Goal: Task Accomplishment & Management: Complete application form

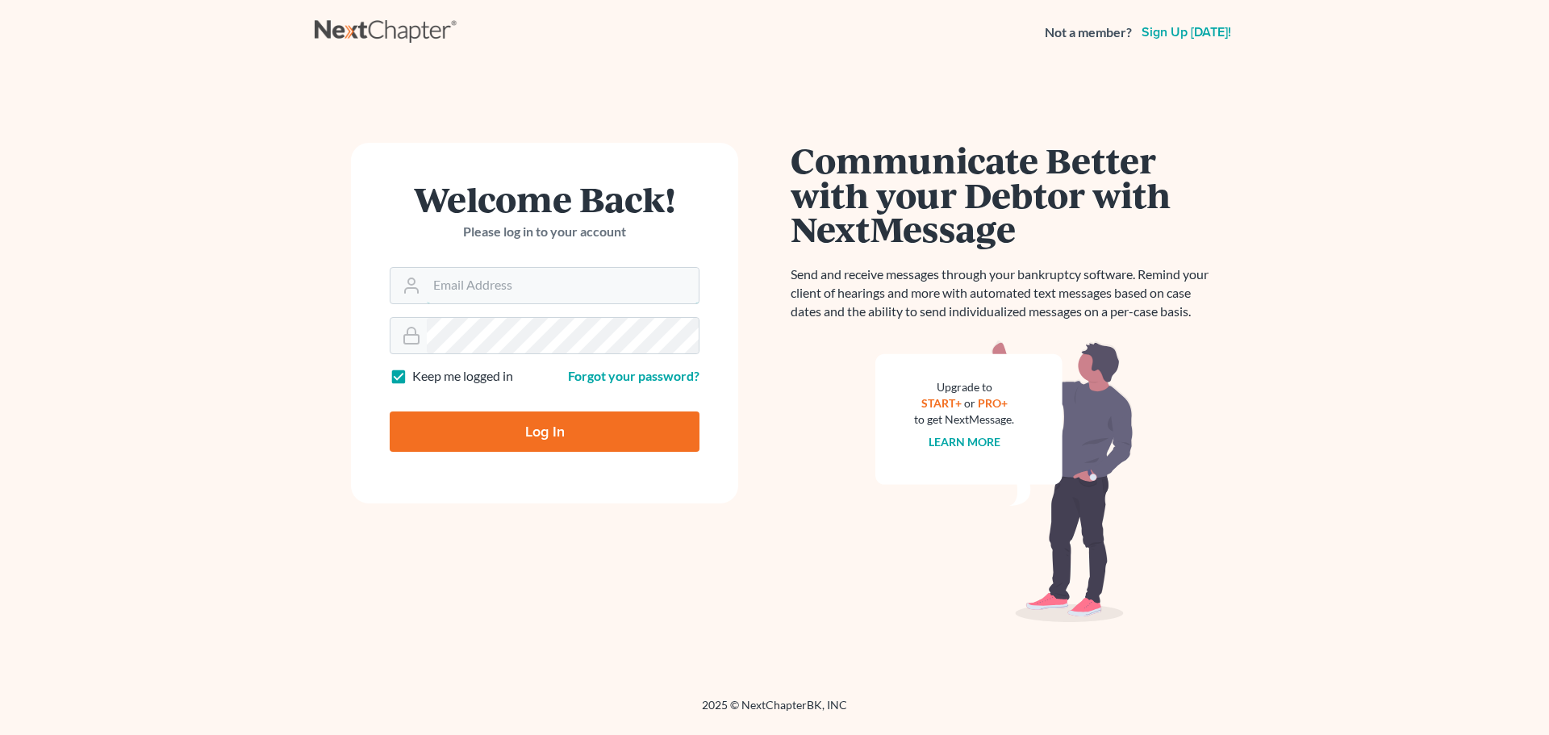
type input "tebert@sjjlawfirm.com"
type input "Thinking..."
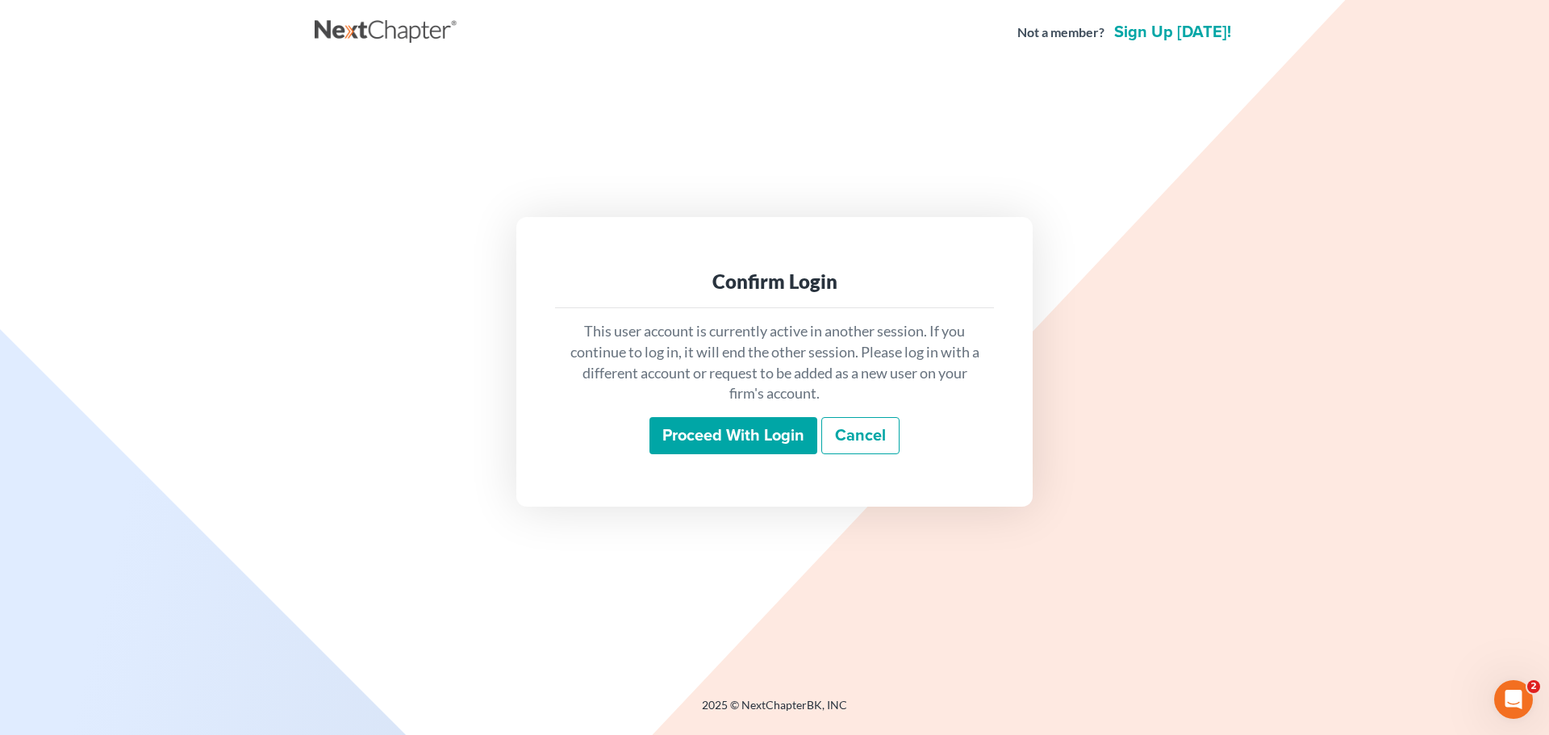
click at [764, 437] on input "Proceed with login" at bounding box center [734, 435] width 168 height 37
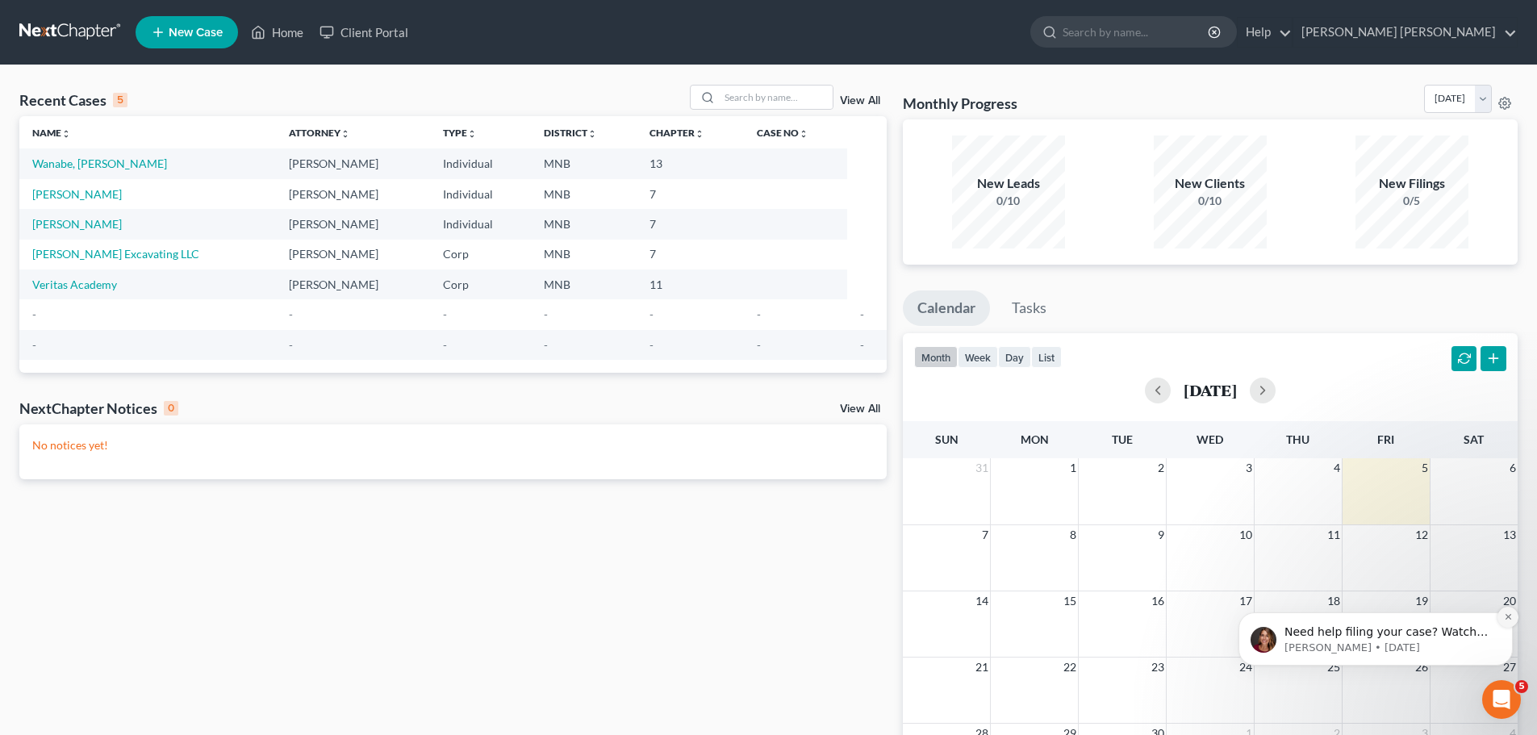
click at [1509, 615] on icon "Dismiss notification" at bounding box center [1508, 616] width 9 height 9
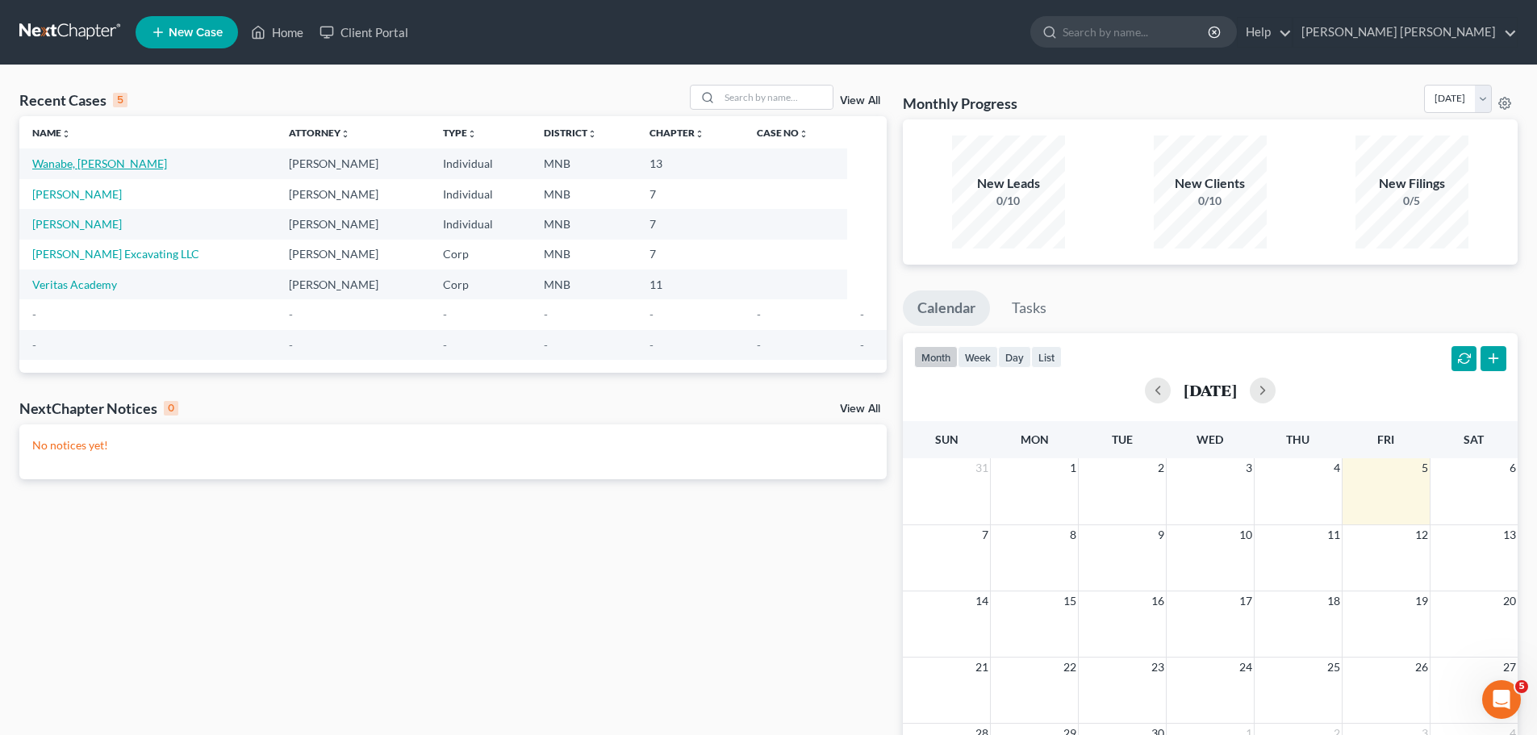
click at [80, 165] on link "Wanabe, [PERSON_NAME]" at bounding box center [99, 164] width 135 height 14
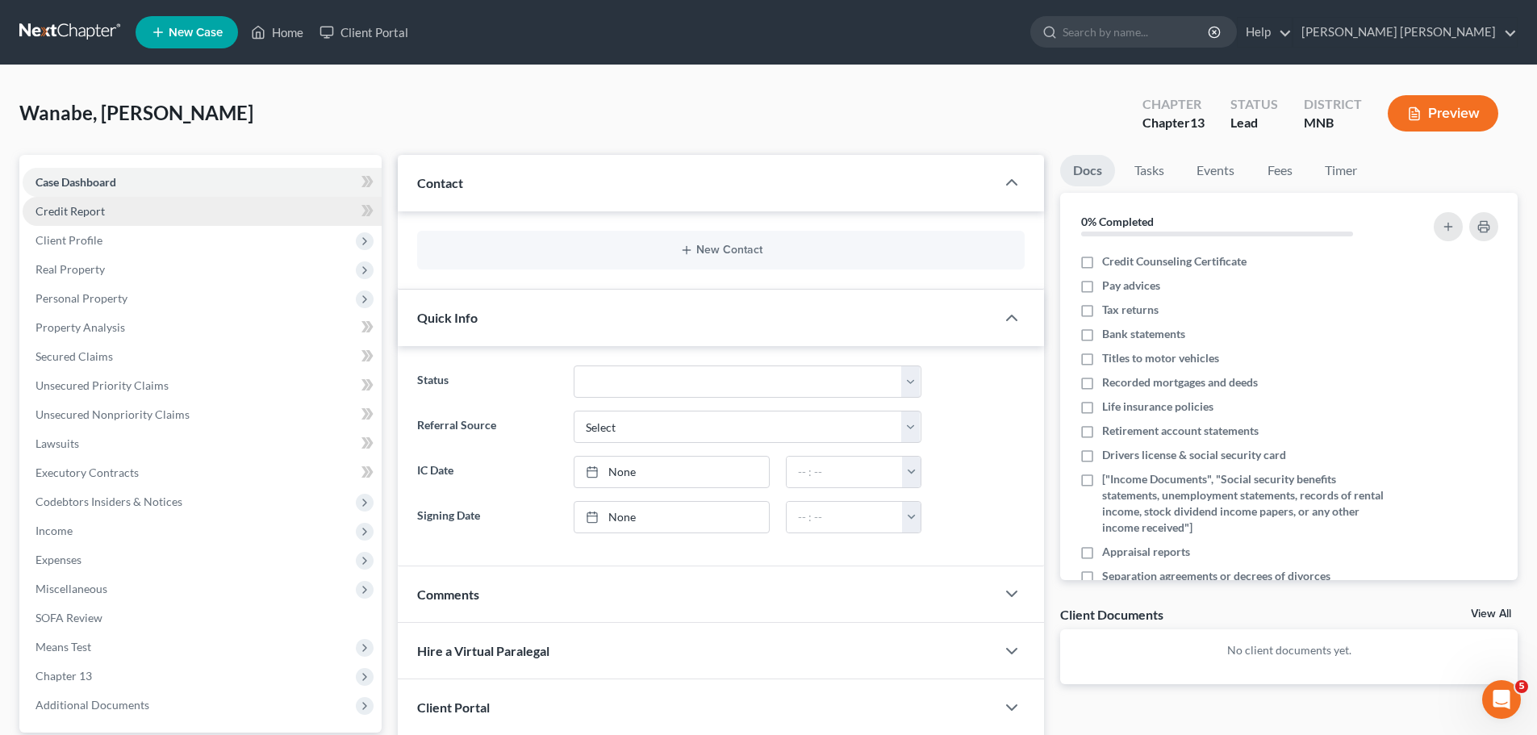
click at [101, 216] on span "Credit Report" at bounding box center [70, 211] width 69 height 14
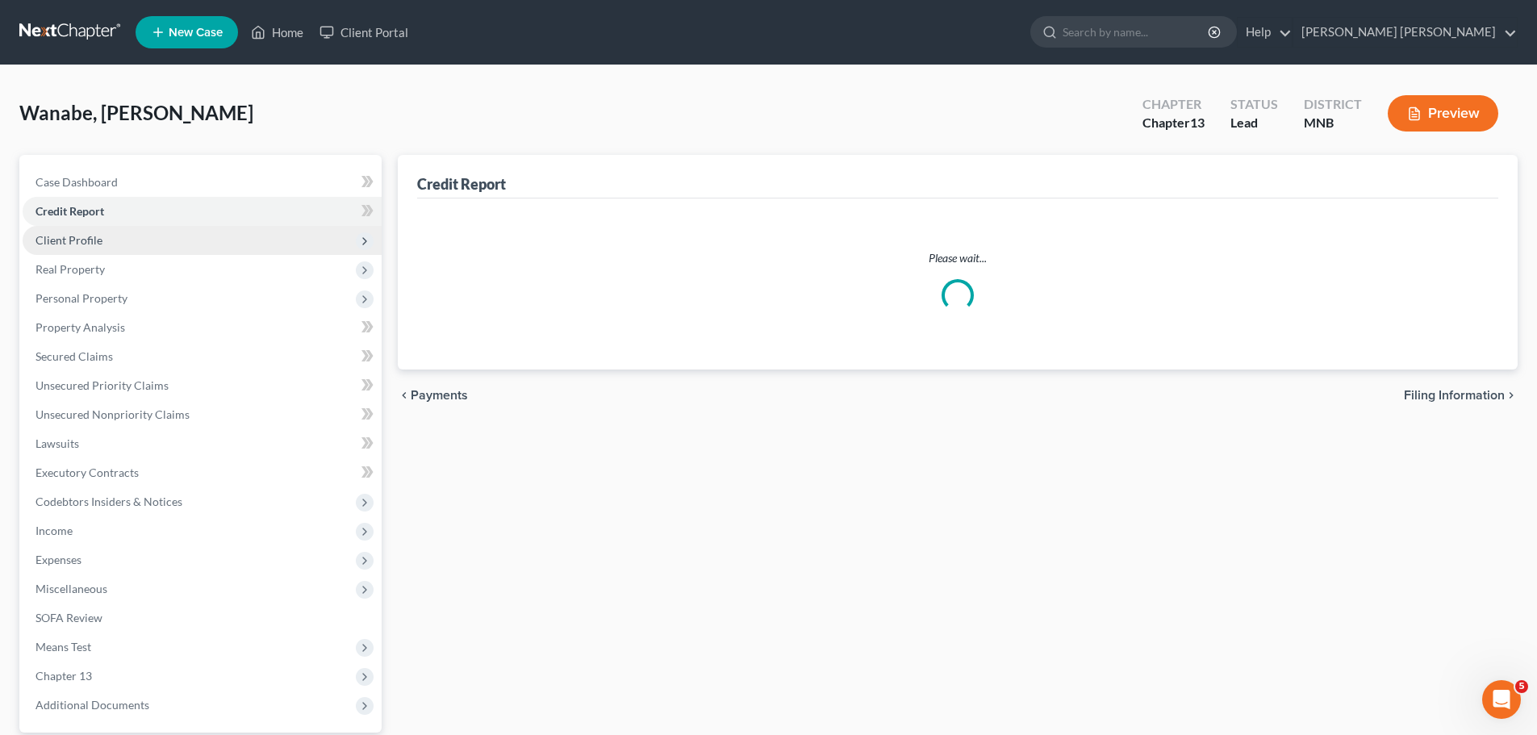
click at [98, 241] on span "Client Profile" at bounding box center [69, 240] width 67 height 14
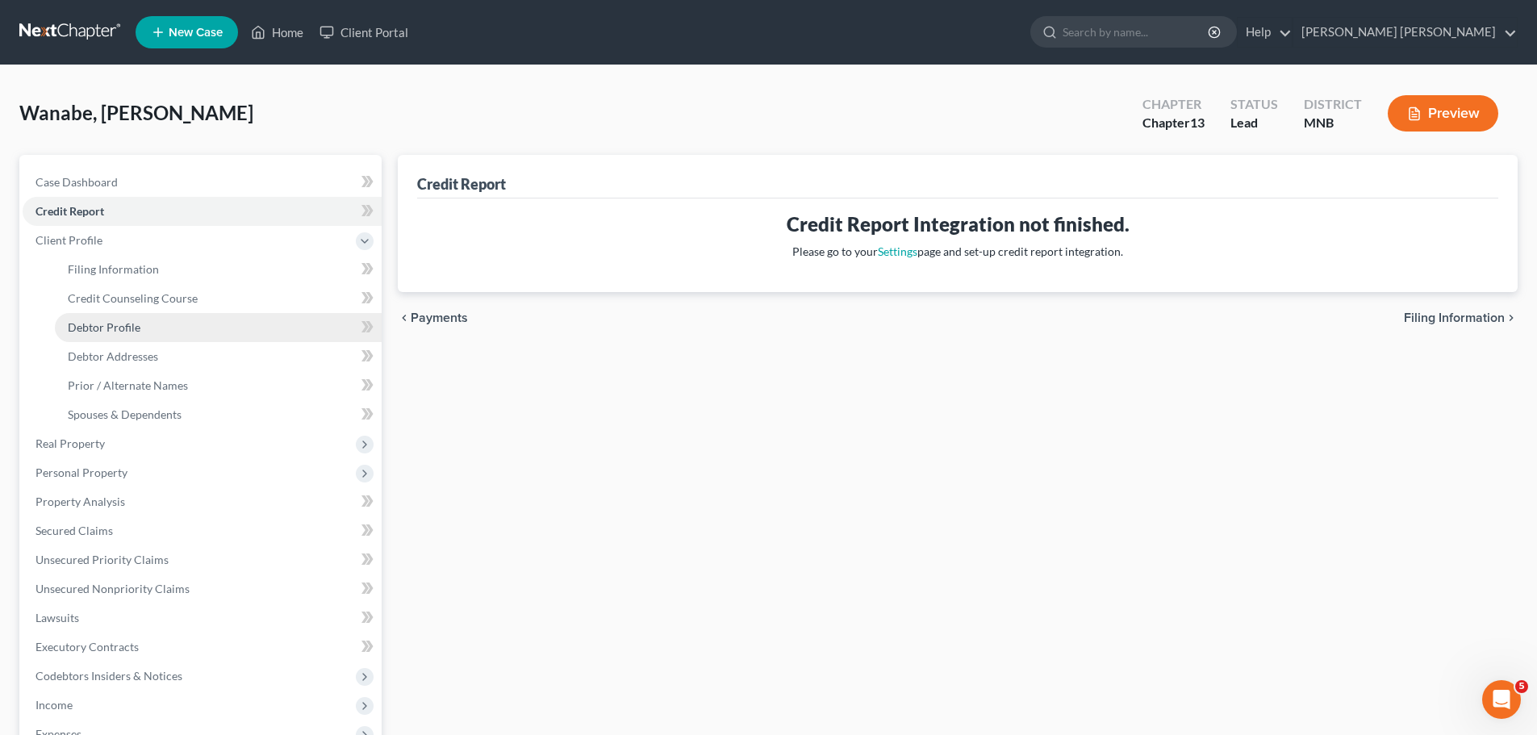
click at [137, 334] on link "Debtor Profile" at bounding box center [218, 327] width 327 height 29
select select "0"
select select "2"
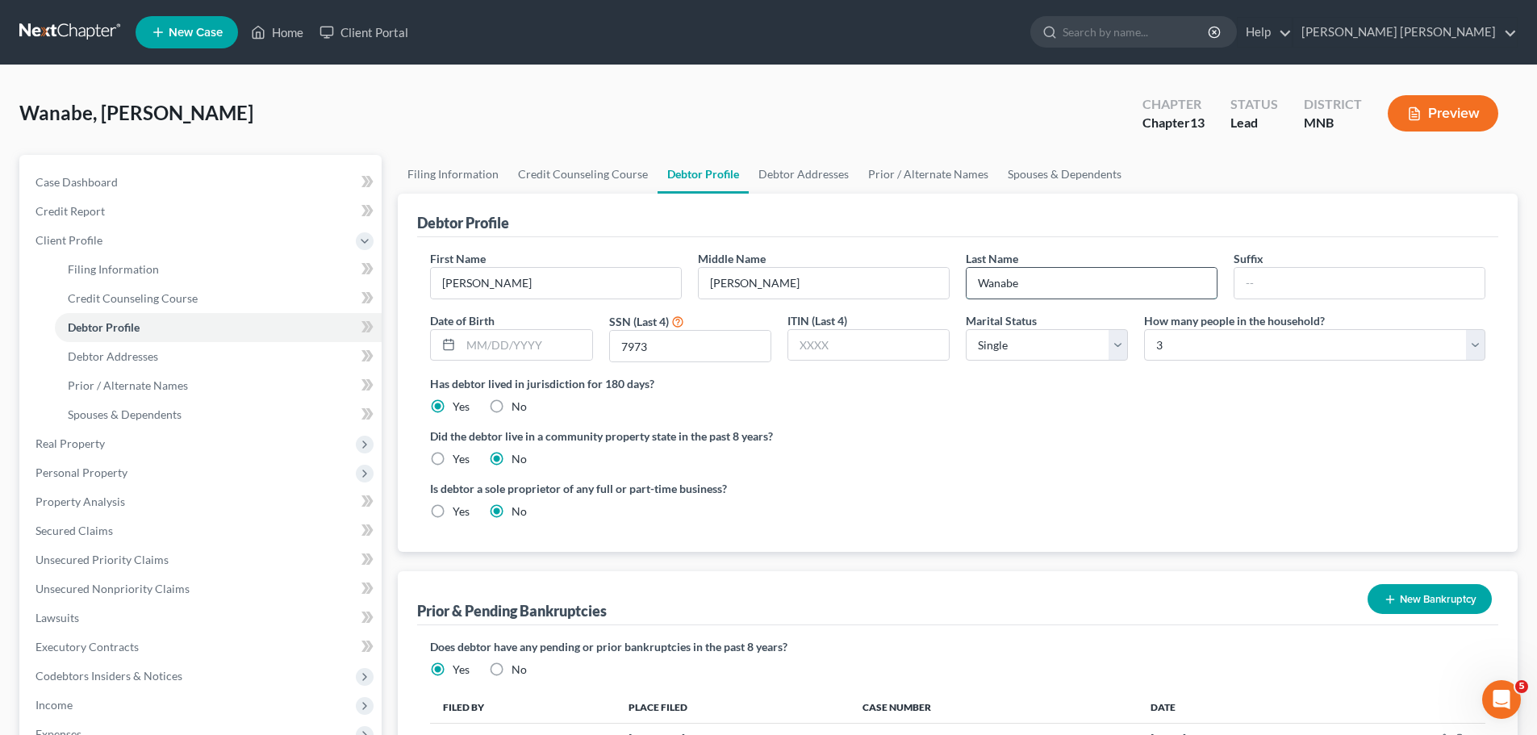
click at [1039, 290] on input "Wanabe" at bounding box center [1092, 283] width 250 height 31
paste input "nebo"
type input "[PERSON_NAME]"
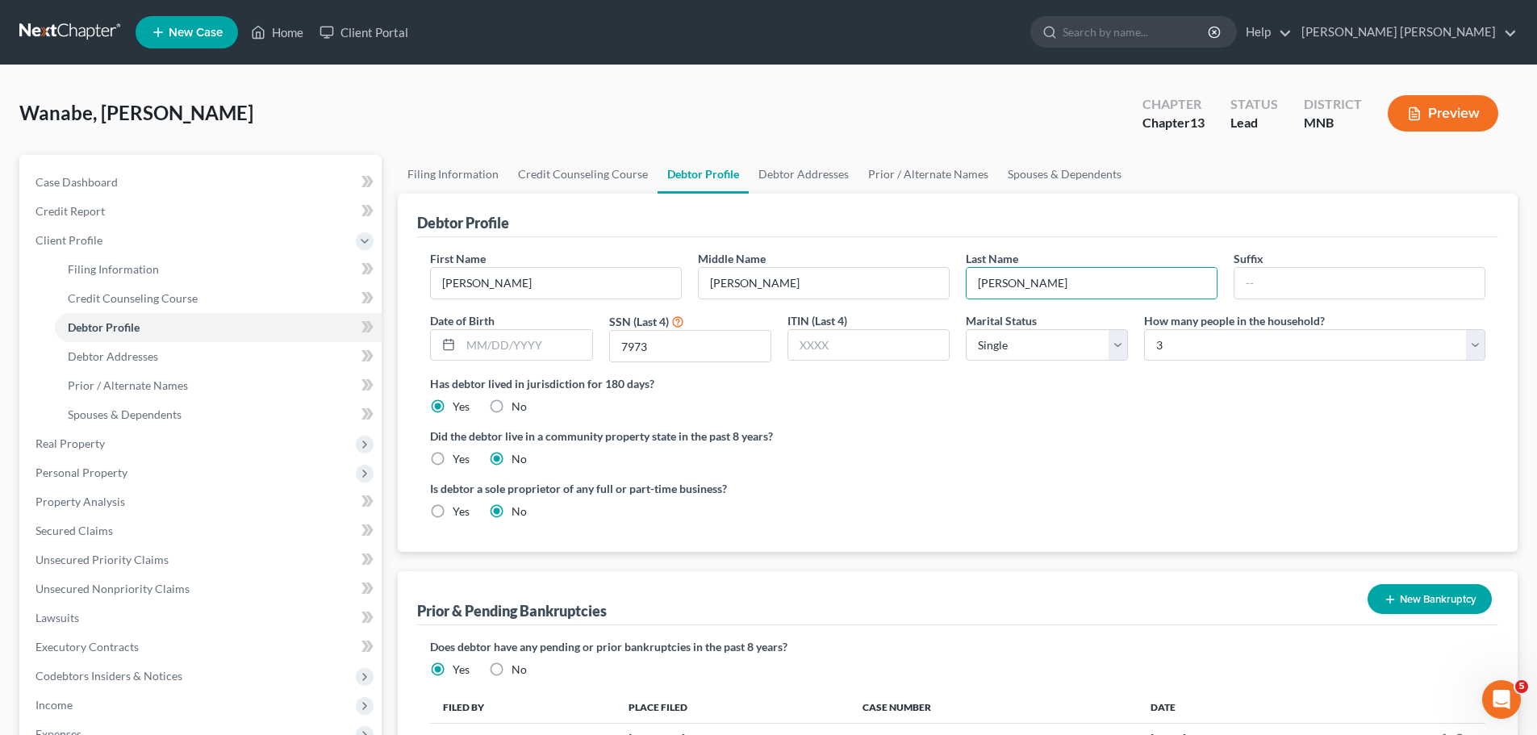
click at [1093, 482] on div "Is debtor a sole proprietor of any full or part-time business? Yes No" at bounding box center [958, 506] width 1072 height 52
click at [462, 168] on link "Filing Information" at bounding box center [453, 174] width 111 height 39
select select "1"
select select "0"
select select "3"
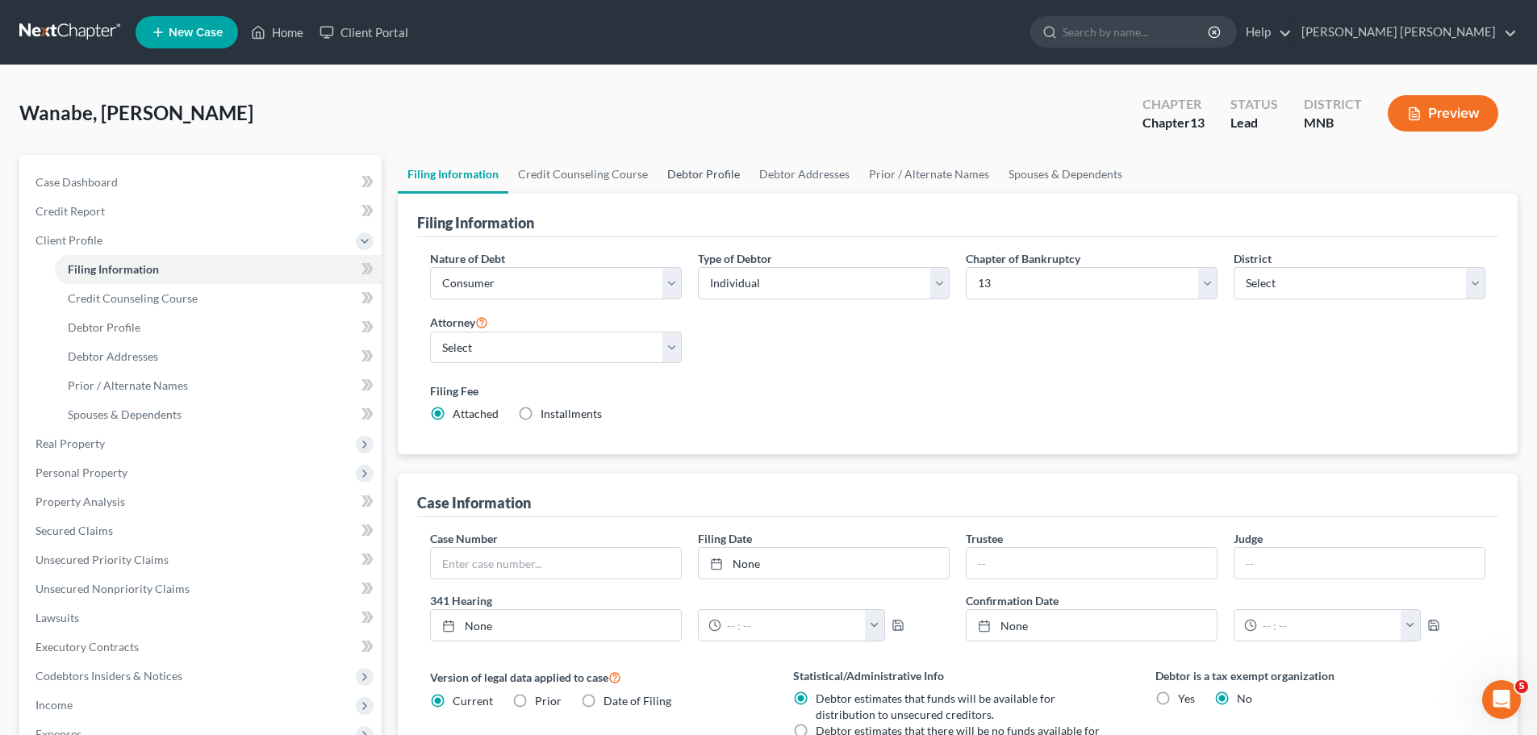
click at [692, 173] on link "Debtor Profile" at bounding box center [704, 174] width 92 height 39
select select "0"
select select "2"
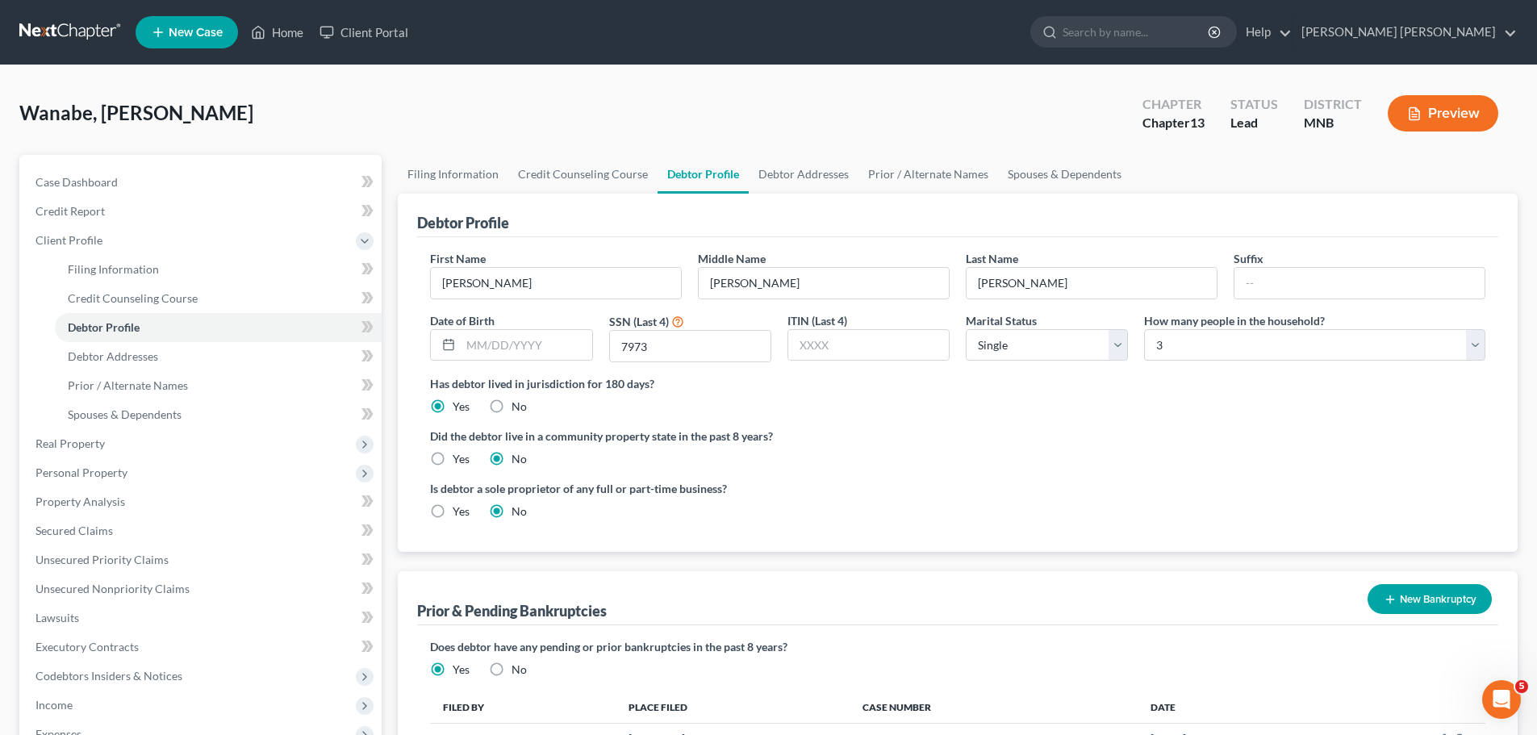
click at [77, 34] on link at bounding box center [70, 32] width 103 height 29
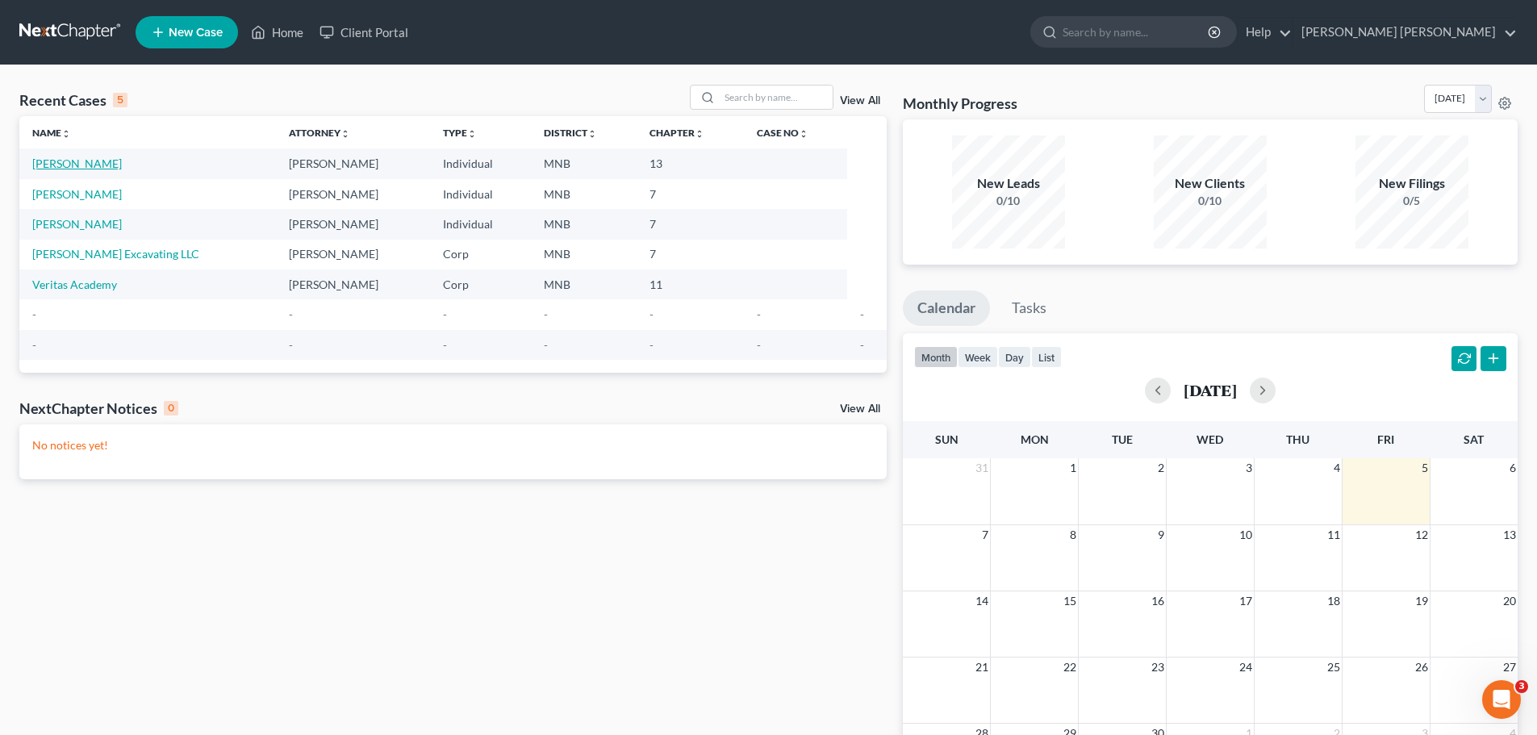
click at [97, 166] on link "Wannebo, Shari" at bounding box center [77, 164] width 90 height 14
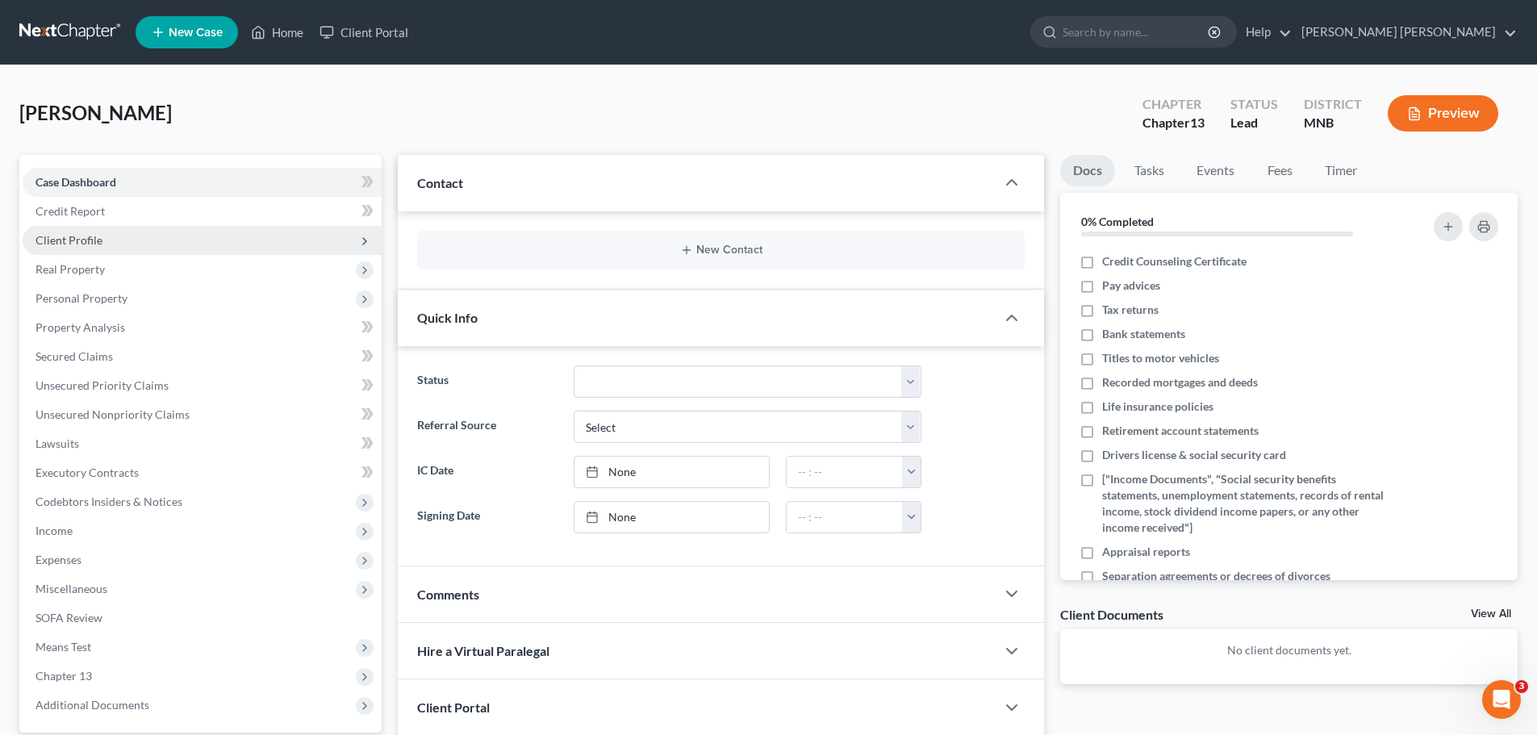
click at [118, 241] on span "Client Profile" at bounding box center [202, 240] width 359 height 29
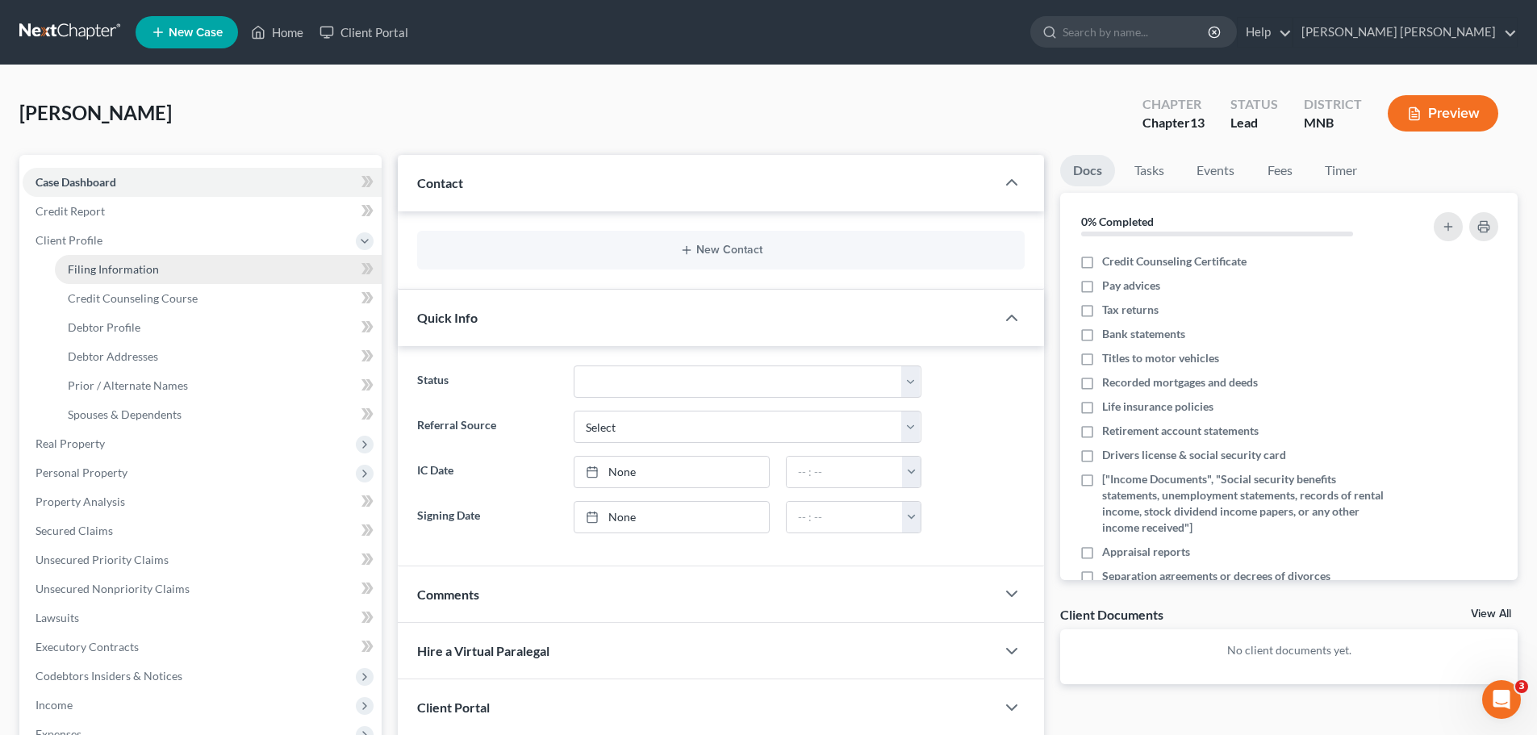
click at [143, 270] on span "Filing Information" at bounding box center [113, 269] width 91 height 14
select select "1"
select select "0"
select select "3"
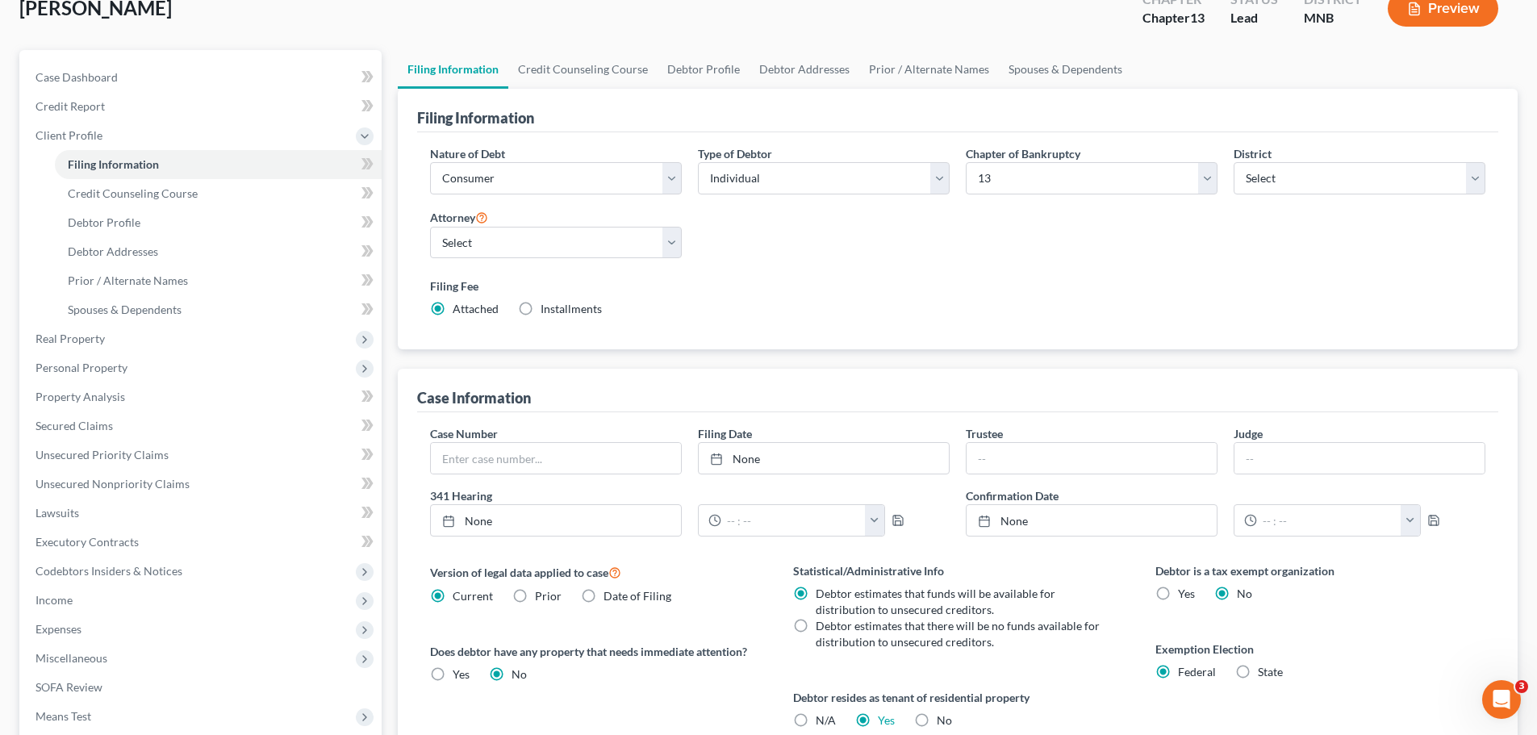
scroll to position [81, 0]
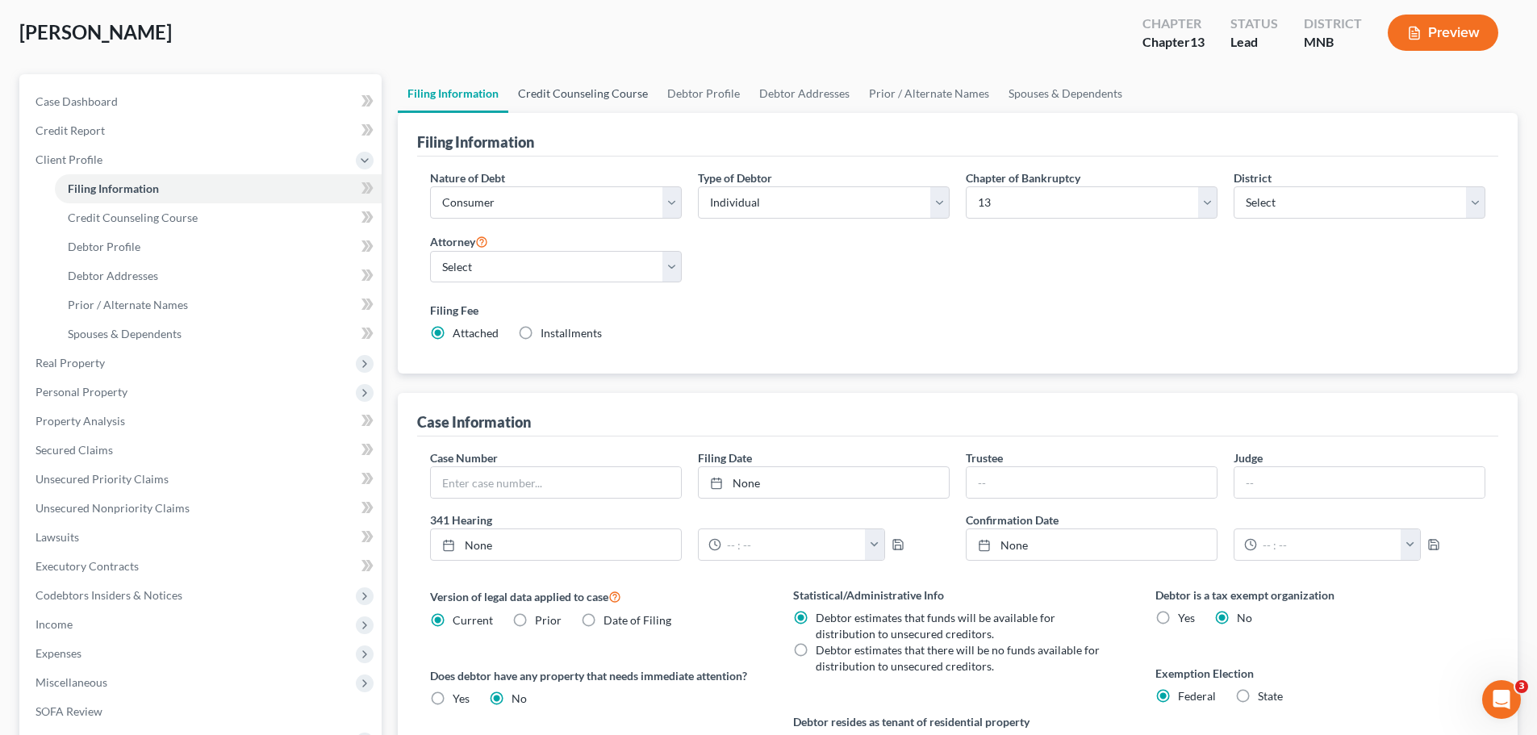
click at [549, 83] on link "Credit Counseling Course" at bounding box center [582, 93] width 149 height 39
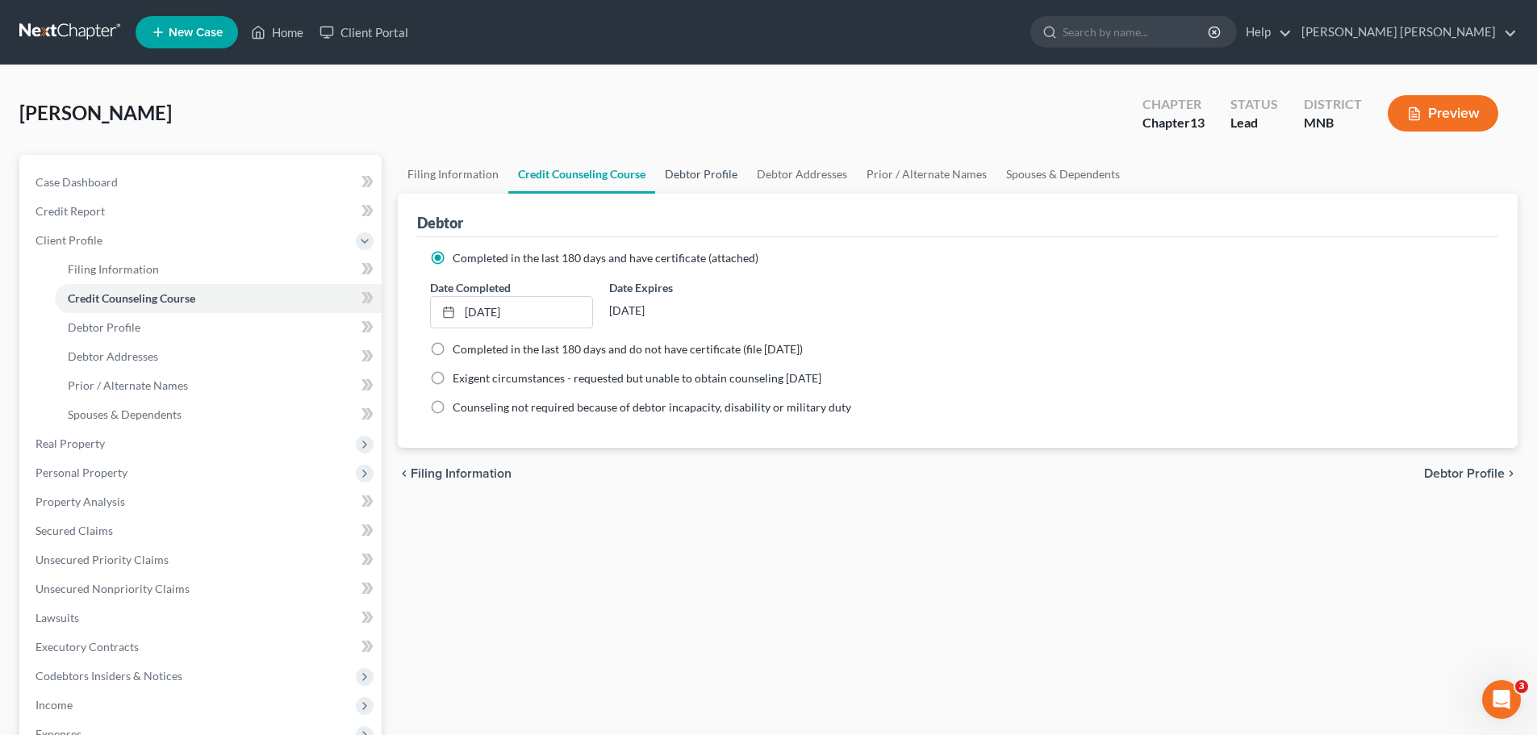
click at [714, 177] on link "Debtor Profile" at bounding box center [701, 174] width 92 height 39
select select "0"
select select "2"
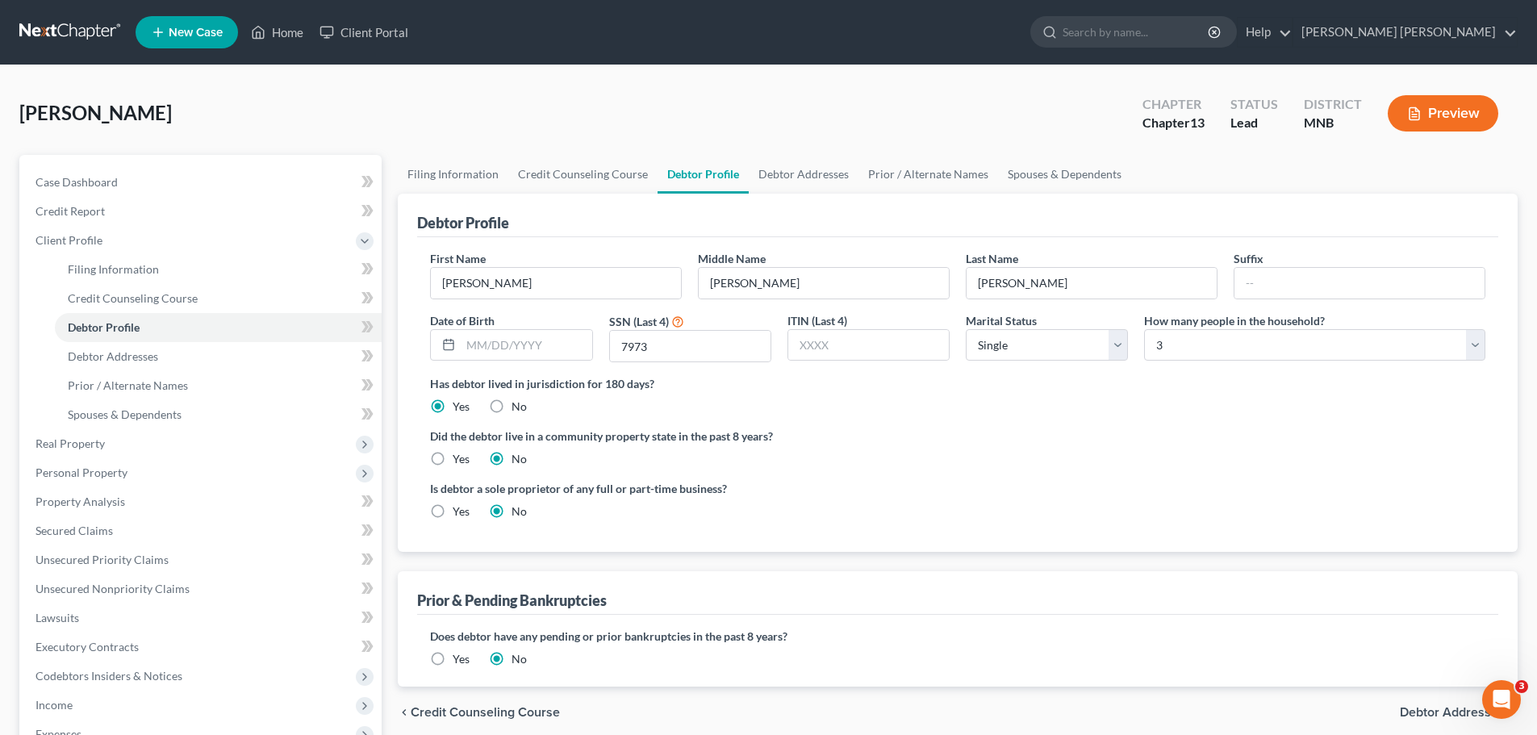
radio input "true"
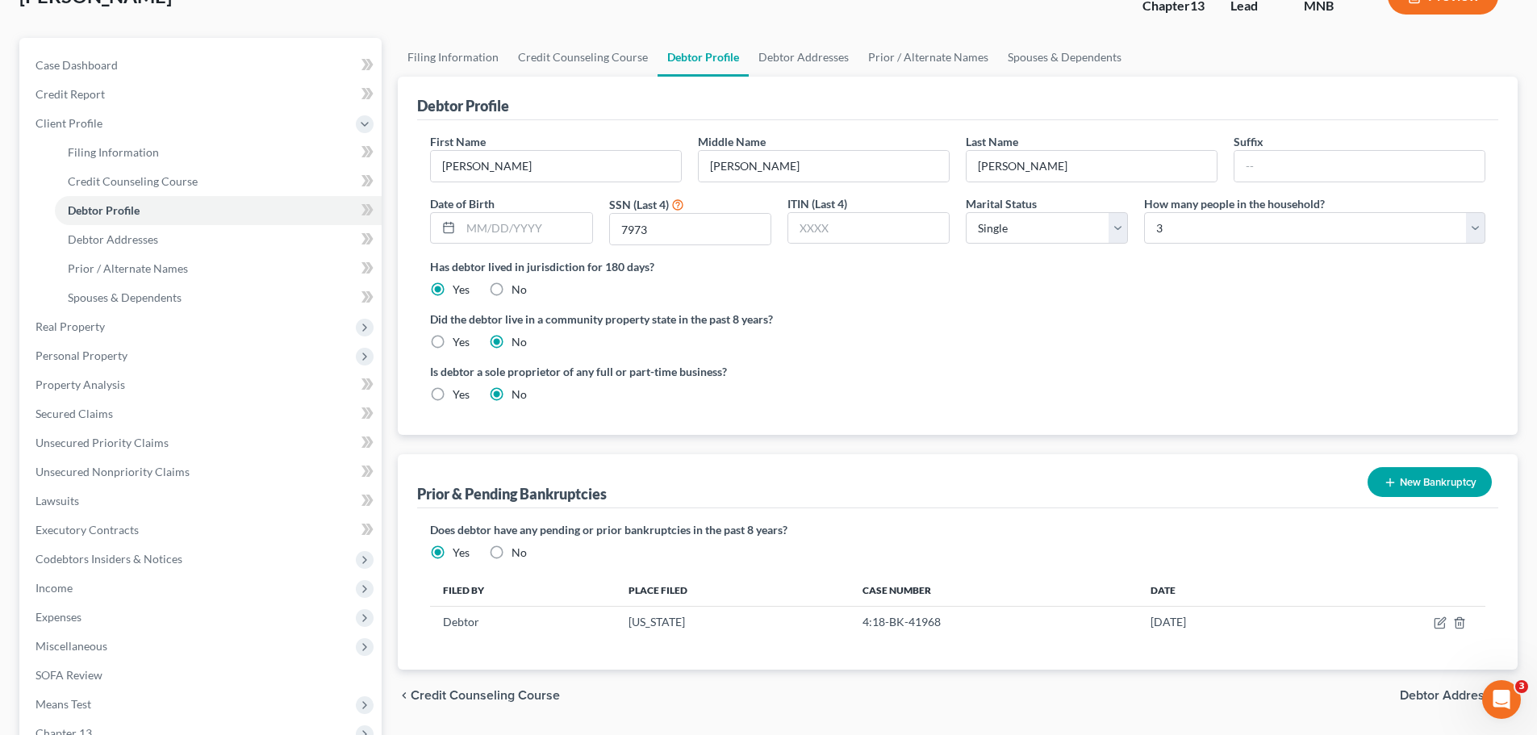
scroll to position [81, 0]
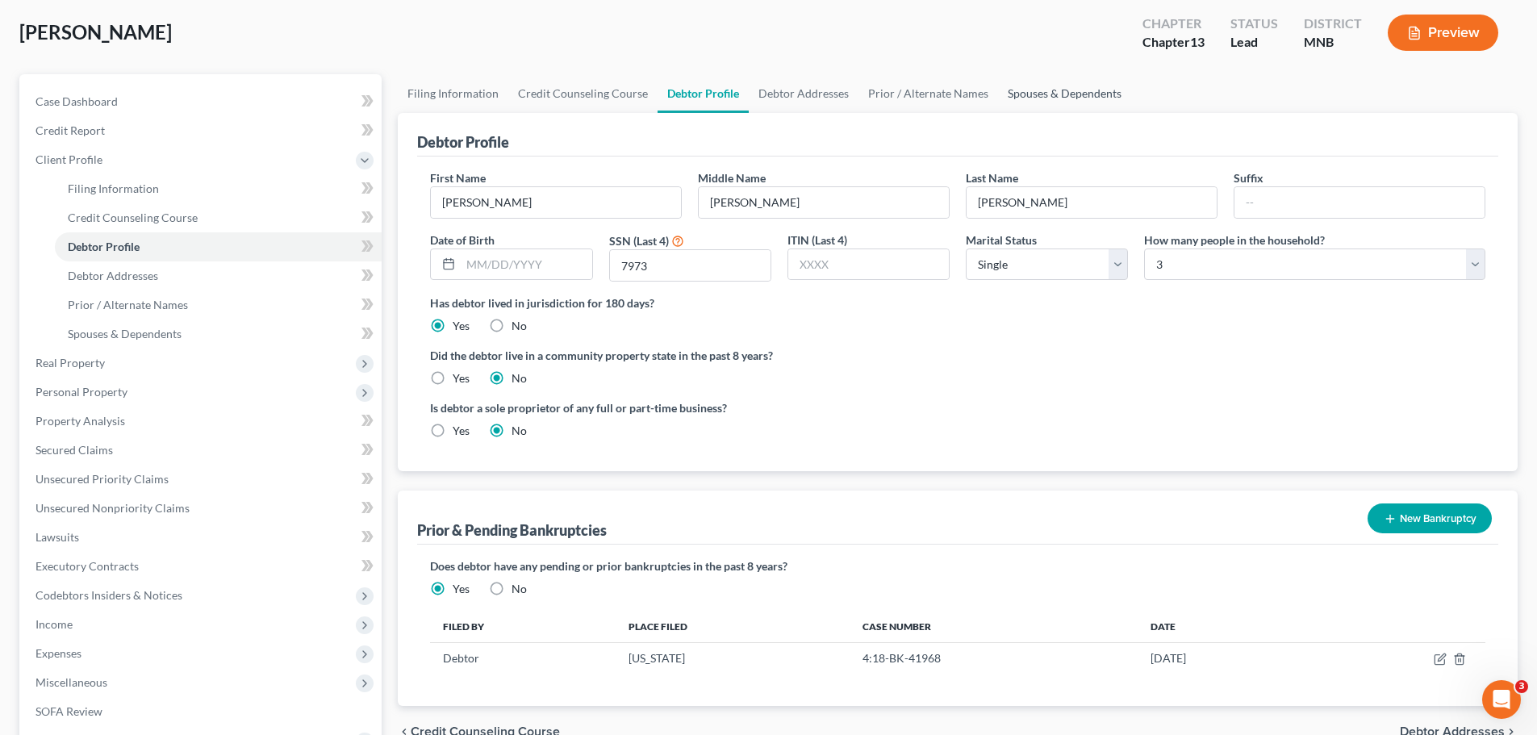
click at [1023, 90] on link "Spouses & Dependents" at bounding box center [1064, 93] width 133 height 39
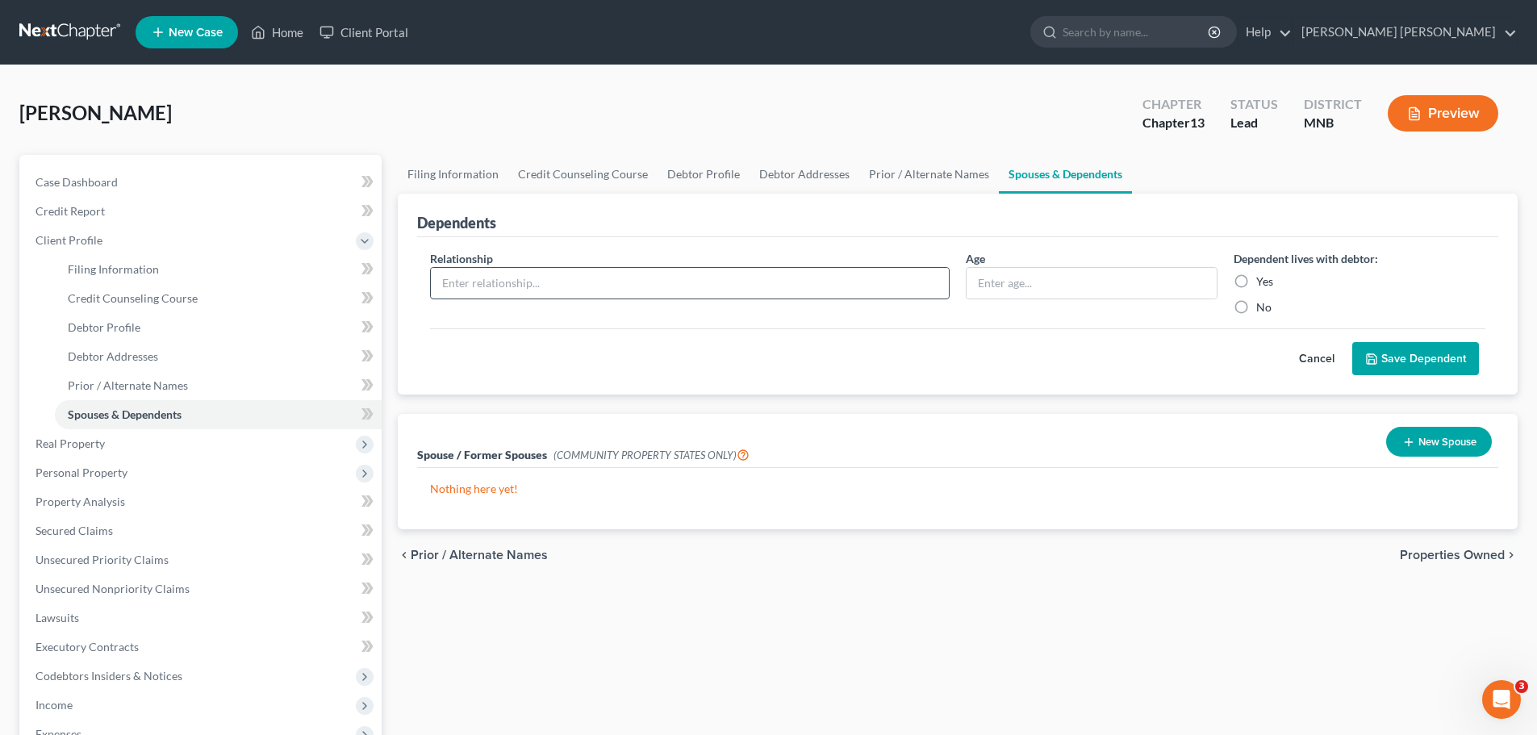
click at [788, 282] on input "text" at bounding box center [690, 283] width 518 height 31
click at [469, 278] on input "Daugther" at bounding box center [690, 283] width 518 height 31
type input "Daughter"
click at [1256, 283] on label "Yes" at bounding box center [1264, 282] width 17 height 16
click at [1263, 283] on input "Yes" at bounding box center [1268, 279] width 10 height 10
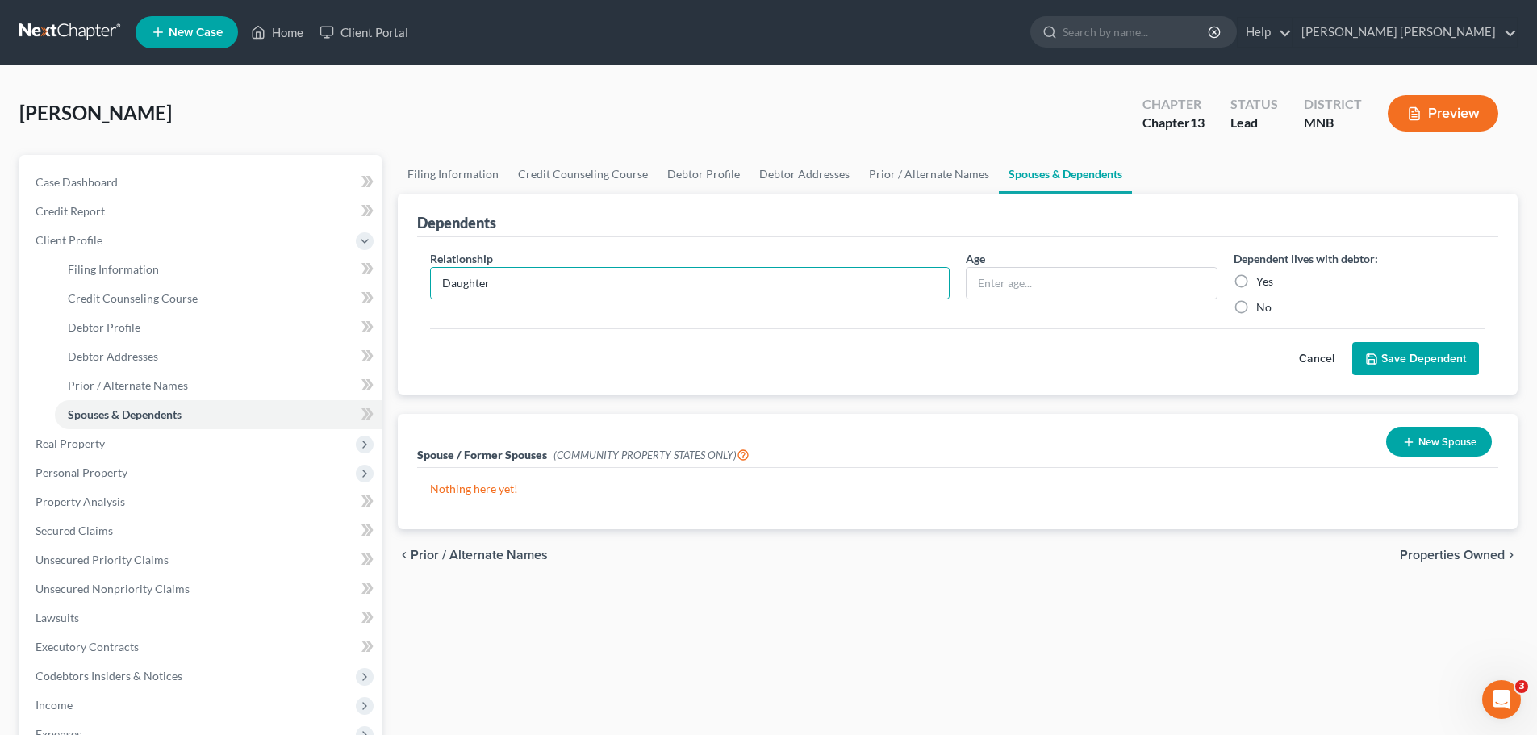
radio input "true"
click at [1405, 354] on button "Save Dependent" at bounding box center [1415, 359] width 127 height 34
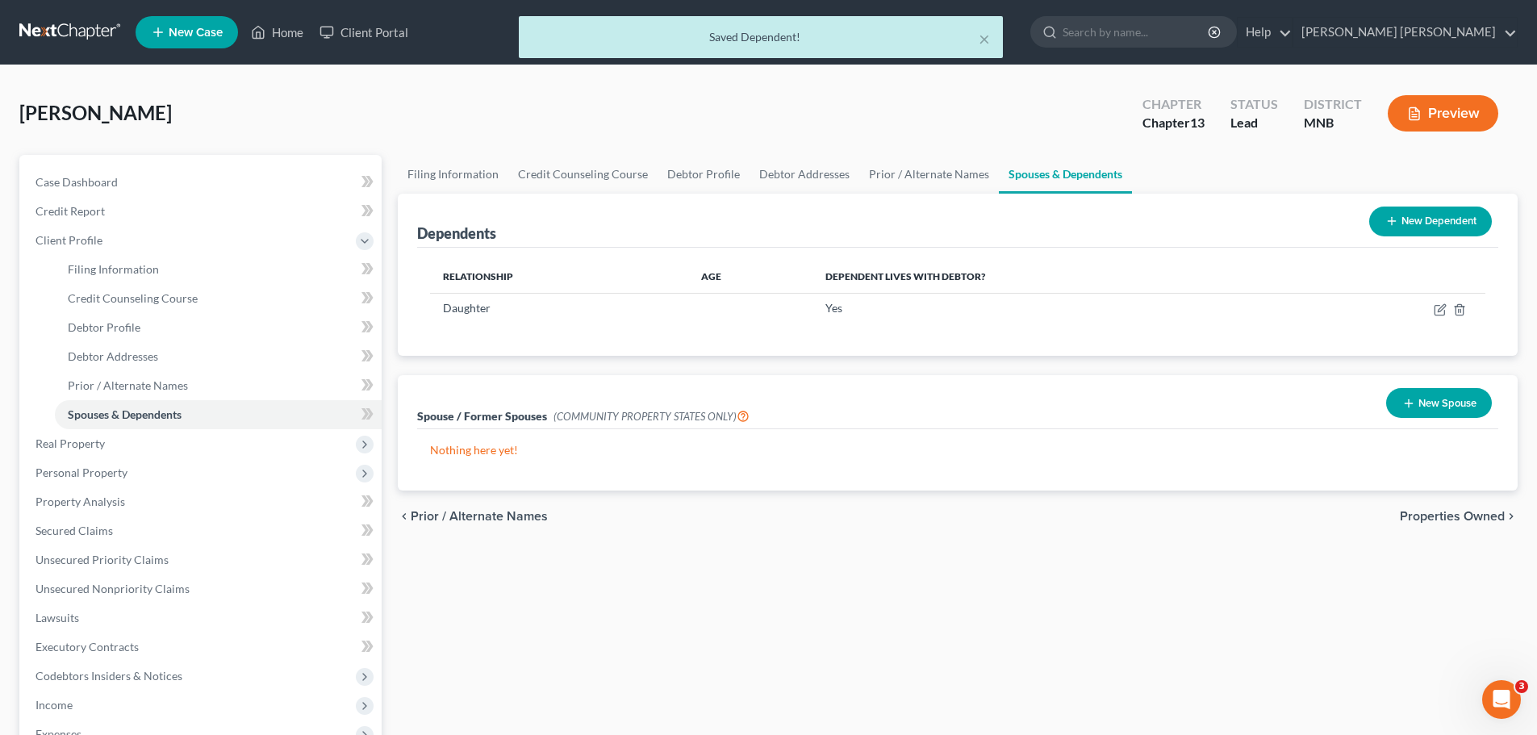
click at [1401, 224] on button "New Dependent" at bounding box center [1430, 222] width 123 height 30
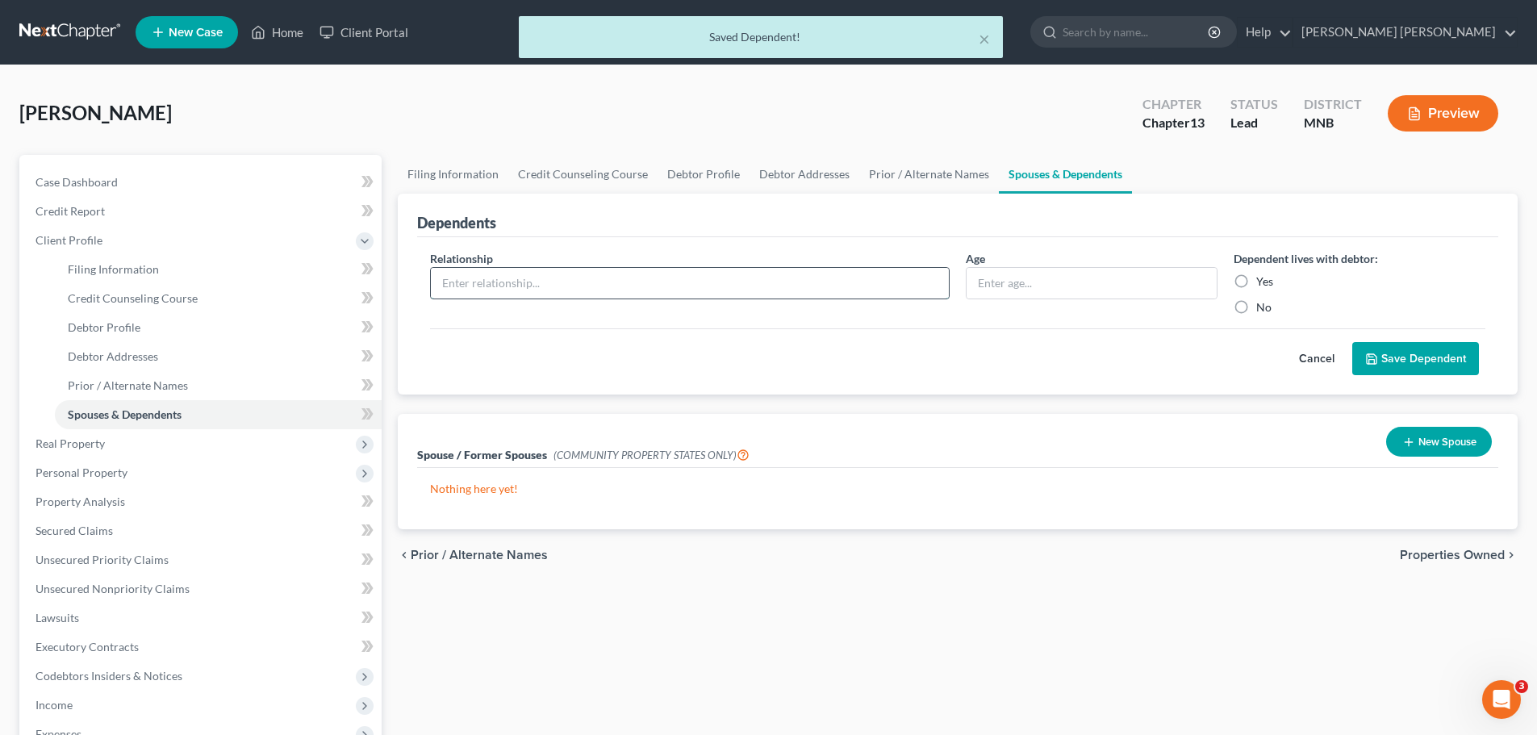
click at [552, 281] on input "text" at bounding box center [690, 283] width 518 height 31
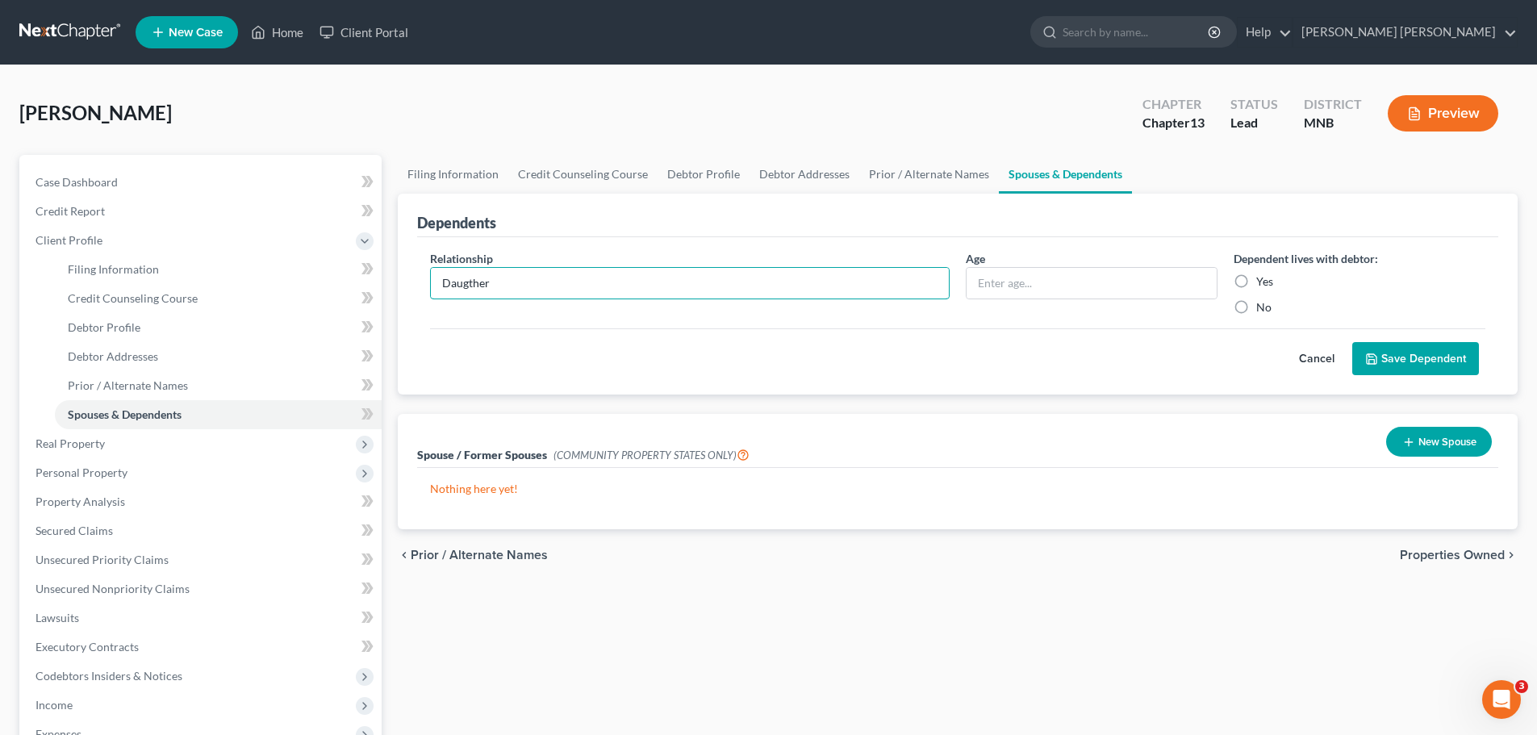
type input "Daugther"
click at [1256, 282] on label "Yes" at bounding box center [1264, 282] width 17 height 16
click at [1263, 282] on input "Yes" at bounding box center [1268, 279] width 10 height 10
radio input "true"
click at [1429, 350] on button "Save Dependent" at bounding box center [1415, 359] width 127 height 34
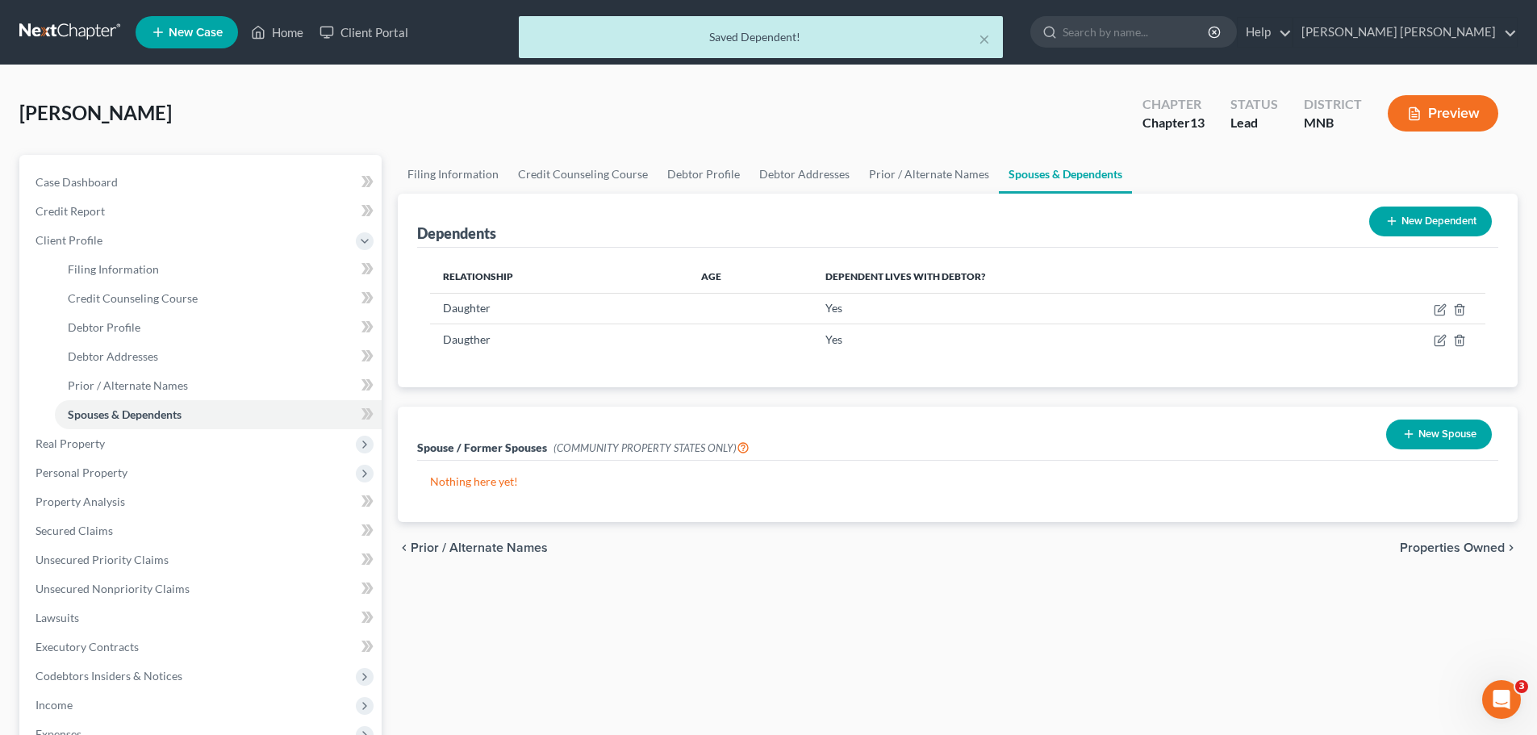
click at [1010, 634] on div "Filing Information Credit Counseling Course Debtor Profile Debtor Addresses Pri…" at bounding box center [958, 577] width 1136 height 845
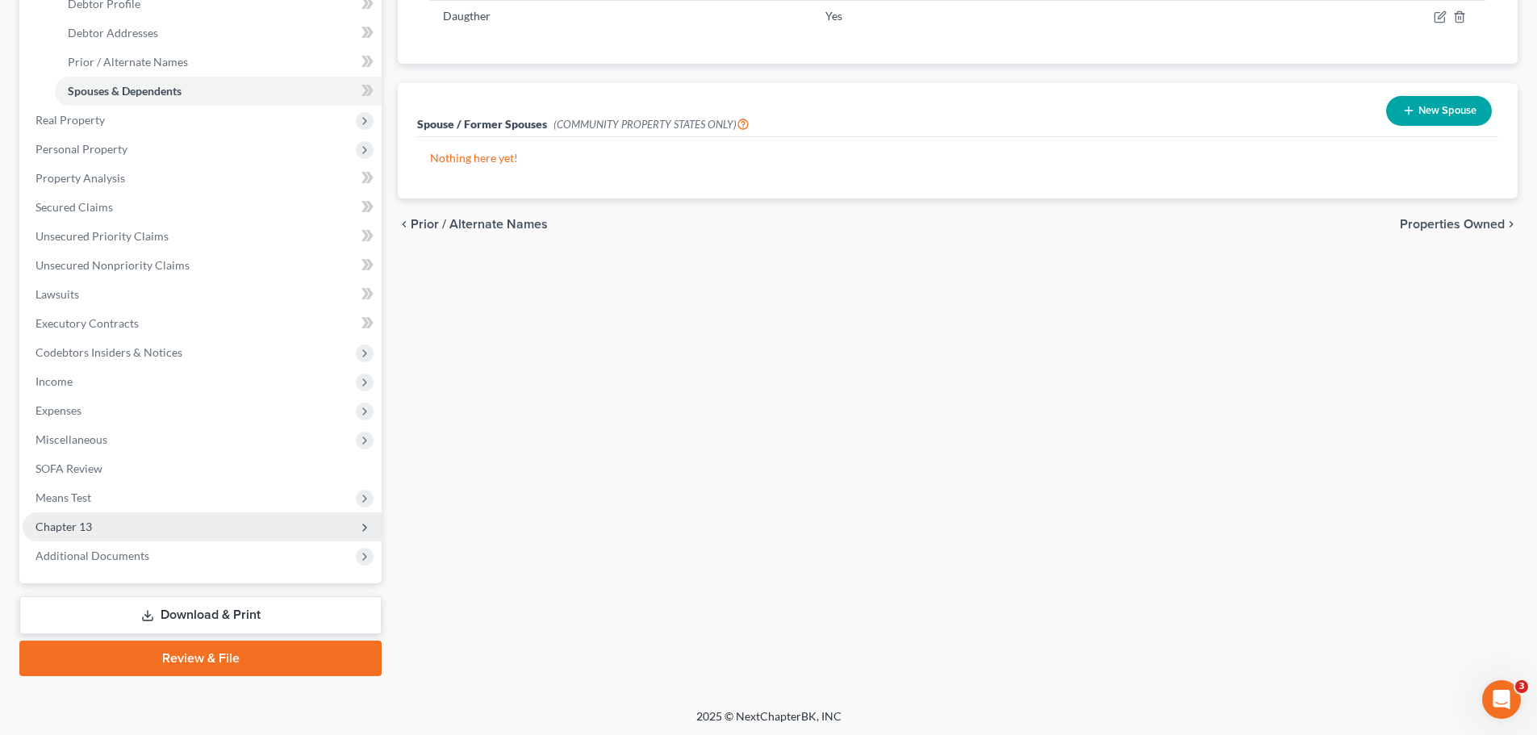
scroll to position [326, 0]
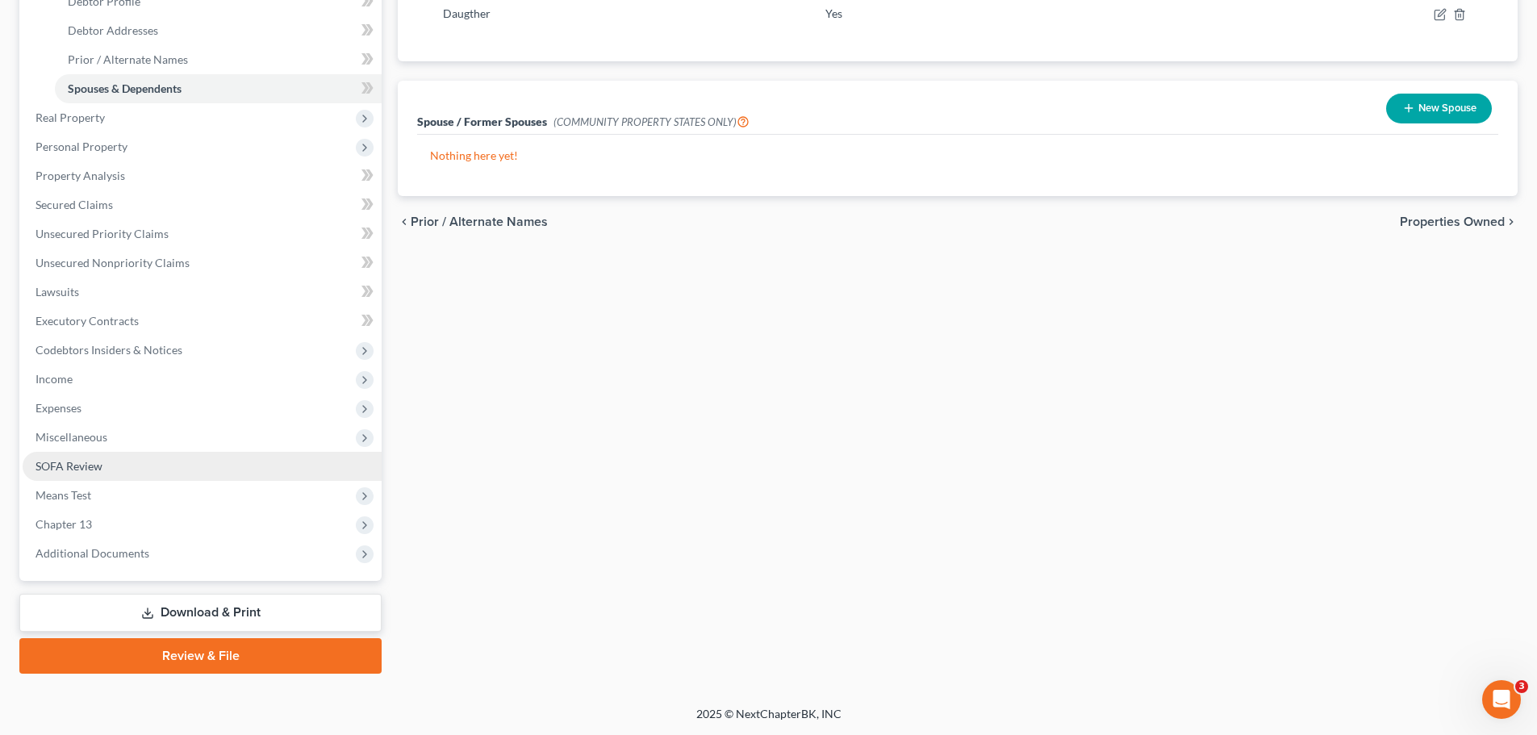
click at [120, 465] on link "SOFA Review" at bounding box center [202, 466] width 359 height 29
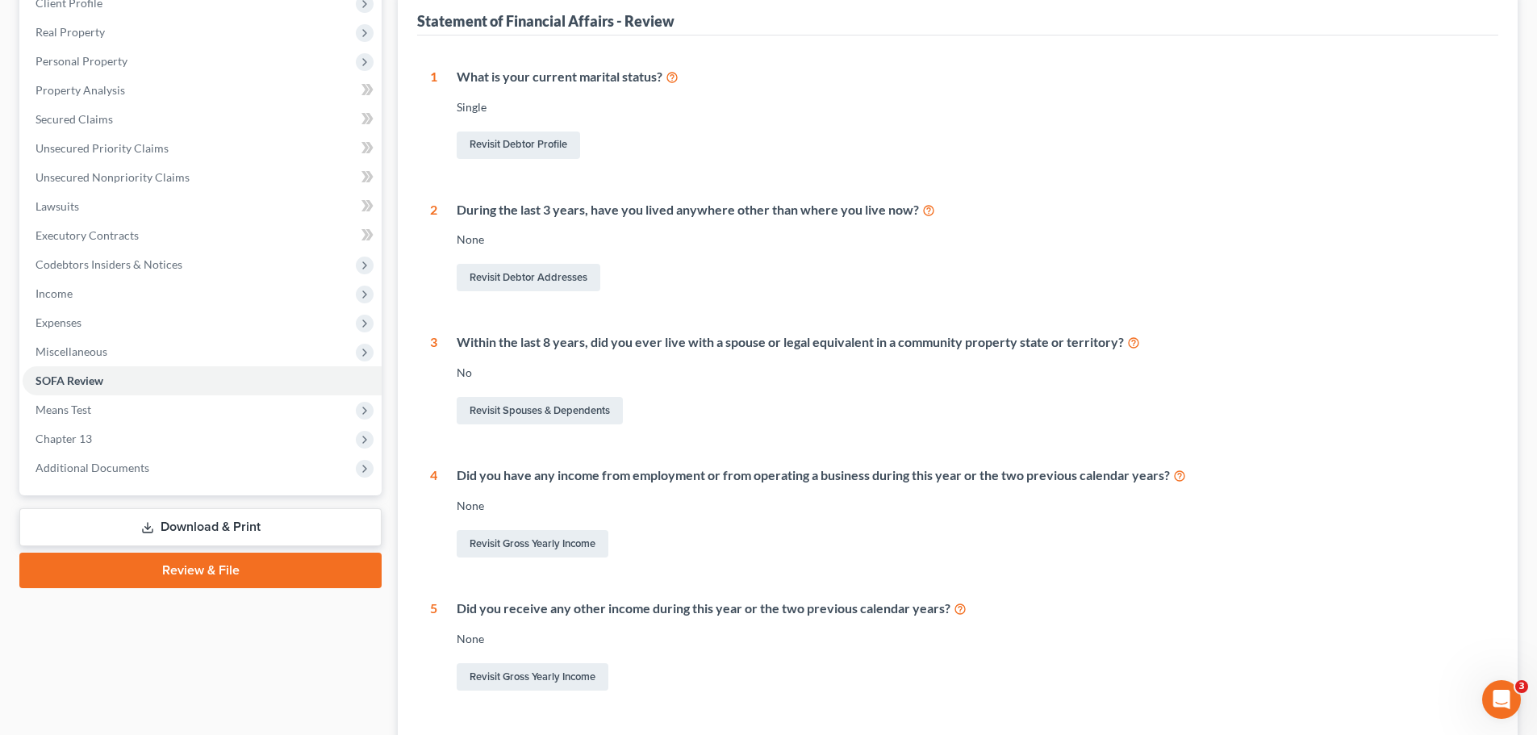
scroll to position [44, 0]
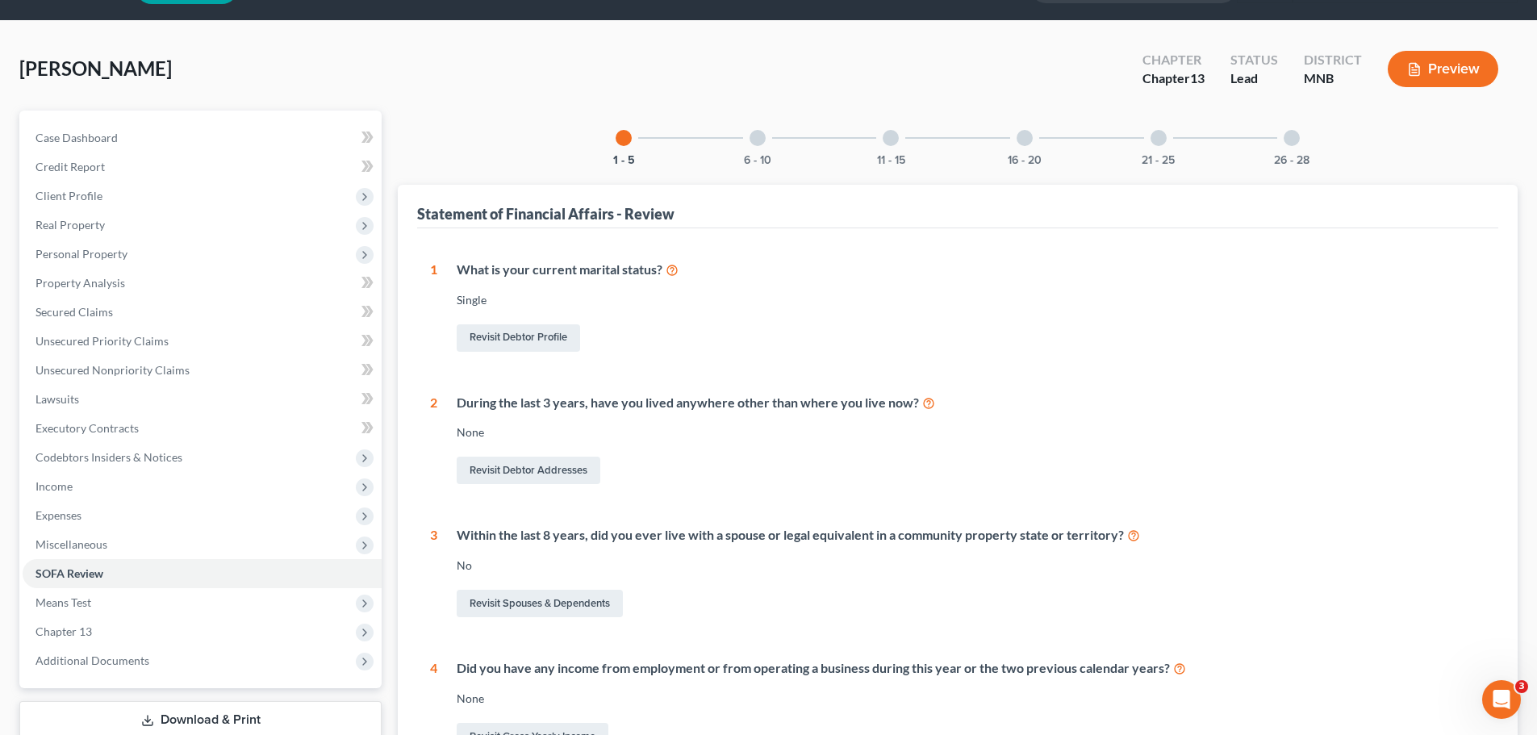
click at [763, 137] on div at bounding box center [758, 138] width 16 height 16
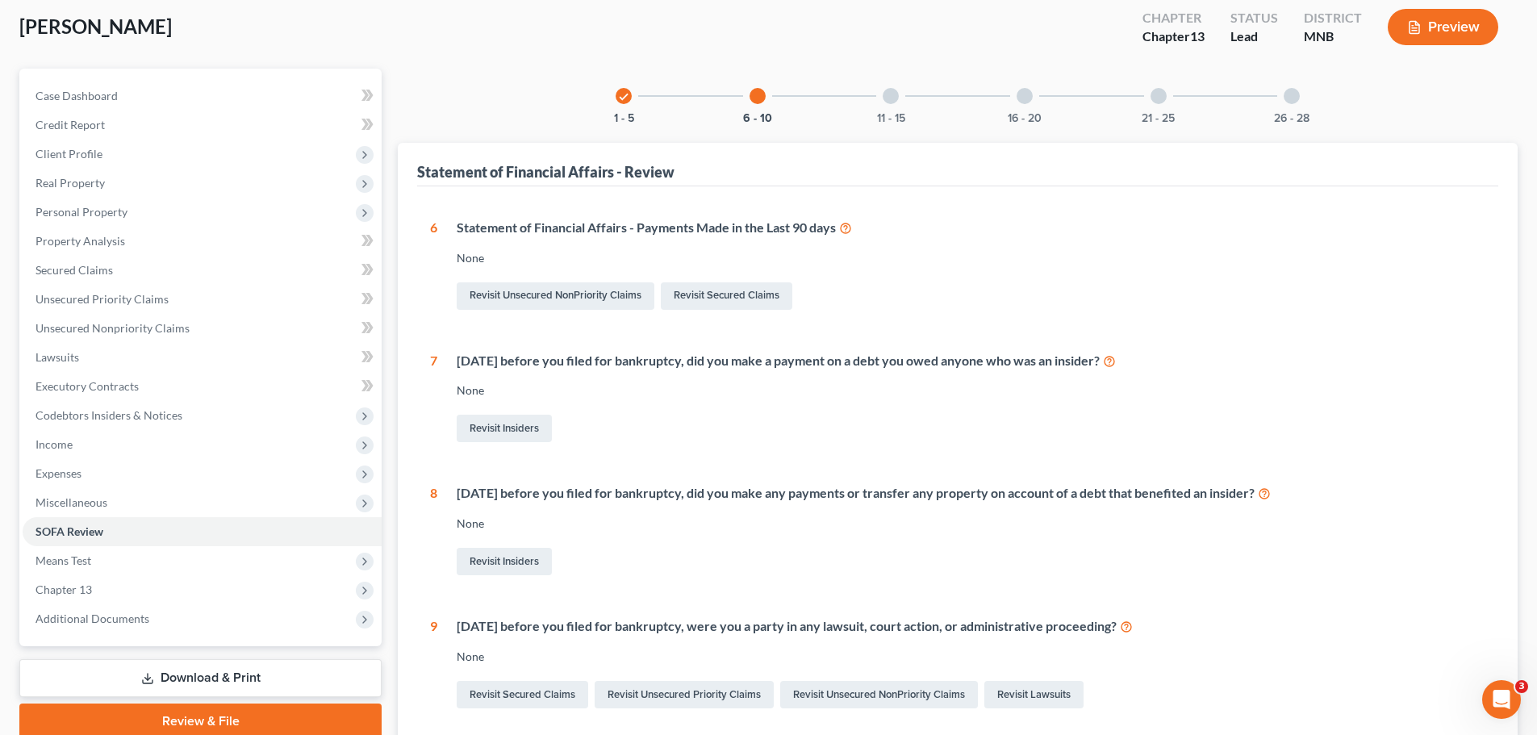
scroll to position [0, 0]
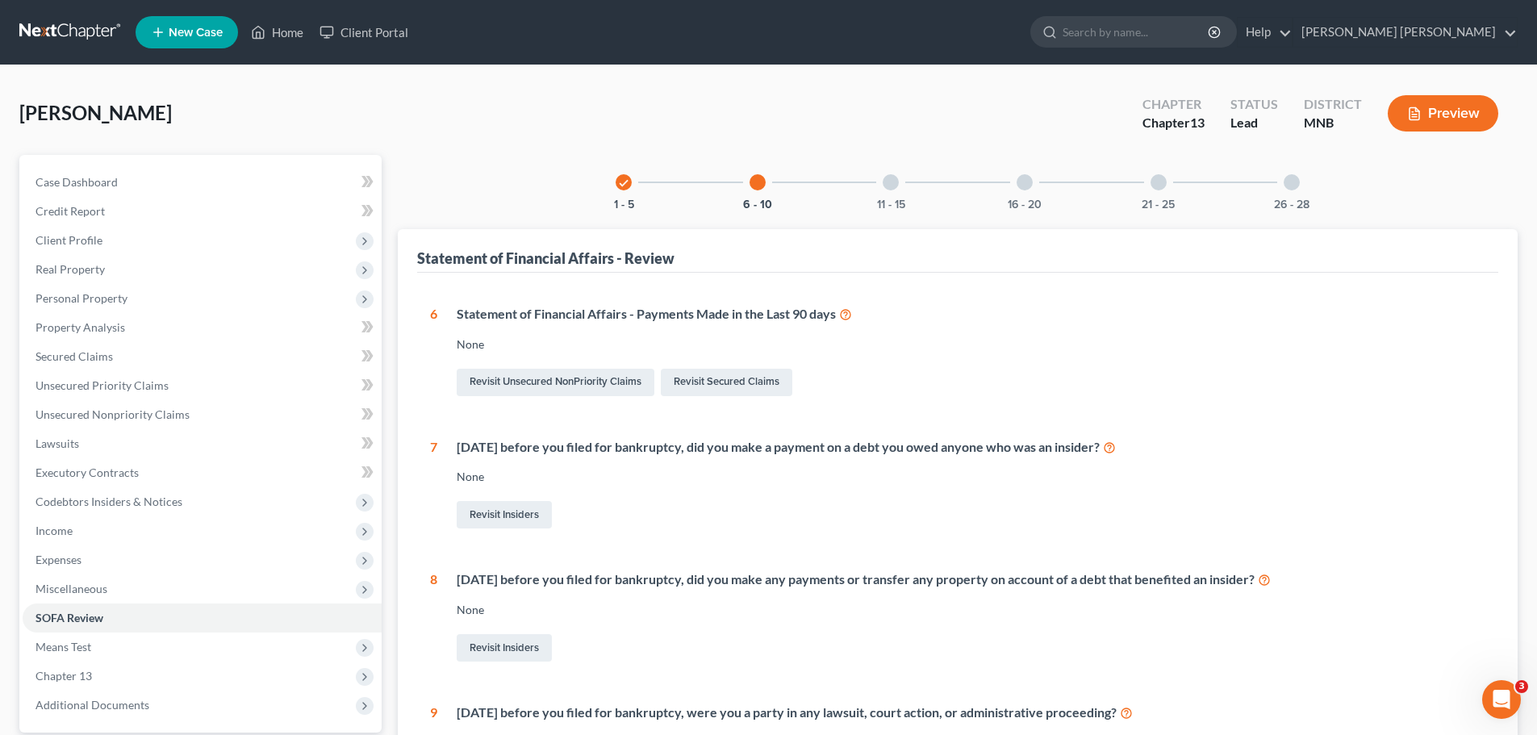
click at [890, 182] on div at bounding box center [891, 182] width 16 height 16
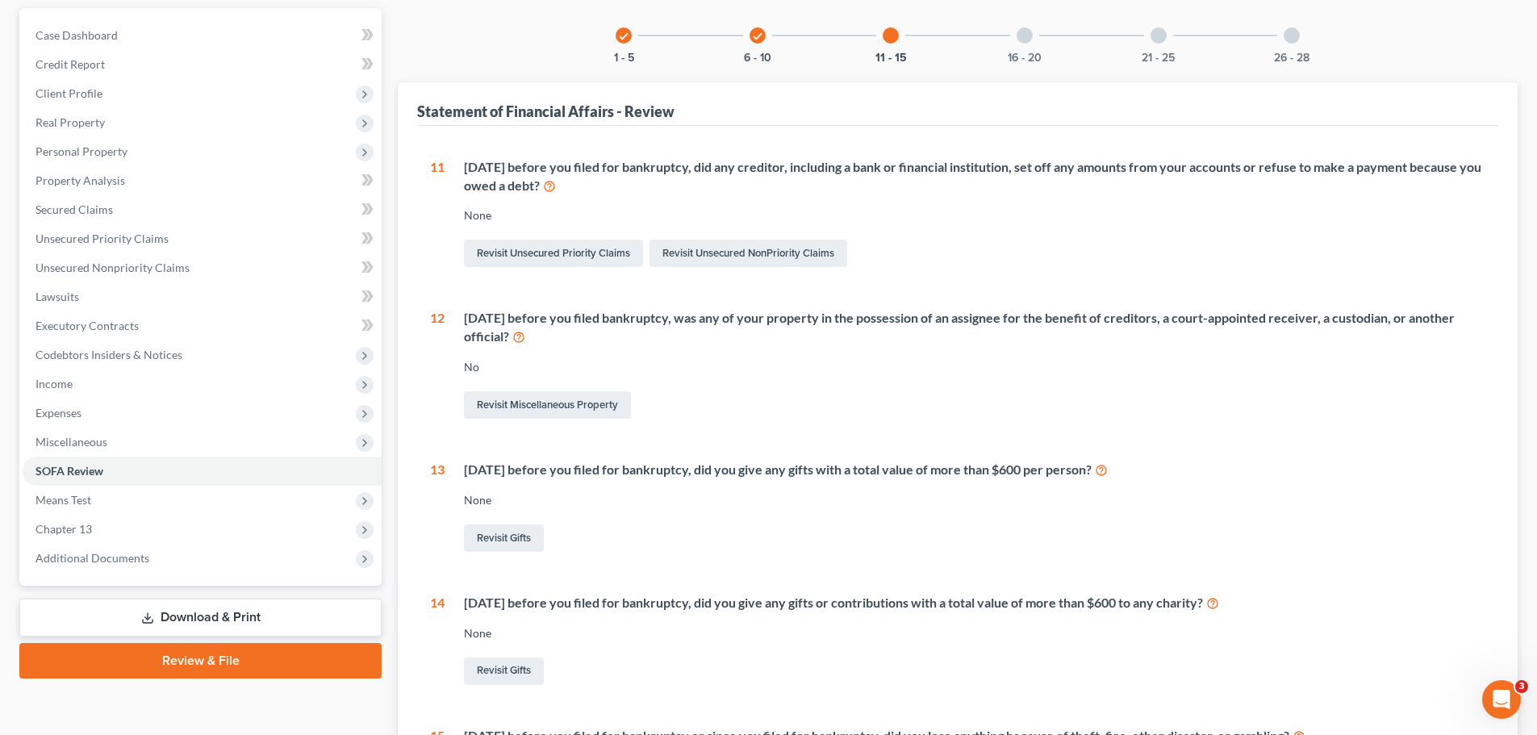
scroll to position [161, 0]
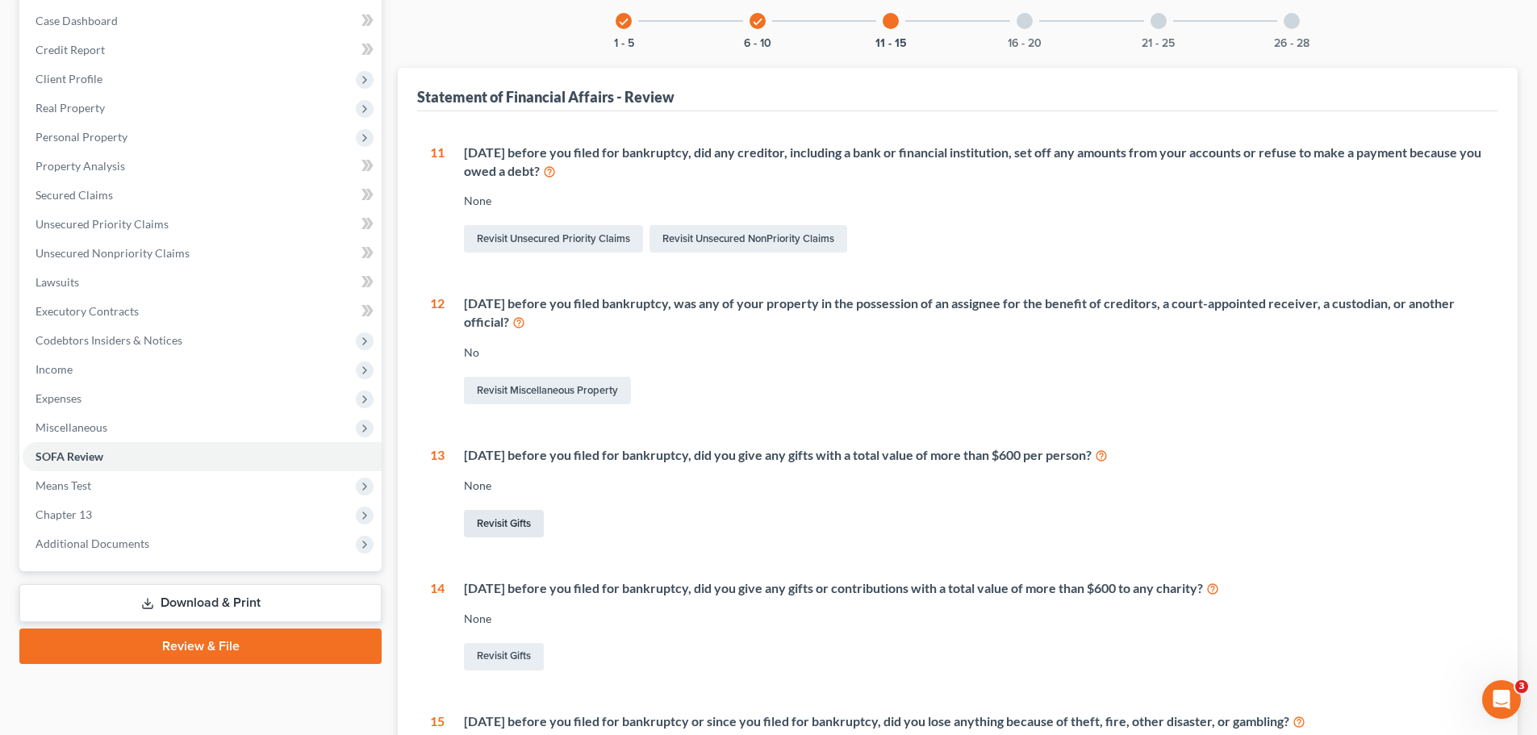
click at [518, 520] on link "Revisit Gifts" at bounding box center [504, 523] width 80 height 27
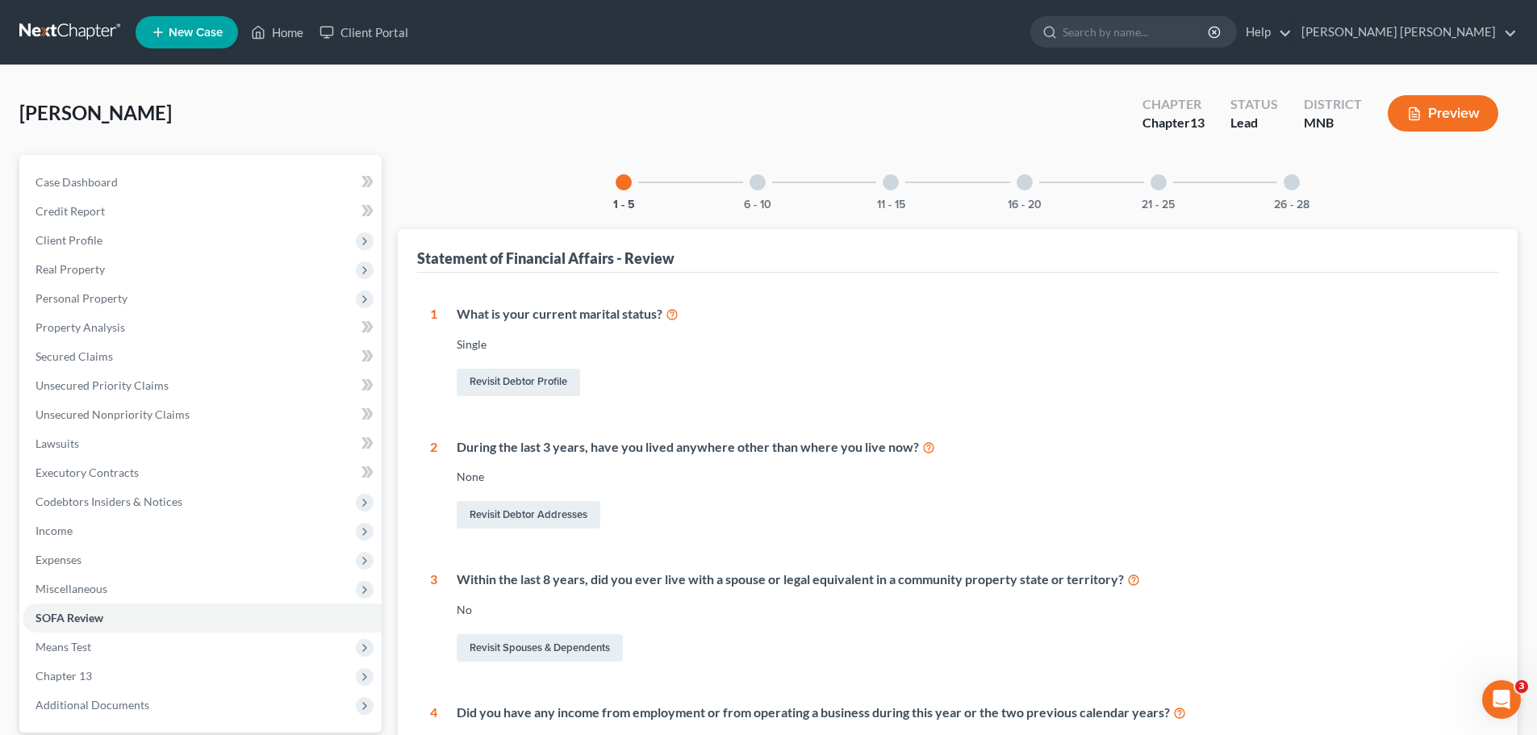
click at [896, 178] on div at bounding box center [891, 182] width 16 height 16
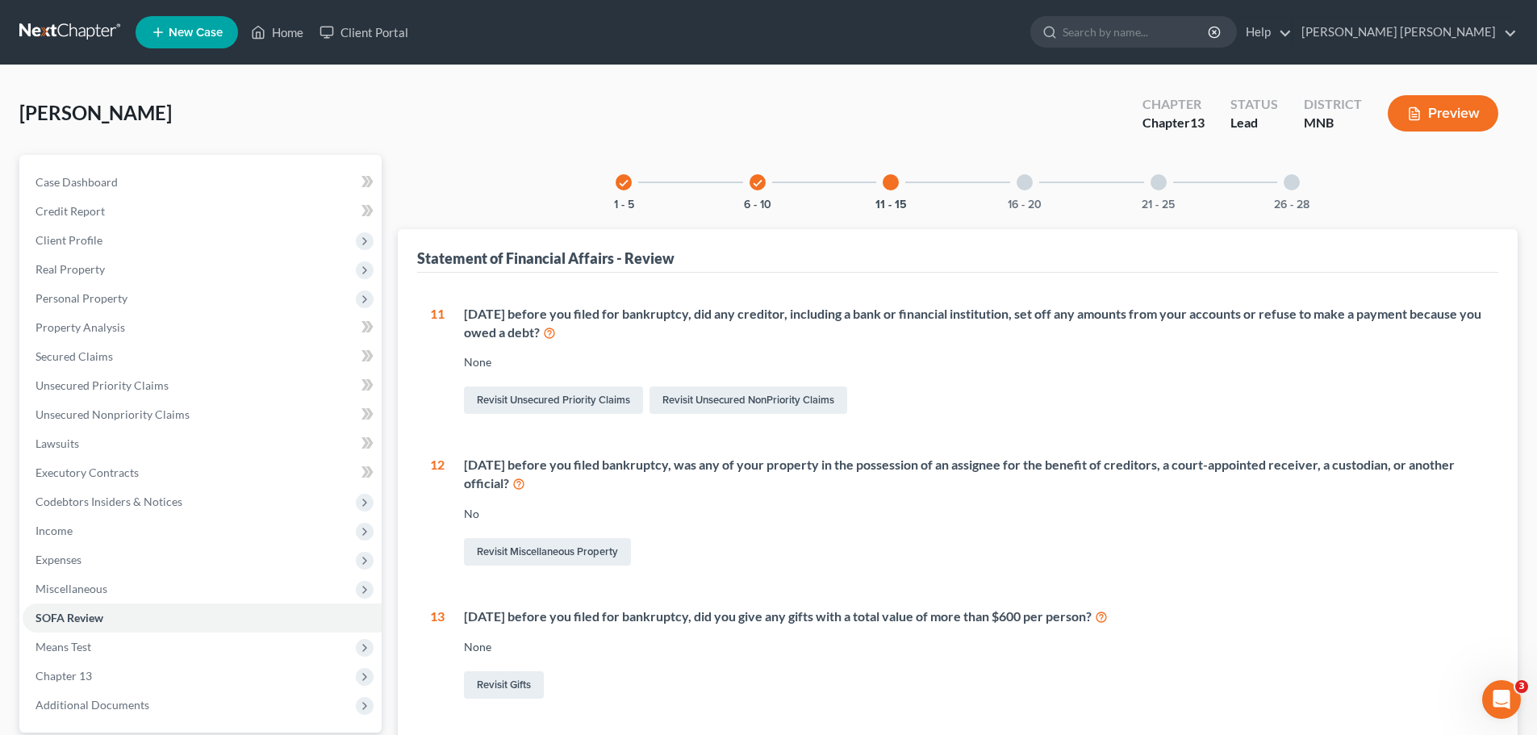
click at [758, 182] on icon "check" at bounding box center [757, 183] width 11 height 11
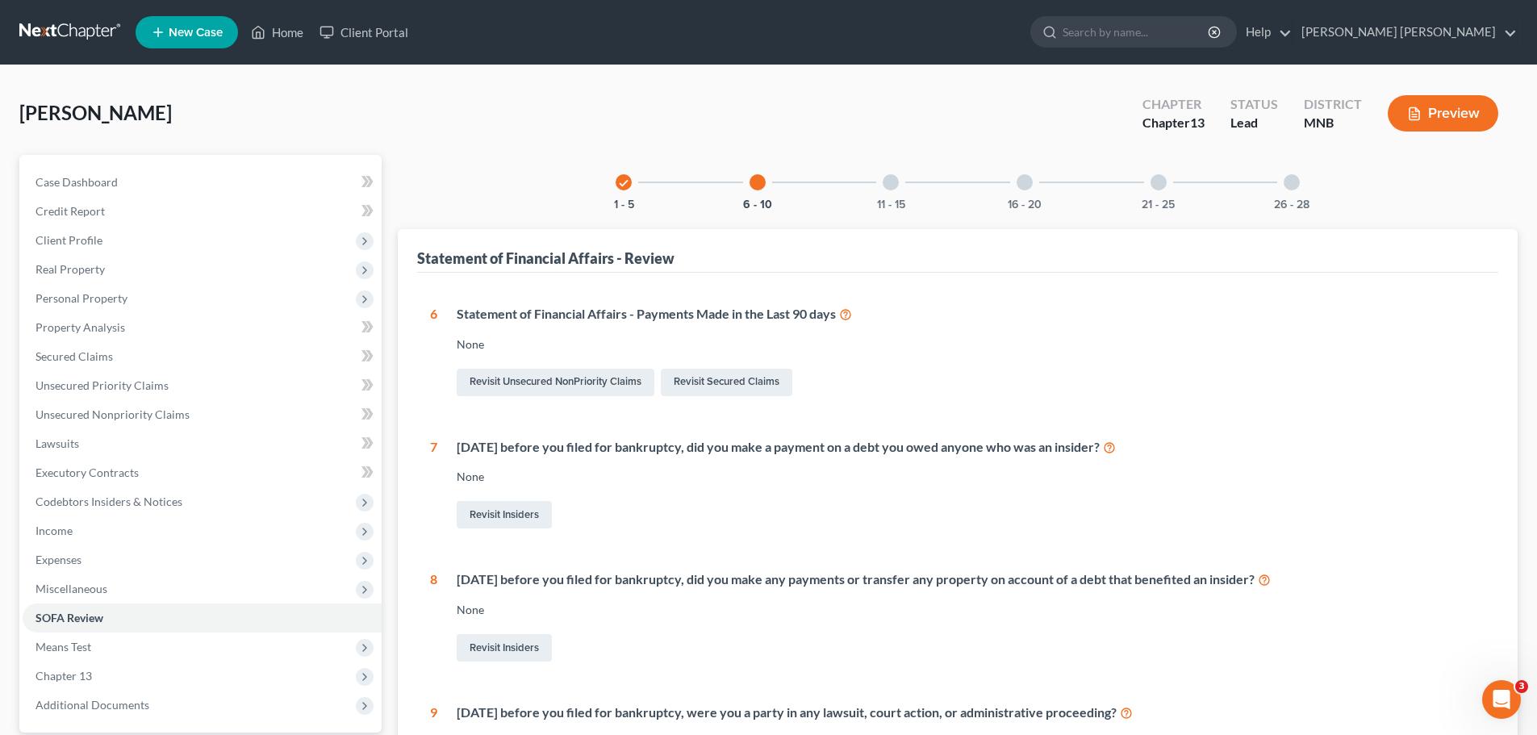
click at [847, 314] on icon at bounding box center [845, 313] width 13 height 15
click at [567, 383] on link "Revisit Unsecured NonPriority Claims" at bounding box center [556, 382] width 198 height 27
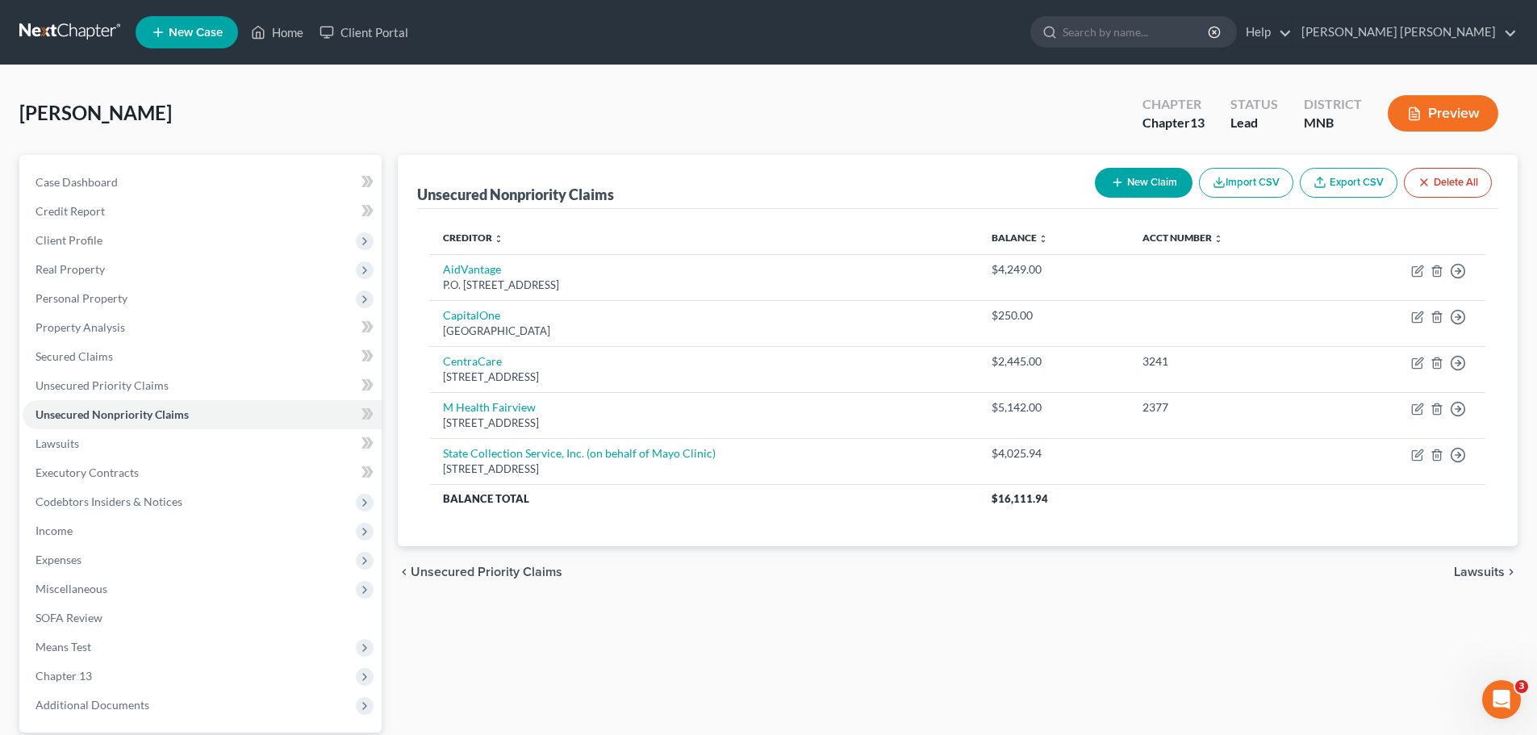
drag, startPoint x: 433, startPoint y: 102, endPoint x: 493, endPoint y: 113, distance: 61.4
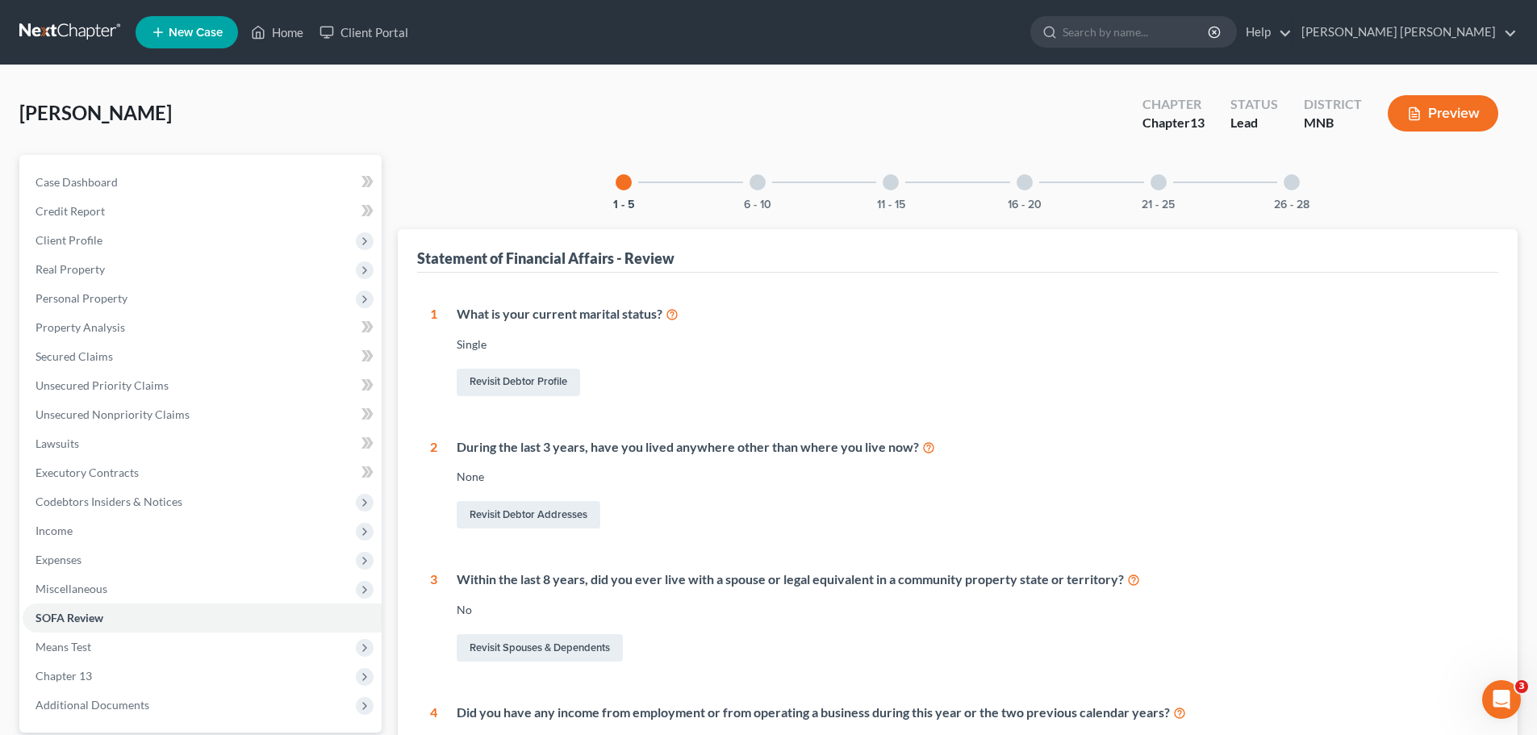
click at [769, 185] on div "6 - 10" at bounding box center [757, 182] width 55 height 55
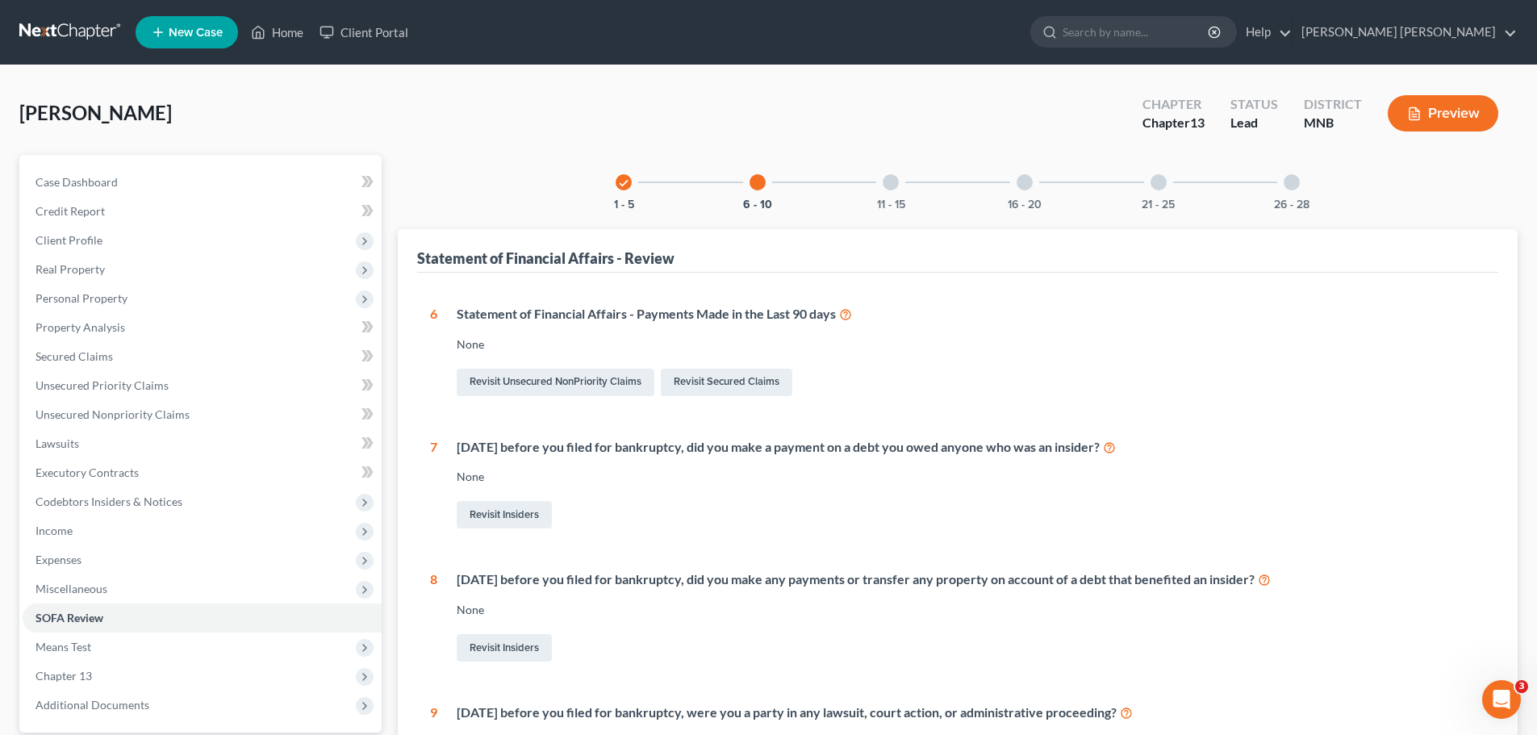
click at [1164, 504] on div "Revisit Insiders" at bounding box center [971, 515] width 1029 height 34
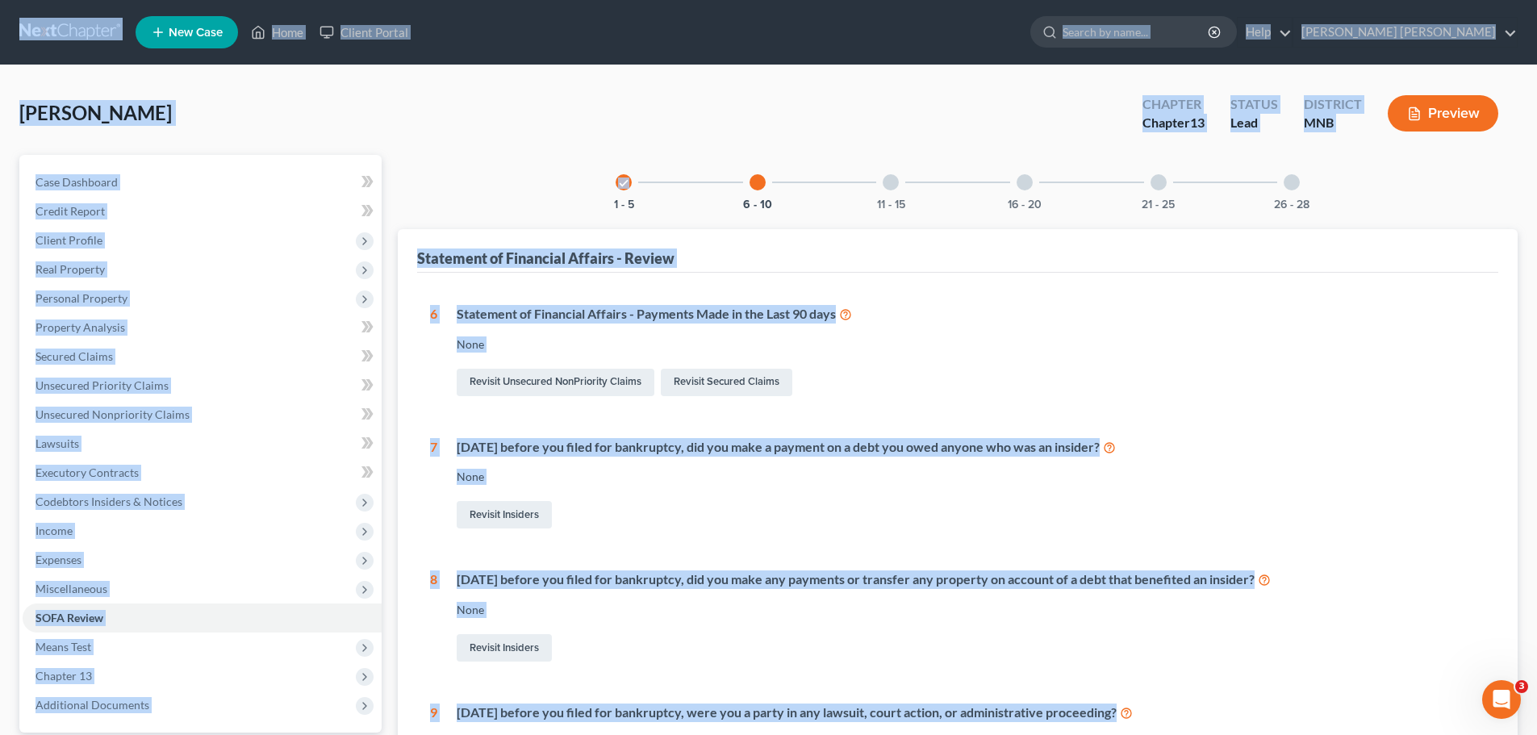
copy body "Home New Case Client Portal SMITH JADIN JOHNSON tebert@sjjlawfirm.com My Accoun…"
click at [125, 391] on span "Unsecured Priority Claims" at bounding box center [102, 385] width 133 height 14
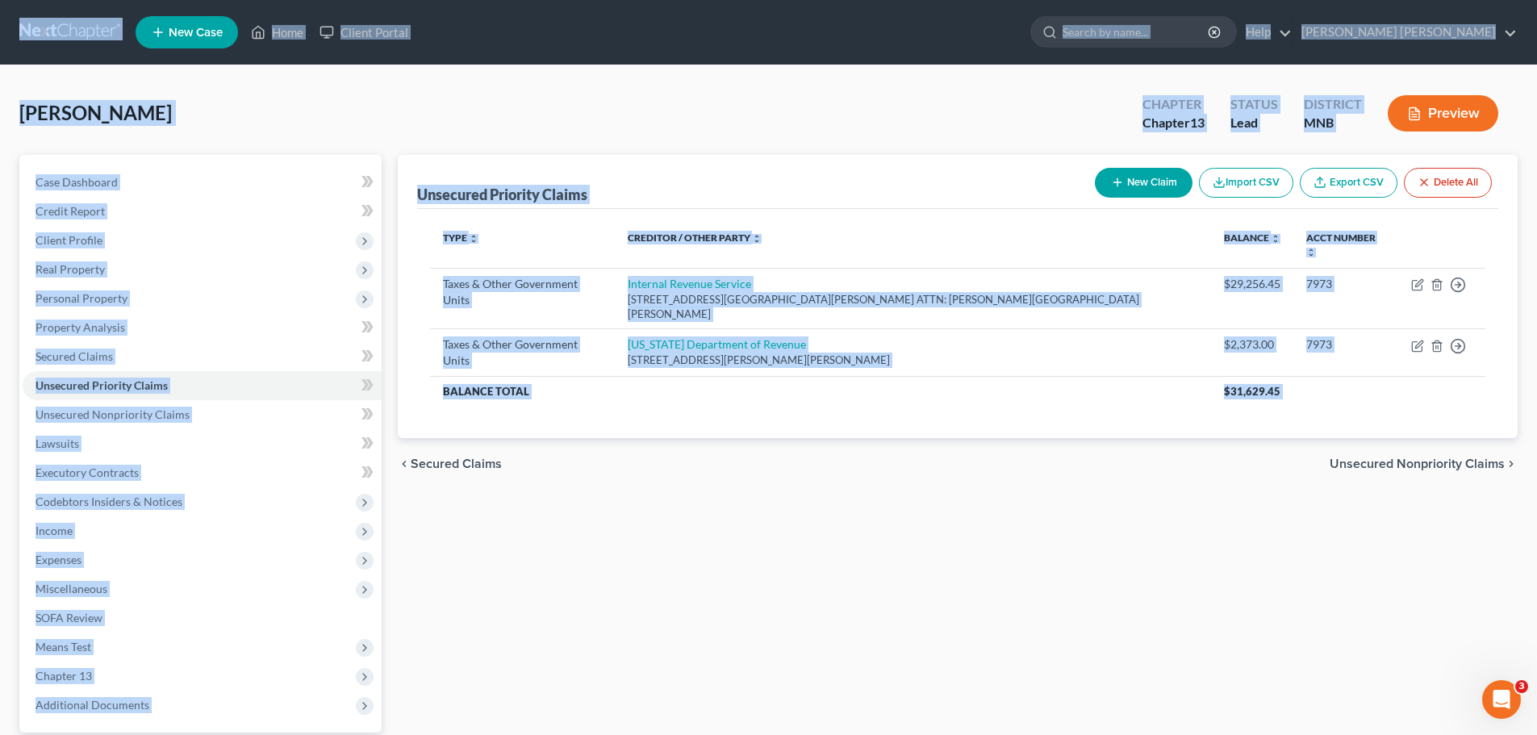
click at [775, 86] on div "Wannebo, Shari Upgraded Chapter Chapter 13 Status Lead District MNB Preview" at bounding box center [768, 120] width 1499 height 70
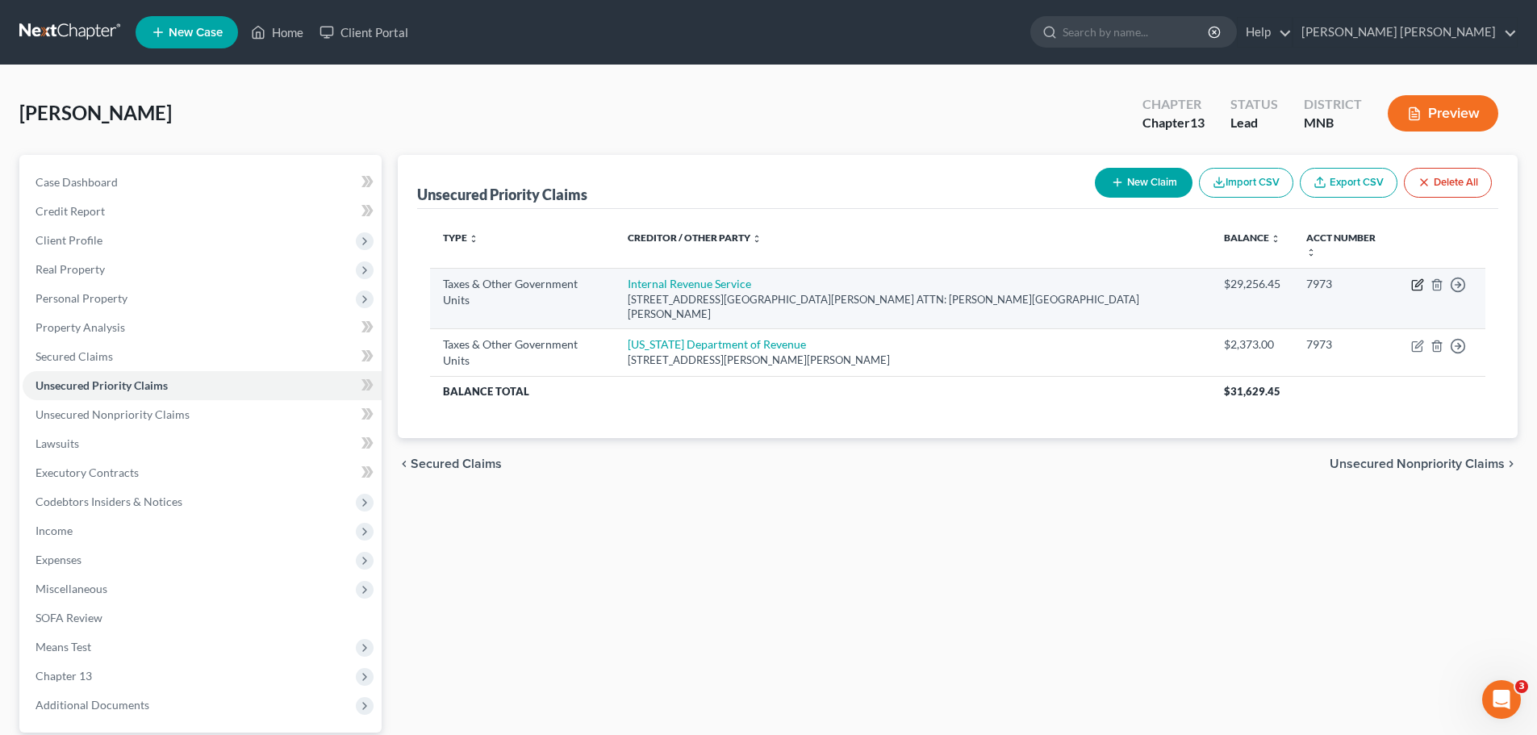
click at [1416, 279] on icon "button" at bounding box center [1418, 282] width 7 height 7
select select "0"
select select "24"
select select "0"
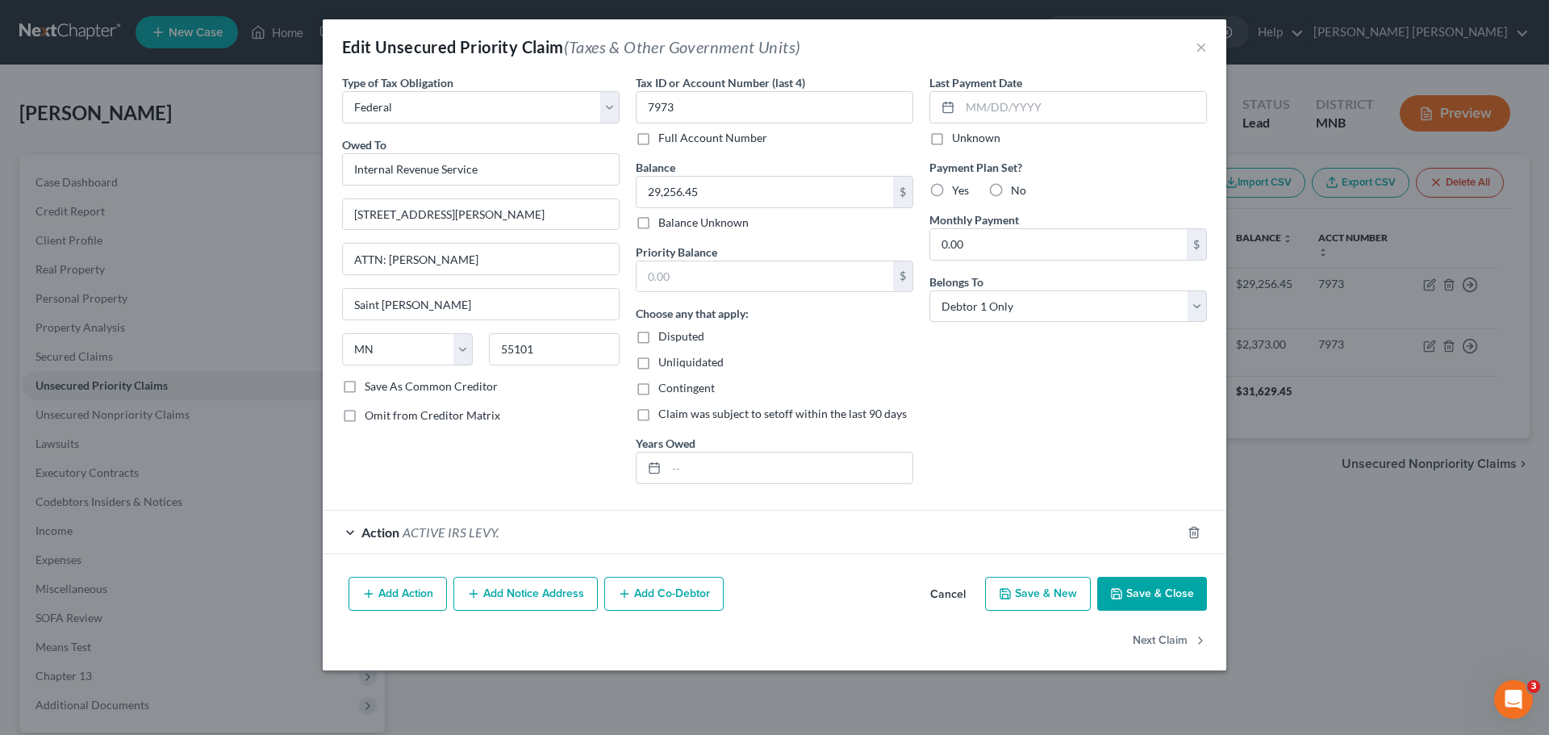
click at [387, 594] on button "Add Action" at bounding box center [398, 594] width 98 height 34
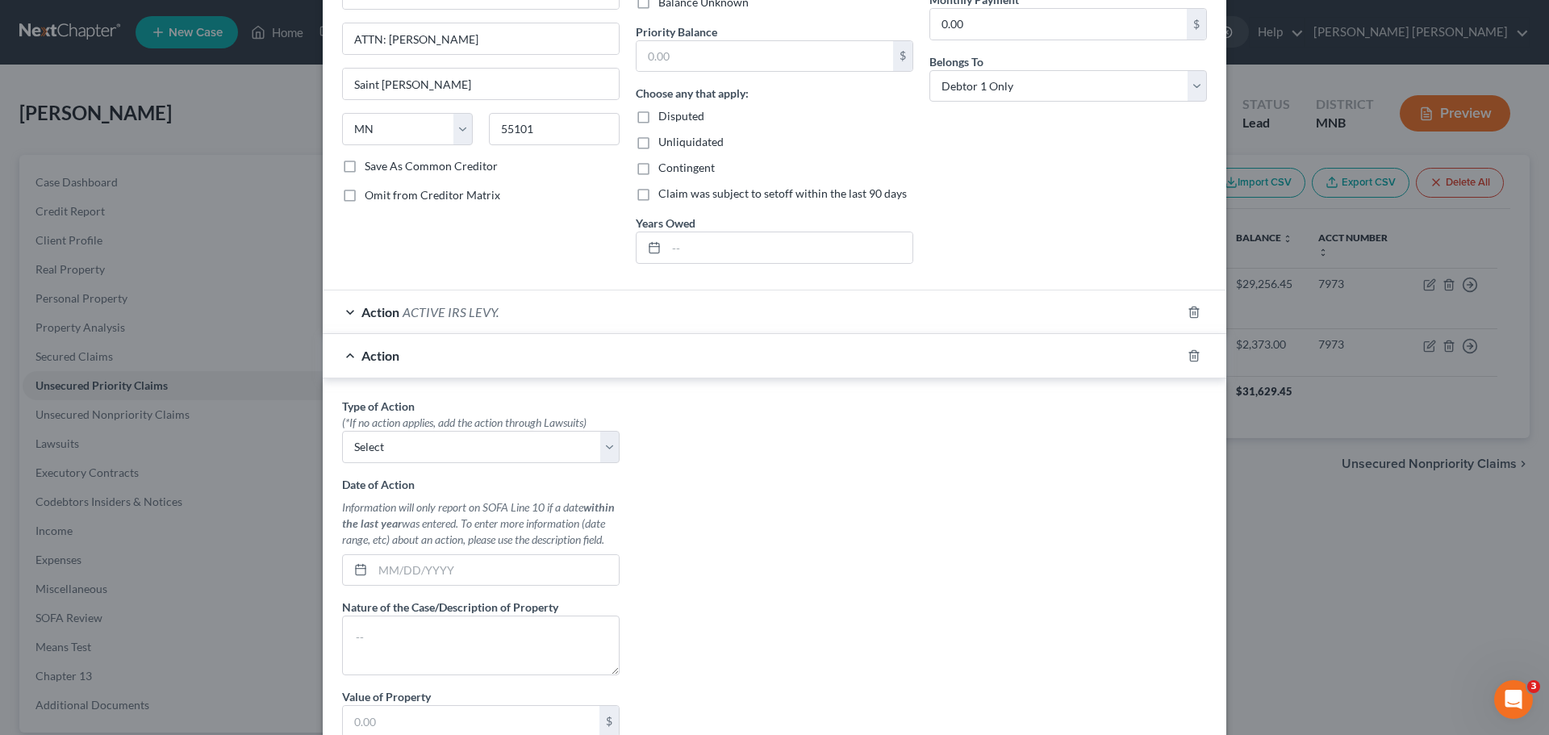
scroll to position [242, 0]
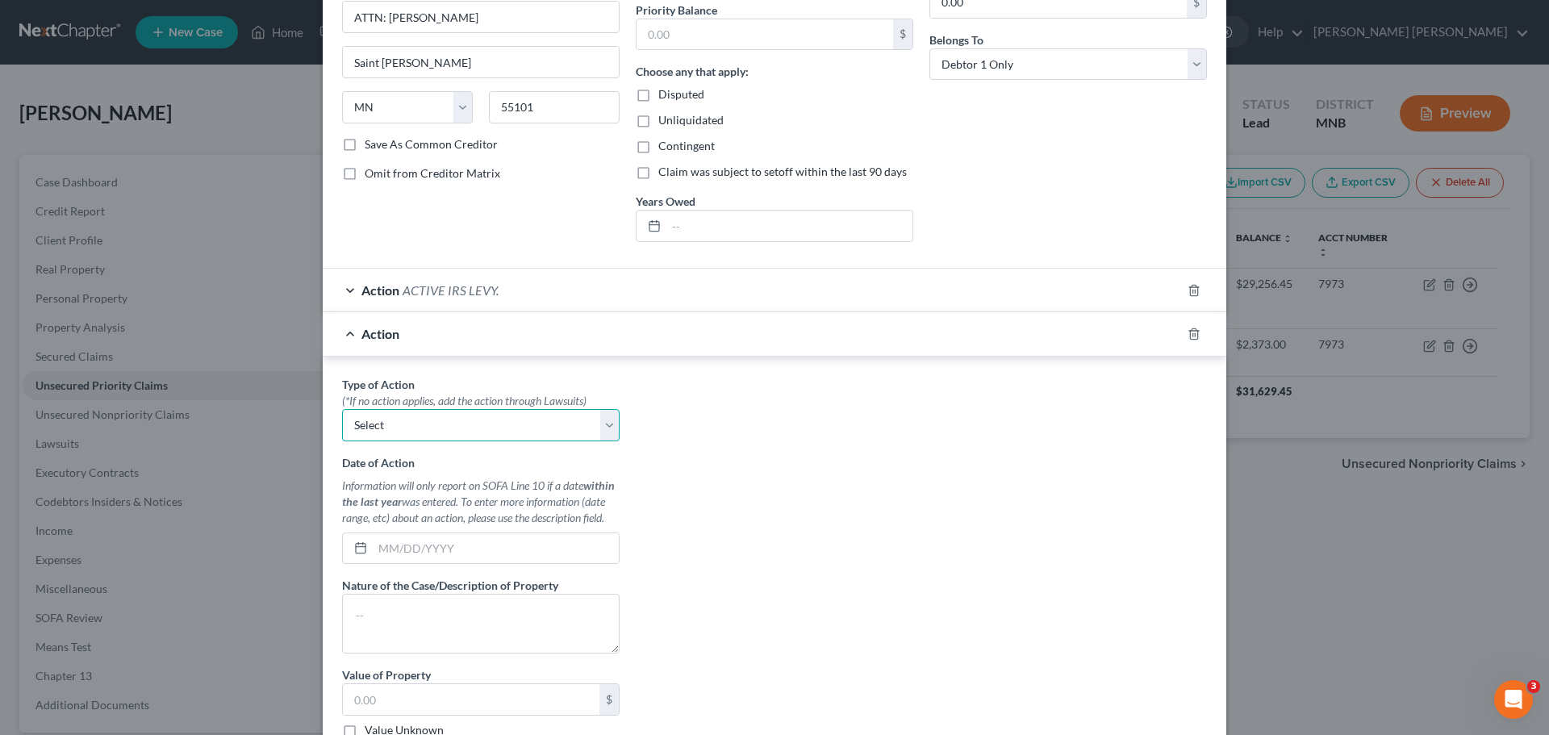
click at [599, 428] on select "Select Repossession Garnishment Foreclosure Personal Injury Attached, Seized, O…" at bounding box center [481, 425] width 278 height 32
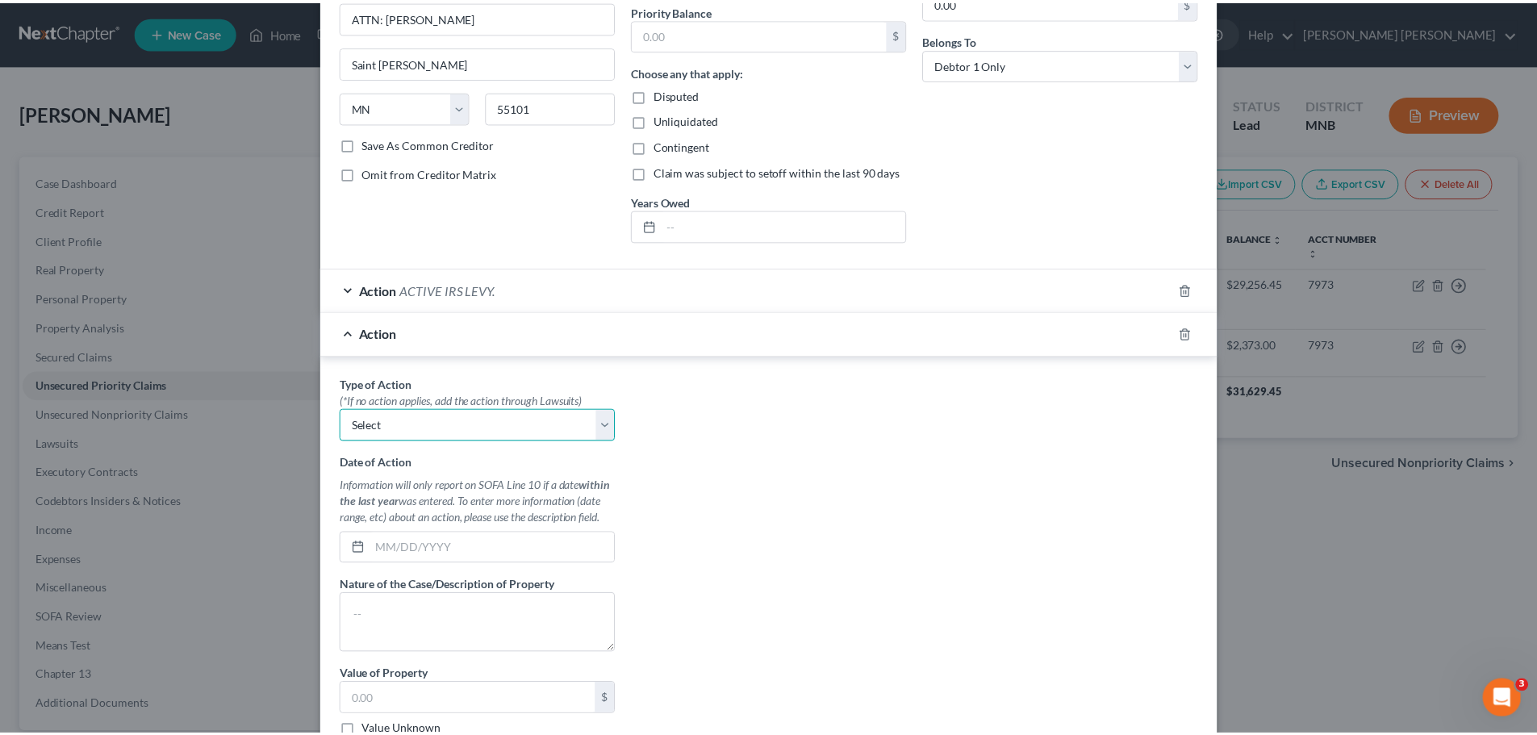
scroll to position [0, 0]
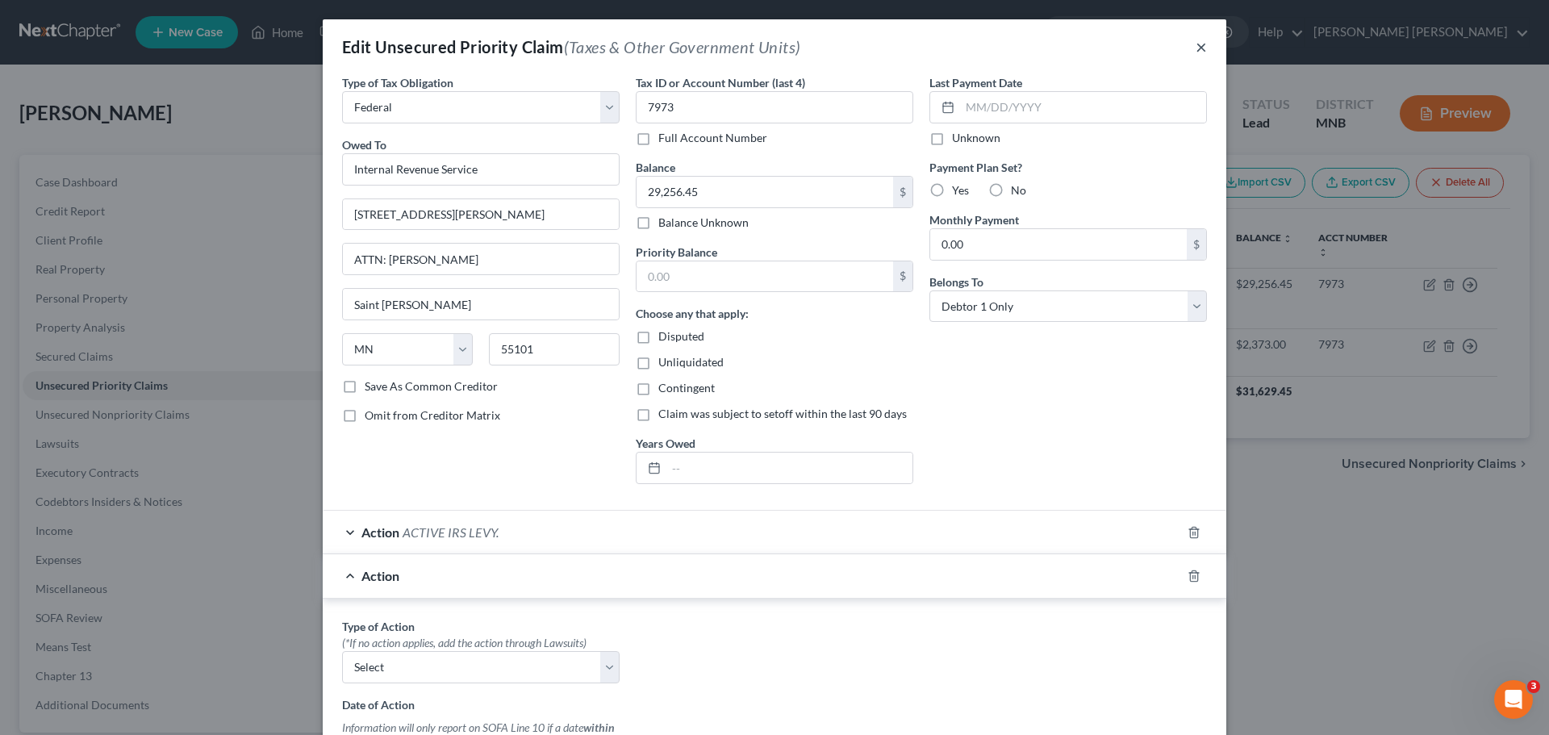
click at [1197, 52] on button "×" at bounding box center [1201, 46] width 11 height 19
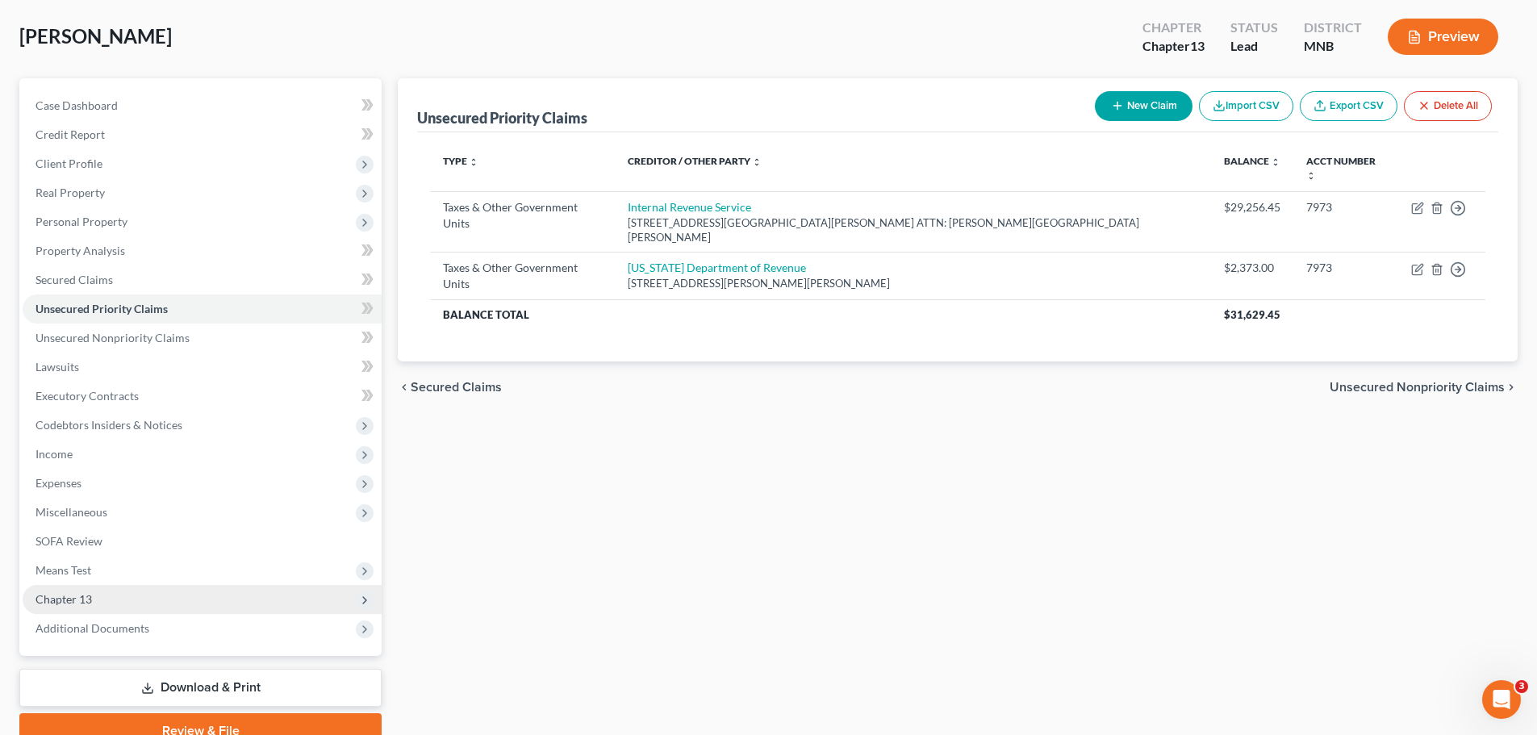
scroll to position [152, 0]
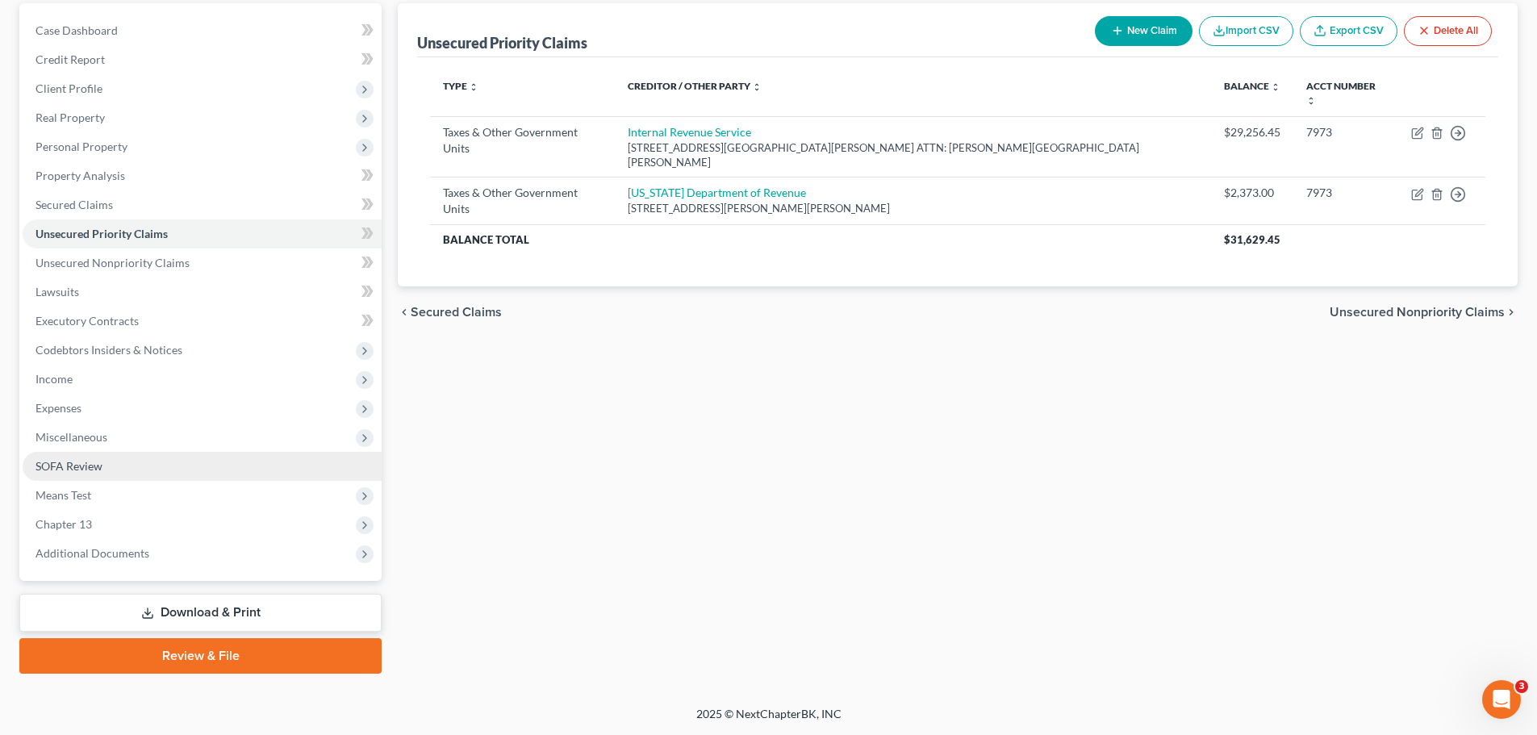
click at [88, 466] on span "SOFA Review" at bounding box center [69, 466] width 67 height 14
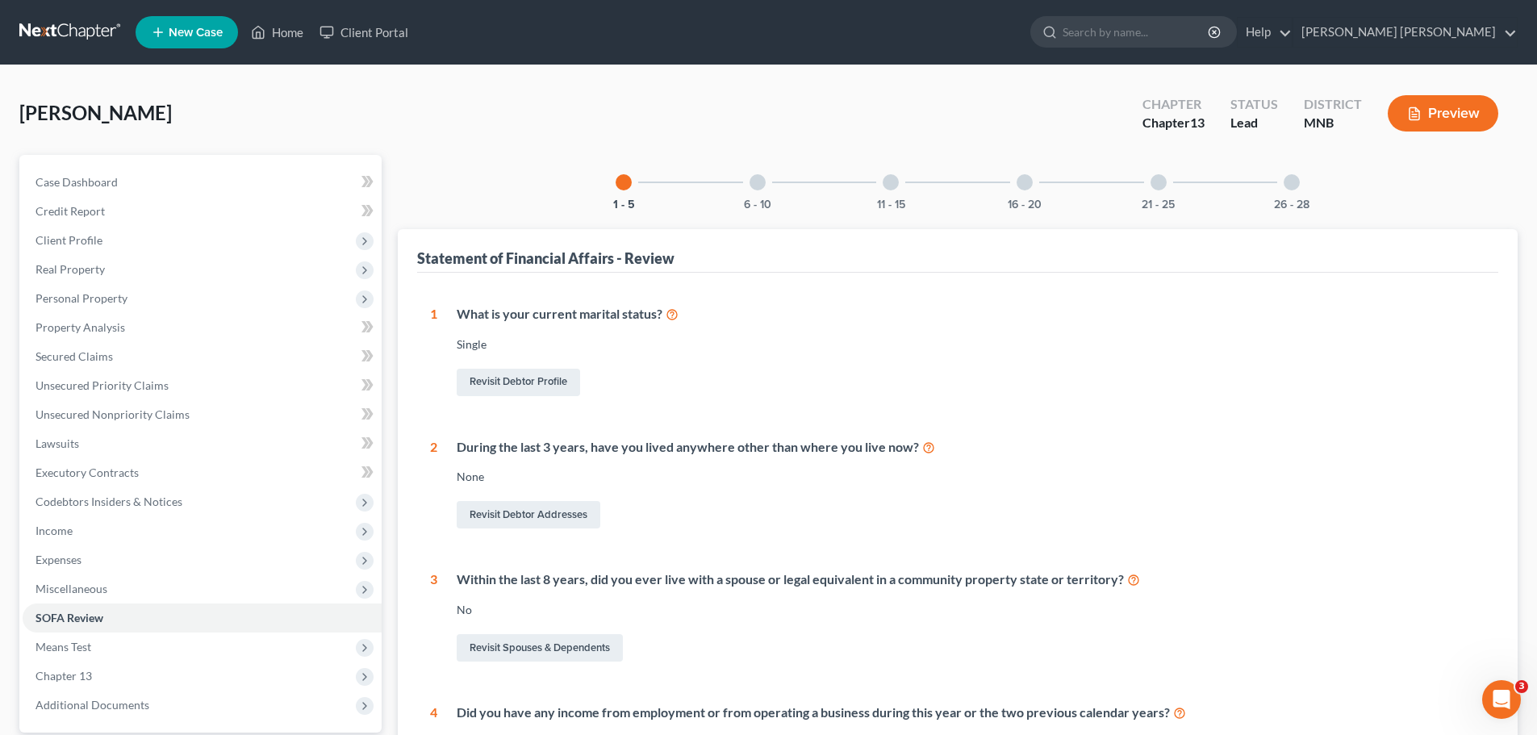
click at [764, 182] on div at bounding box center [758, 182] width 16 height 16
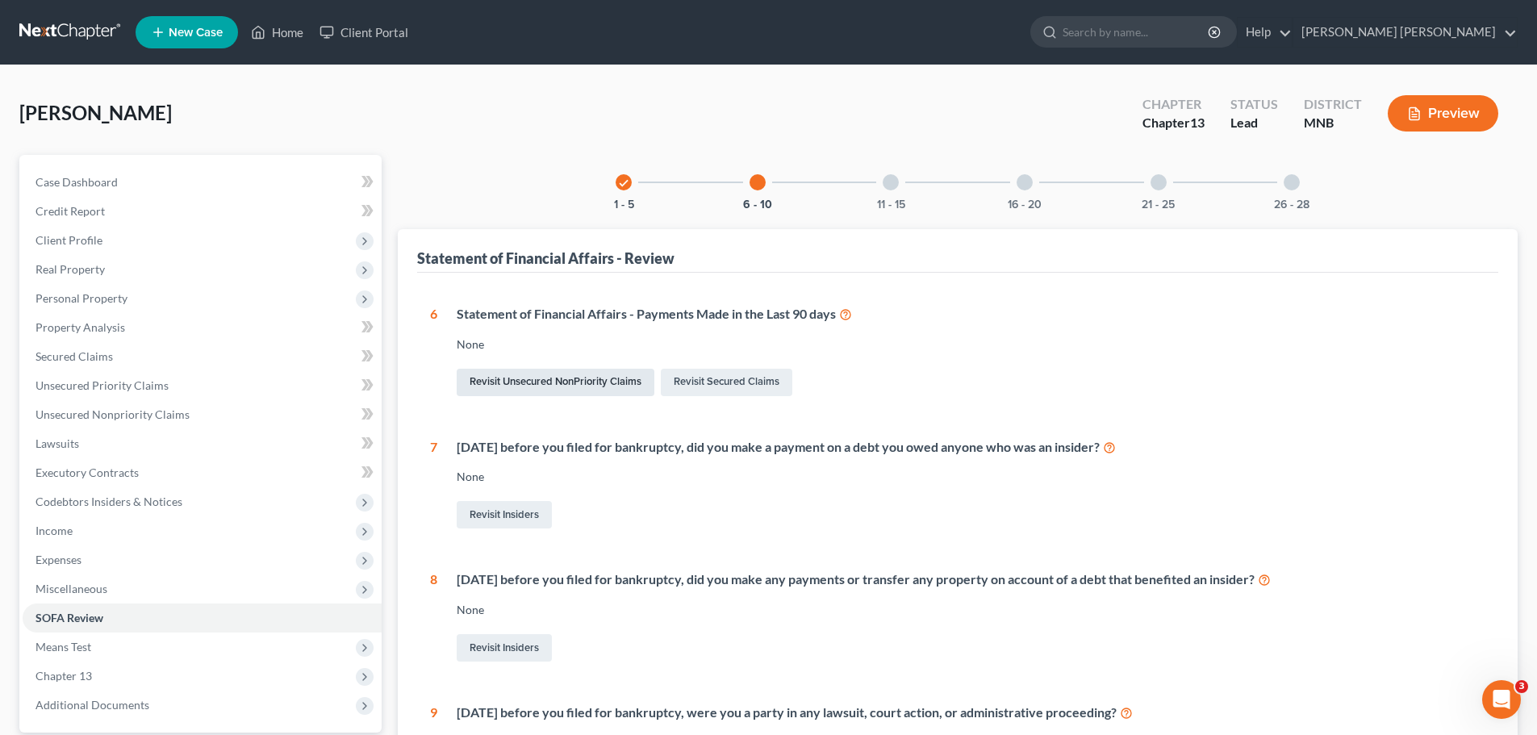
click at [563, 383] on link "Revisit Unsecured NonPriority Claims" at bounding box center [556, 382] width 198 height 27
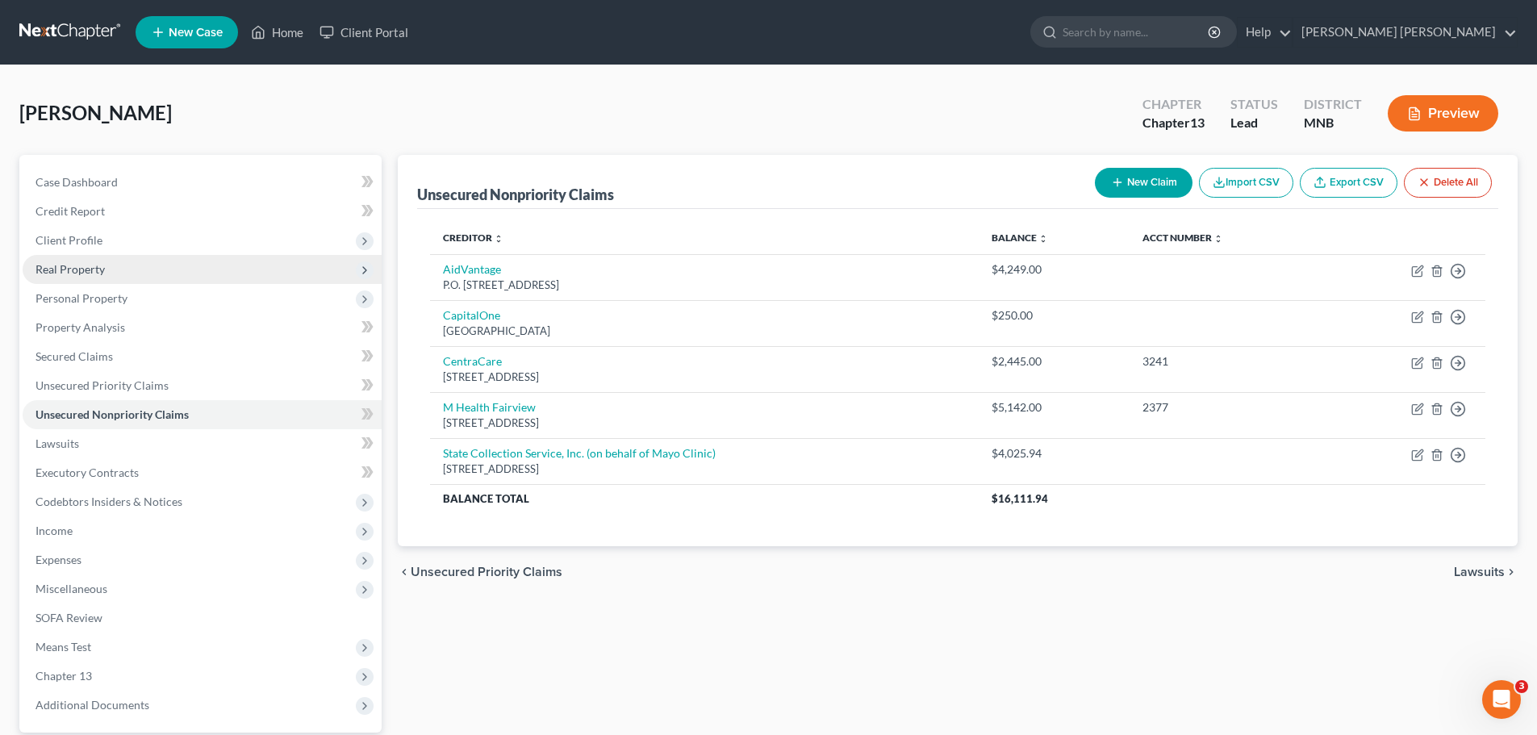
click at [128, 266] on span "Real Property" at bounding box center [202, 269] width 359 height 29
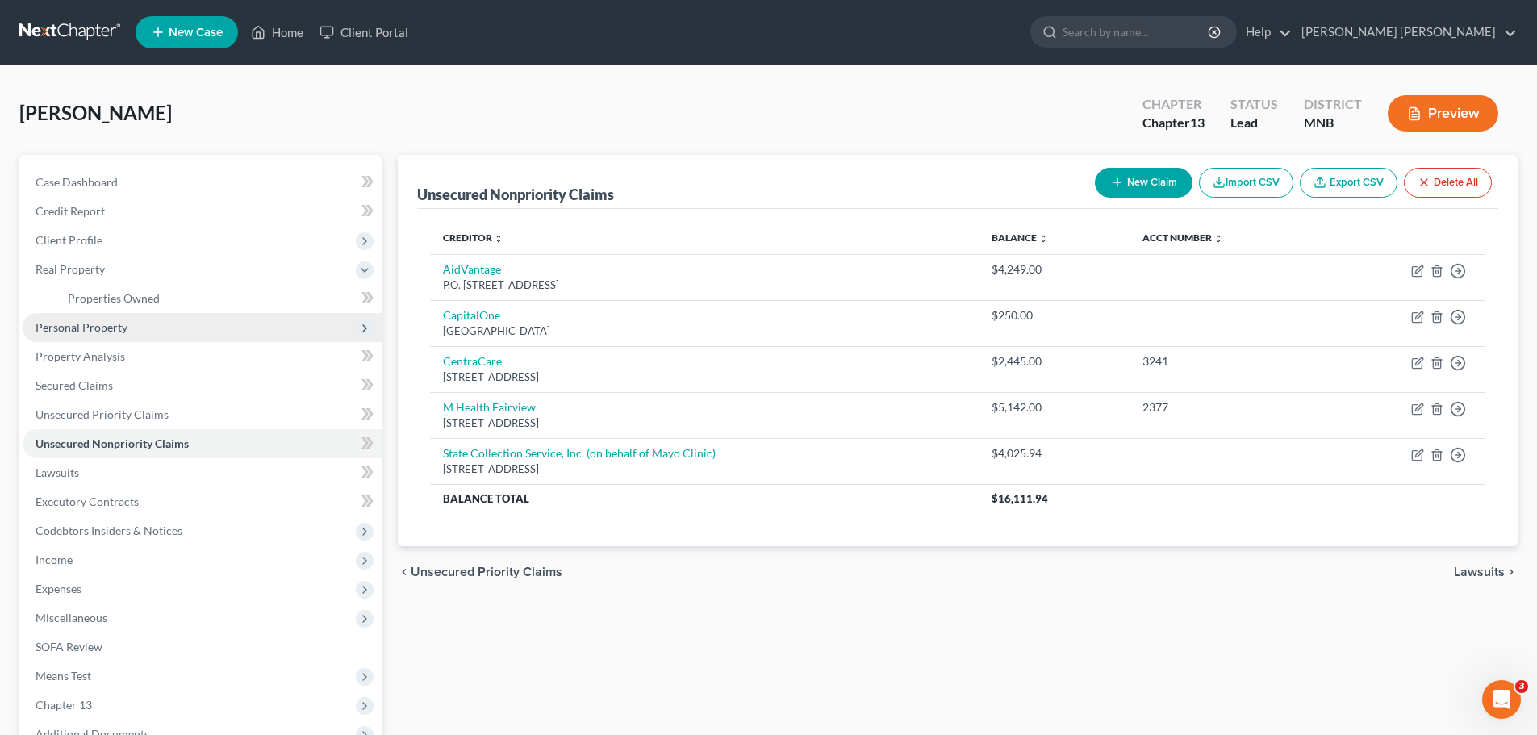
click at [136, 319] on span "Personal Property" at bounding box center [202, 327] width 359 height 29
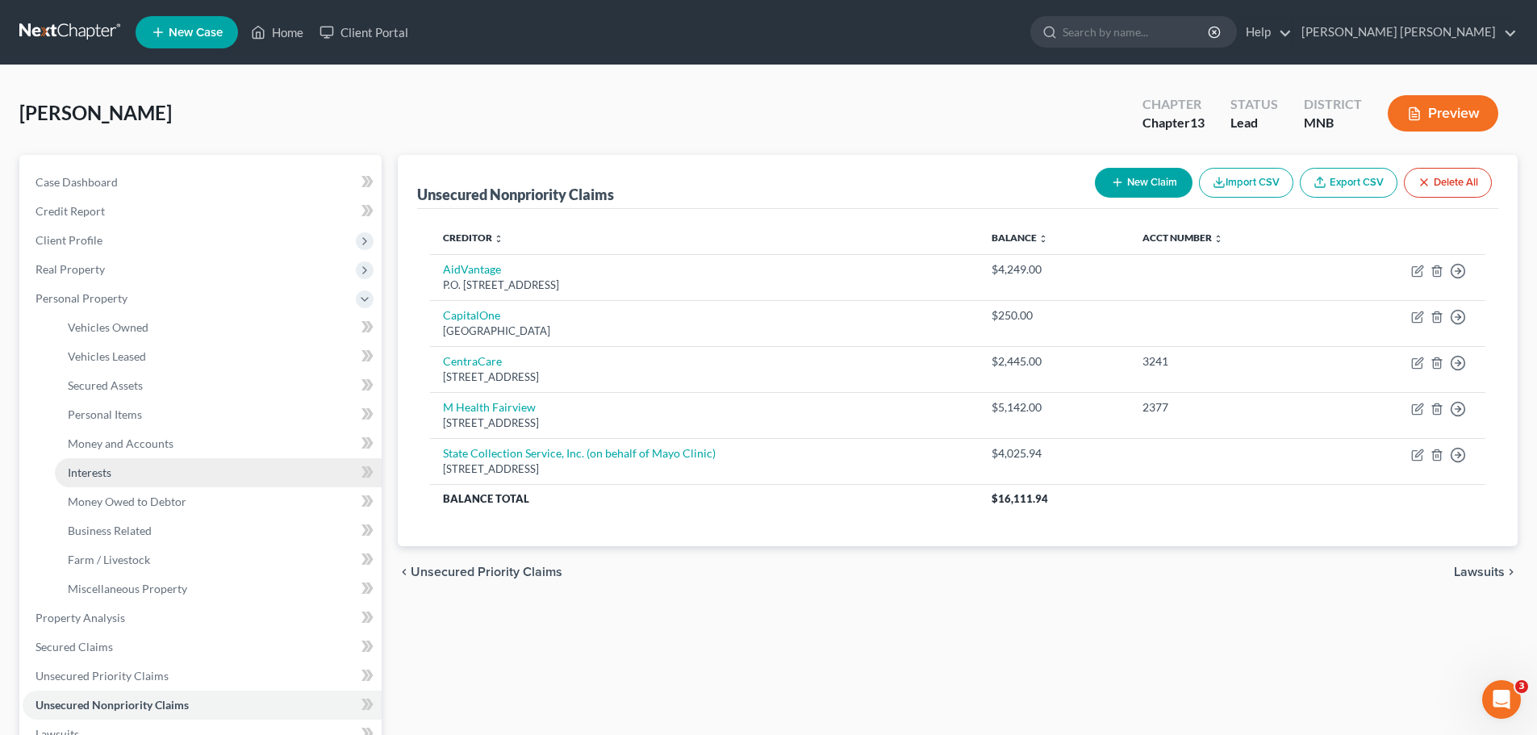
click at [150, 472] on link "Interests" at bounding box center [218, 472] width 327 height 29
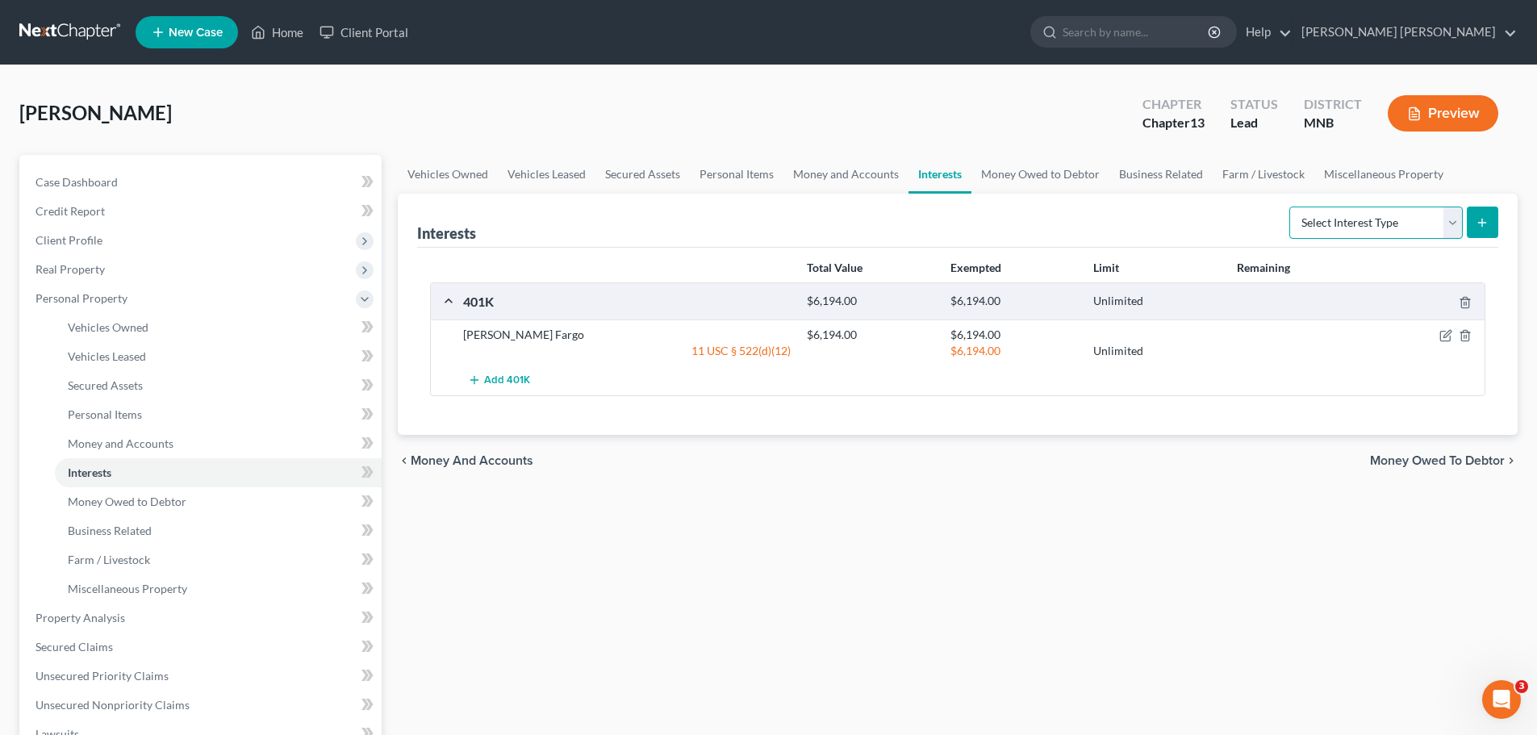
click at [1454, 225] on select "Select Interest Type 401K Annuity Bond Education IRA Government Bond Government…" at bounding box center [1376, 223] width 173 height 32
click at [1160, 179] on link "Business Related" at bounding box center [1161, 174] width 103 height 39
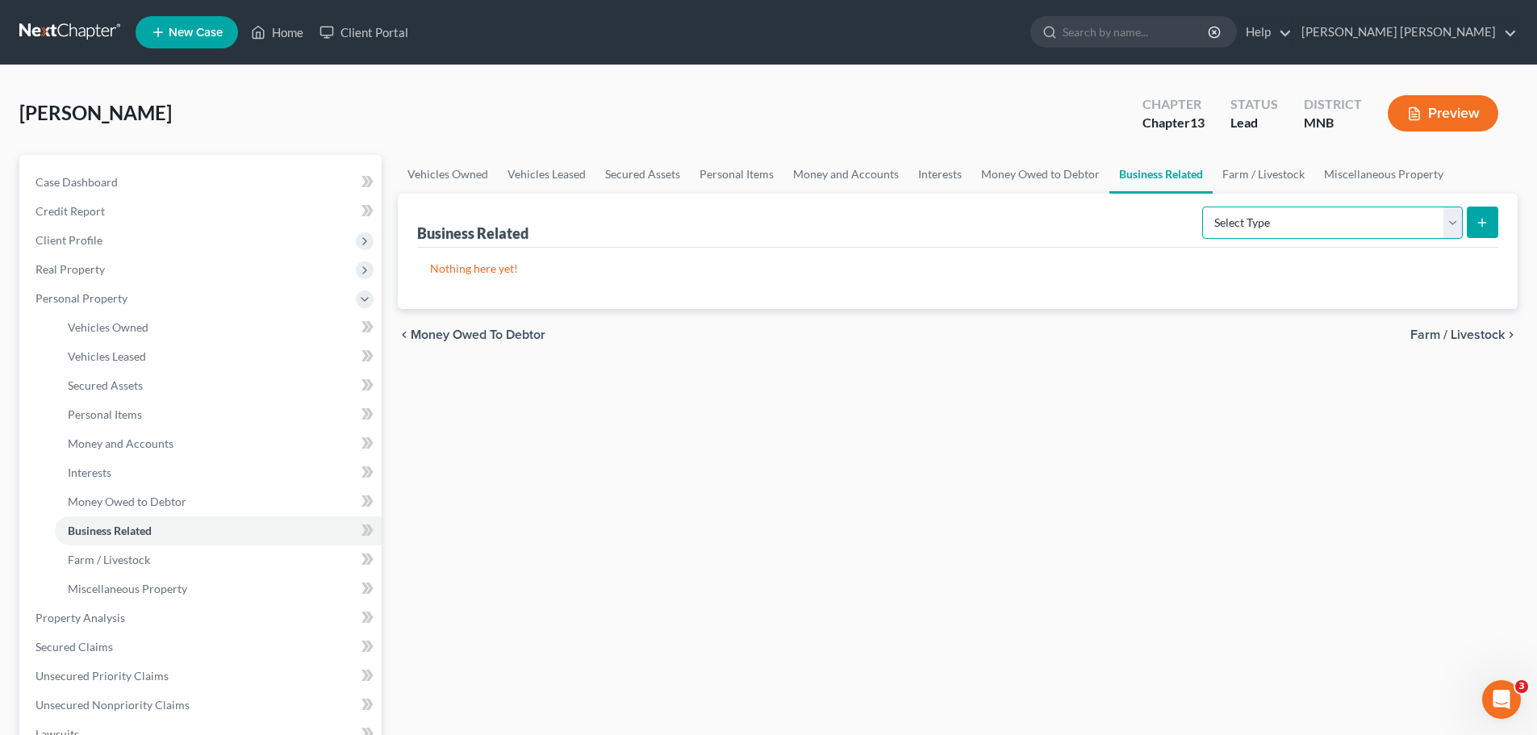
click at [1450, 229] on select "Select Type Customer Lists Franchises Inventory Licenses Machinery Office Equip…" at bounding box center [1332, 223] width 261 height 32
click at [1028, 187] on link "Money Owed to Debtor" at bounding box center [1041, 174] width 138 height 39
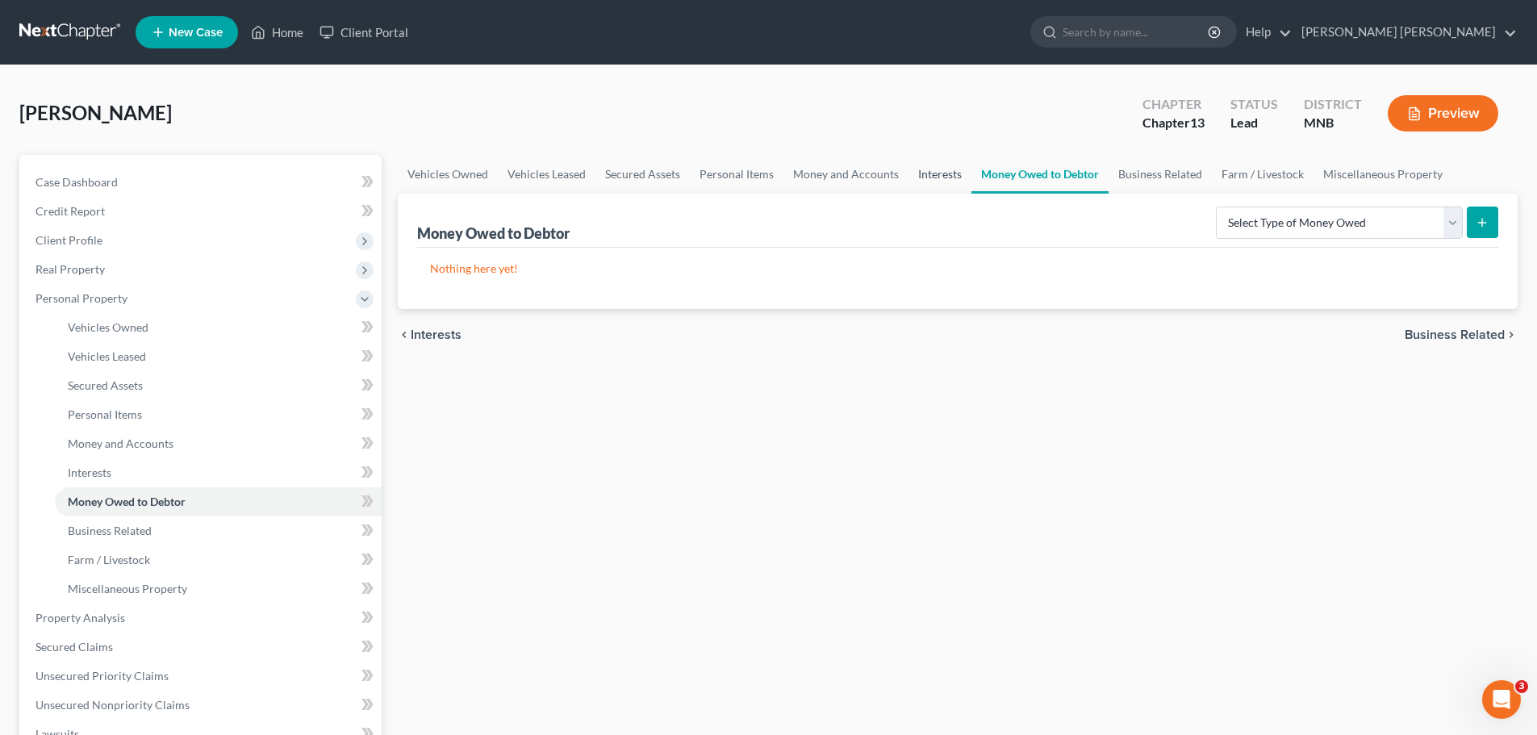
click at [926, 181] on link "Interests" at bounding box center [940, 174] width 63 height 39
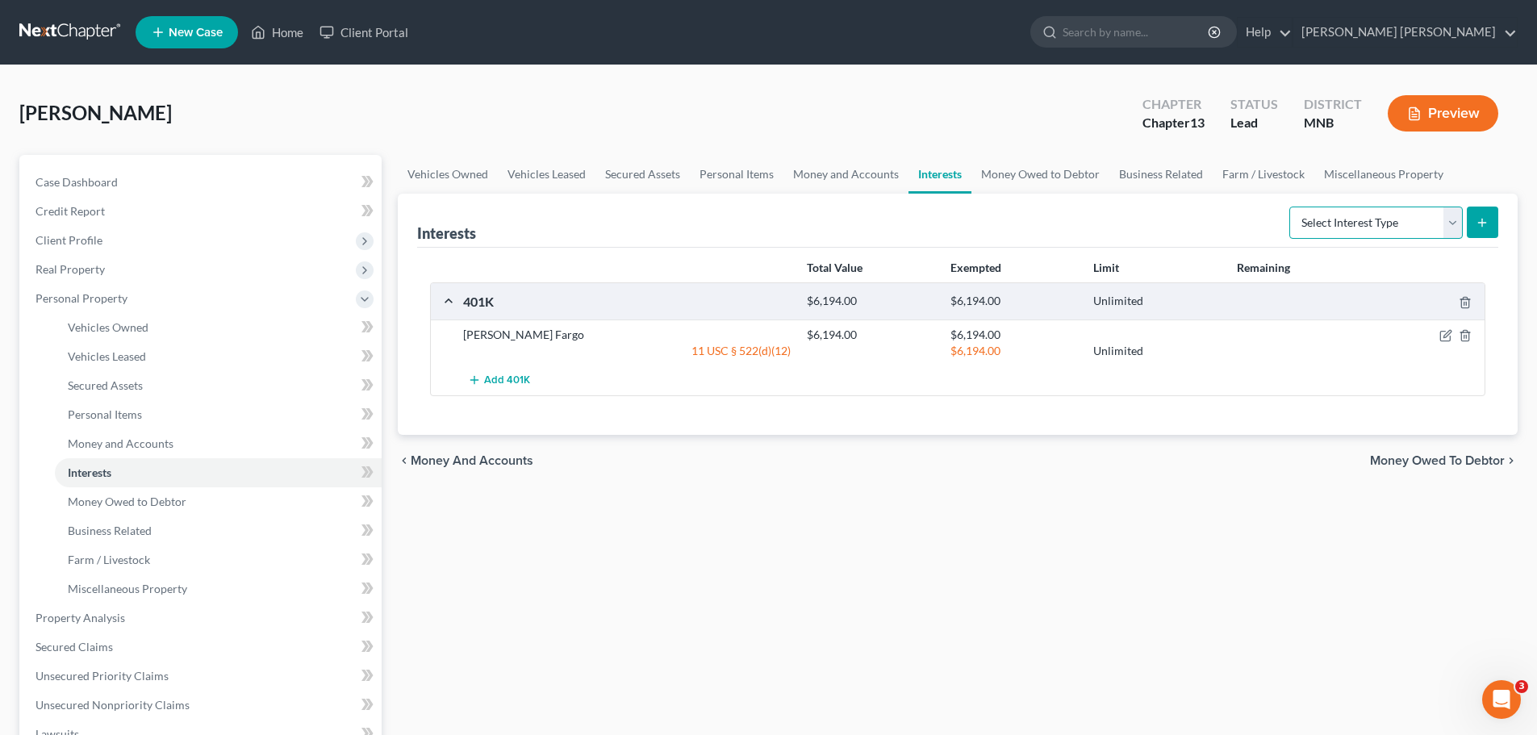
click at [1387, 217] on select "Select Interest Type 401K Annuity Bond Education IRA Government Bond Government…" at bounding box center [1376, 223] width 173 height 32
click at [848, 183] on link "Money and Accounts" at bounding box center [846, 174] width 125 height 39
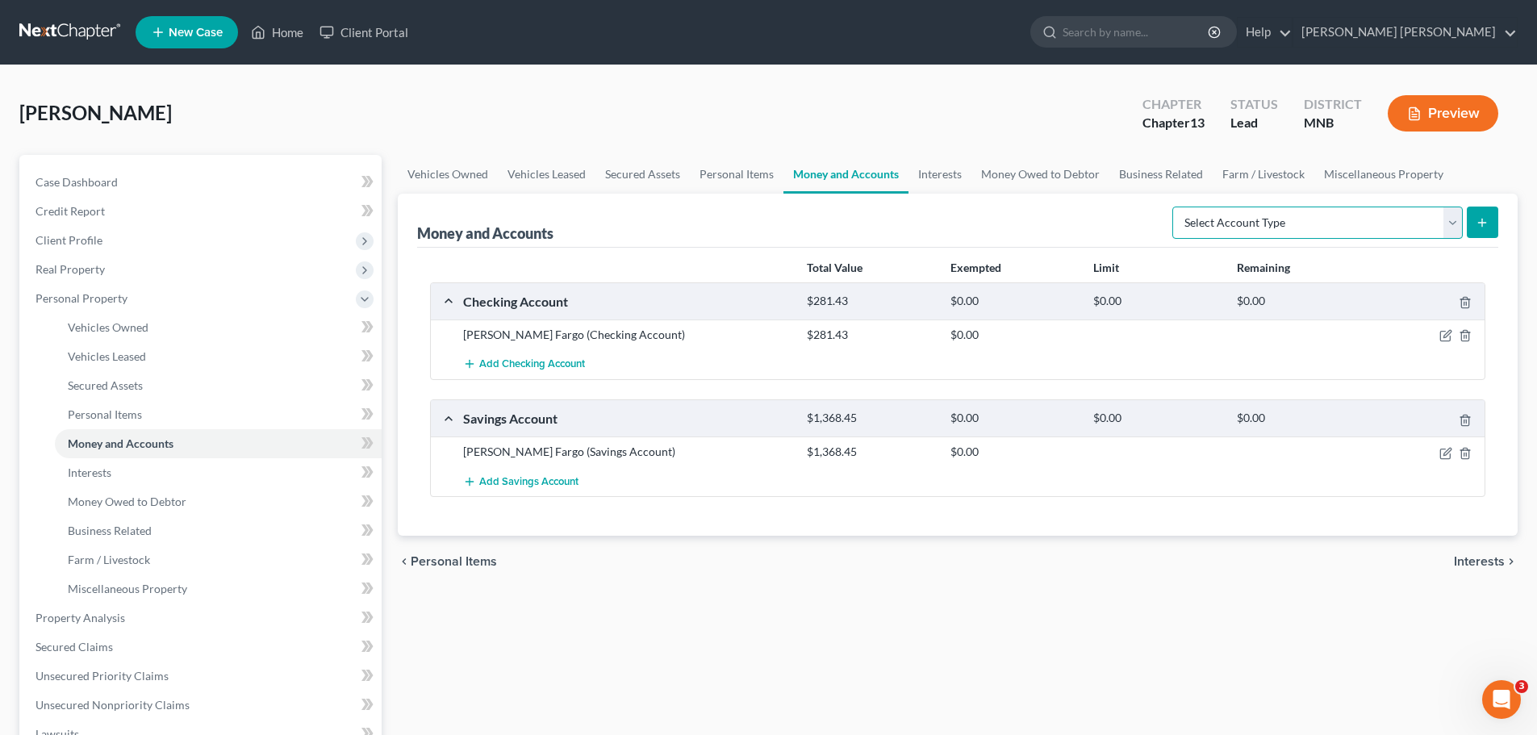
click at [1436, 219] on select "Select Account Type Brokerage Cash on Hand Certificates of Deposit Checking Acc…" at bounding box center [1318, 223] width 291 height 32
click at [965, 166] on link "Interests" at bounding box center [940, 174] width 63 height 39
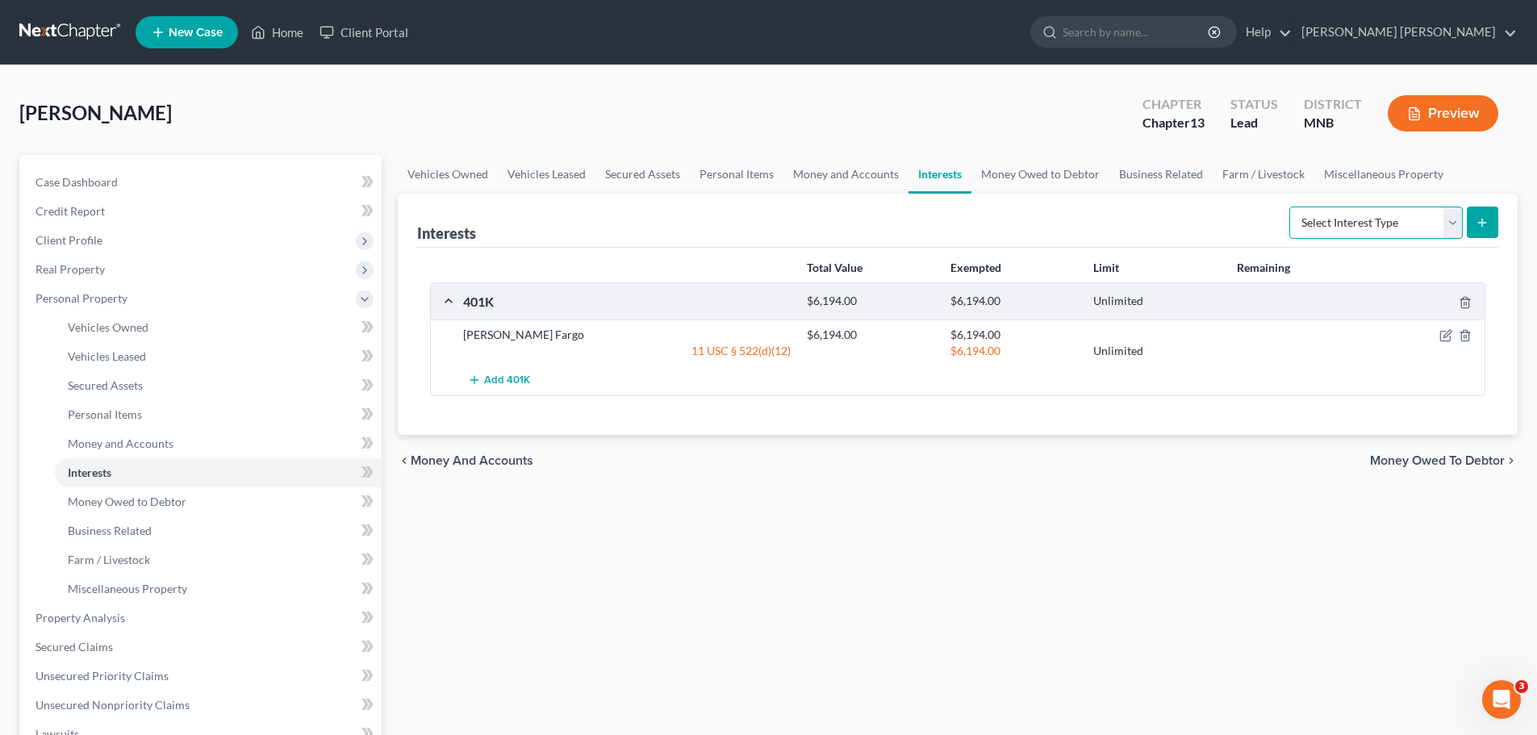
click at [1423, 230] on select "Select Interest Type 401K Annuity Bond Education IRA Government Bond Government…" at bounding box center [1376, 223] width 173 height 32
select select "incorporated_business"
click at [1291, 207] on select "Select Interest Type 401K Annuity Bond Education IRA Government Bond Government…" at bounding box center [1376, 223] width 173 height 32
click at [1488, 217] on icon "submit" at bounding box center [1482, 222] width 13 height 13
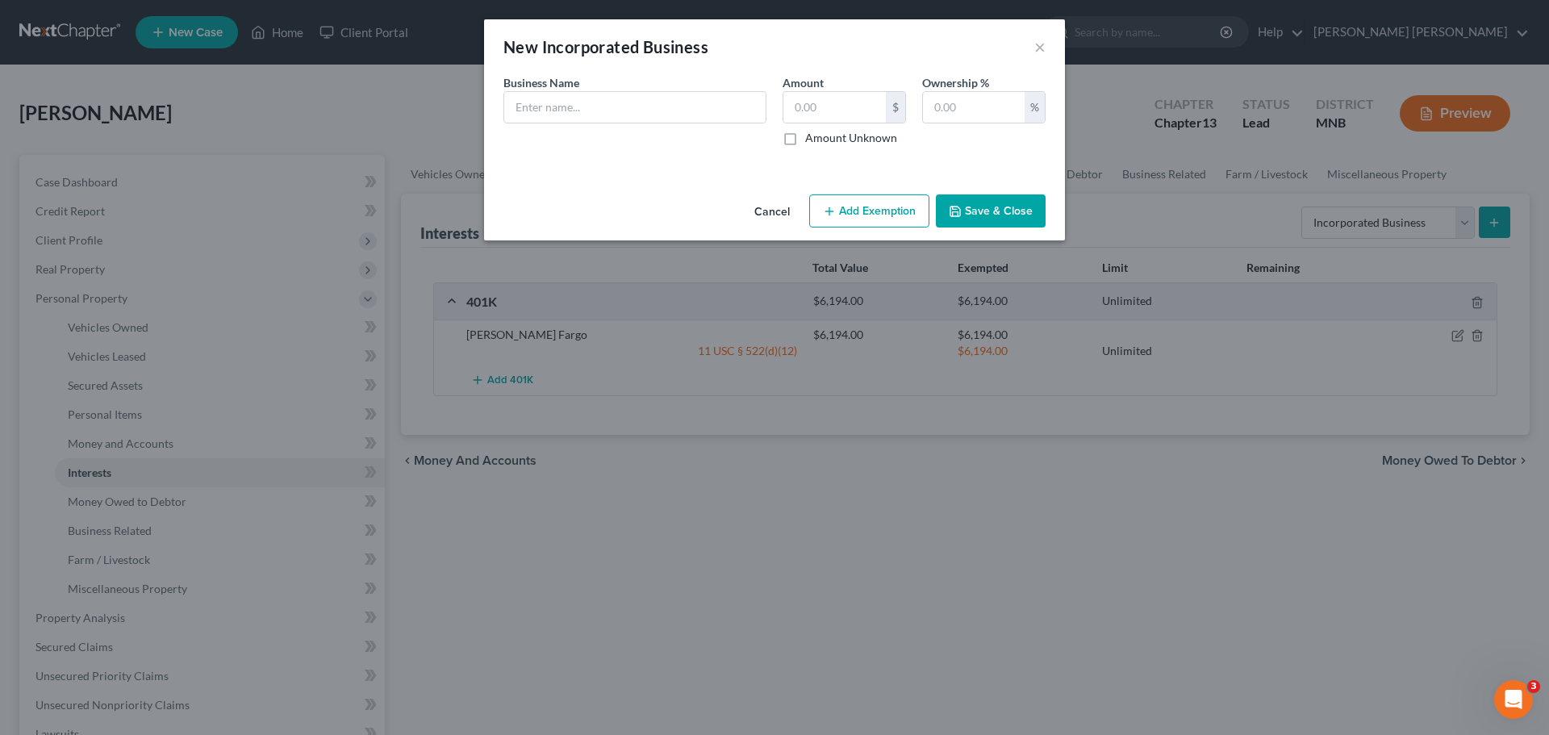
click at [642, 124] on div "Business Name *" at bounding box center [634, 110] width 279 height 72
click at [677, 91] on div at bounding box center [635, 107] width 263 height 32
click at [677, 96] on input "text" at bounding box center [634, 107] width 261 height 31
paste input "Sassy Creations LLC"
type input "Sassy Creations LLC"
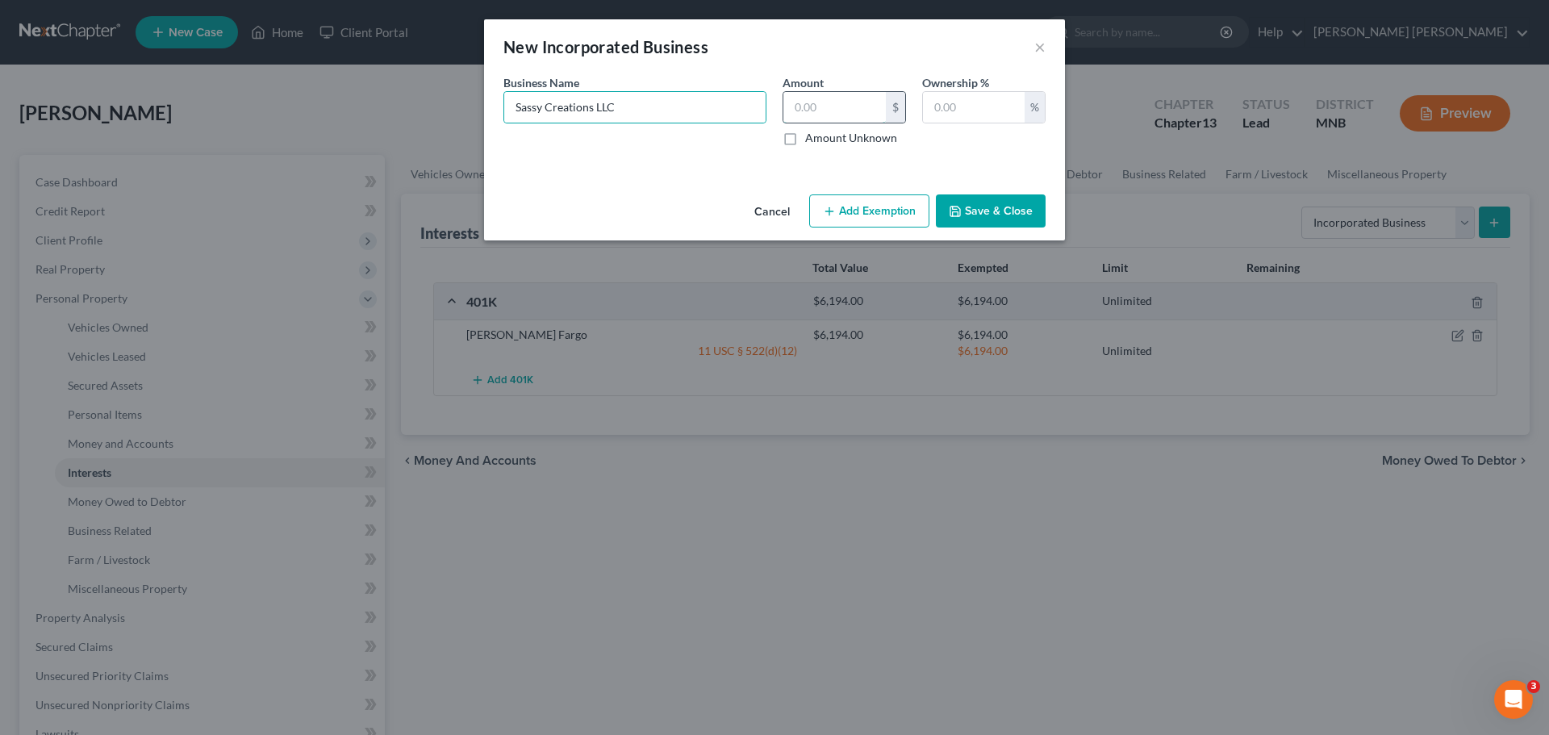
click at [831, 105] on input "text" at bounding box center [835, 107] width 102 height 31
type input "0"
click at [975, 107] on input "text" at bounding box center [974, 107] width 102 height 31
type input "100"
click at [632, 170] on div "An exemption set must first be selected from the Filing Information section. Bu…" at bounding box center [774, 131] width 581 height 114
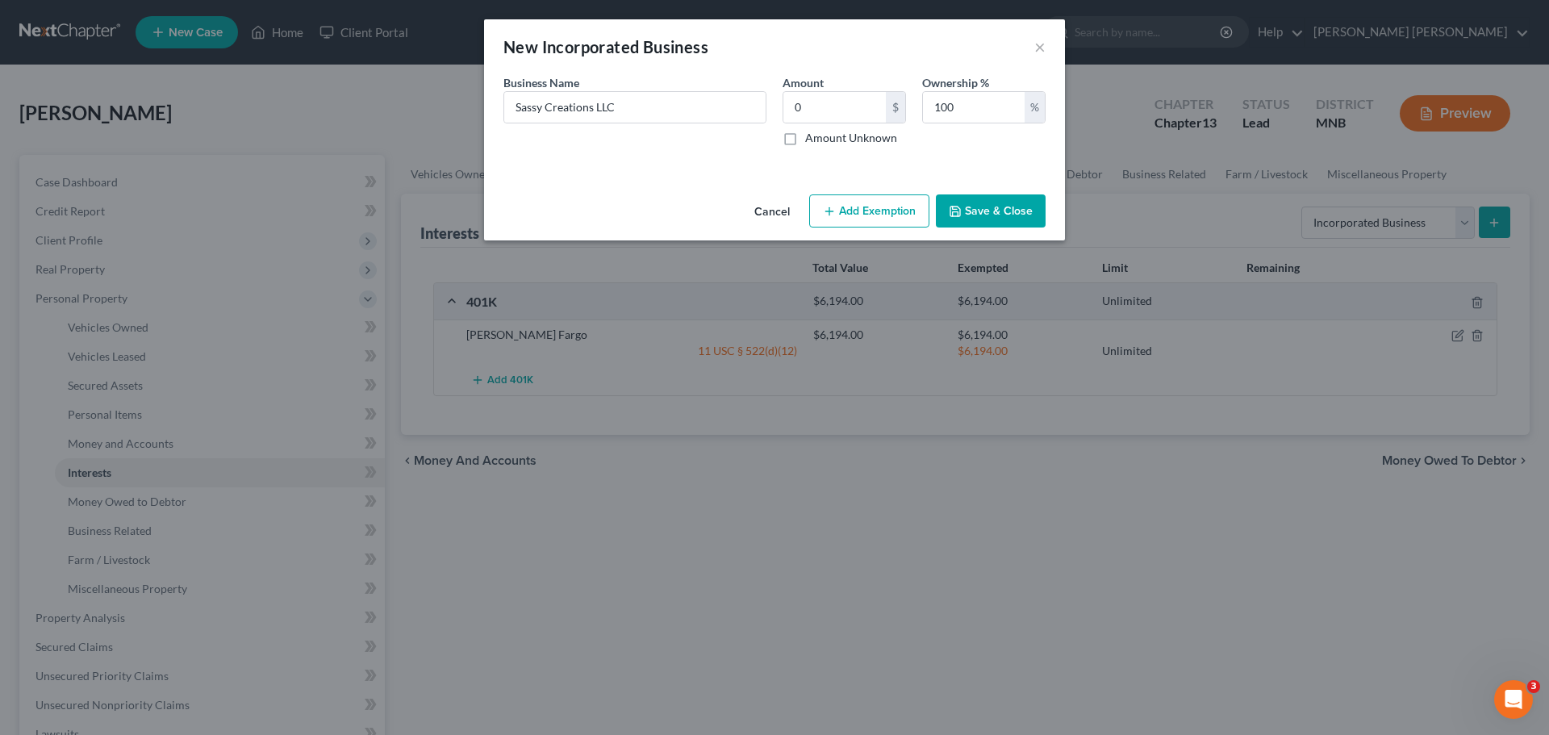
click at [866, 208] on button "Add Exemption" at bounding box center [869, 211] width 120 height 34
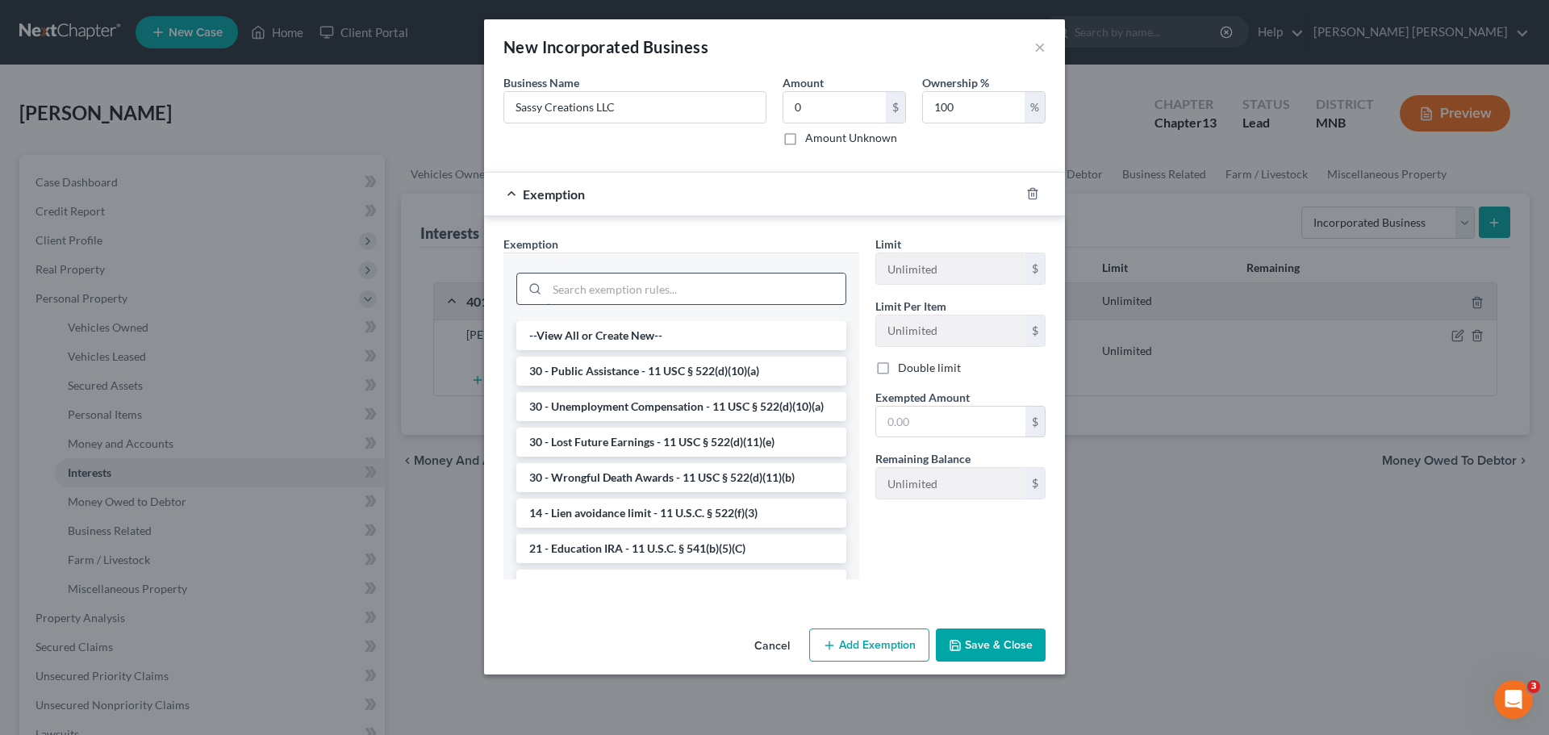
click at [746, 286] on input "search" at bounding box center [696, 289] width 299 height 31
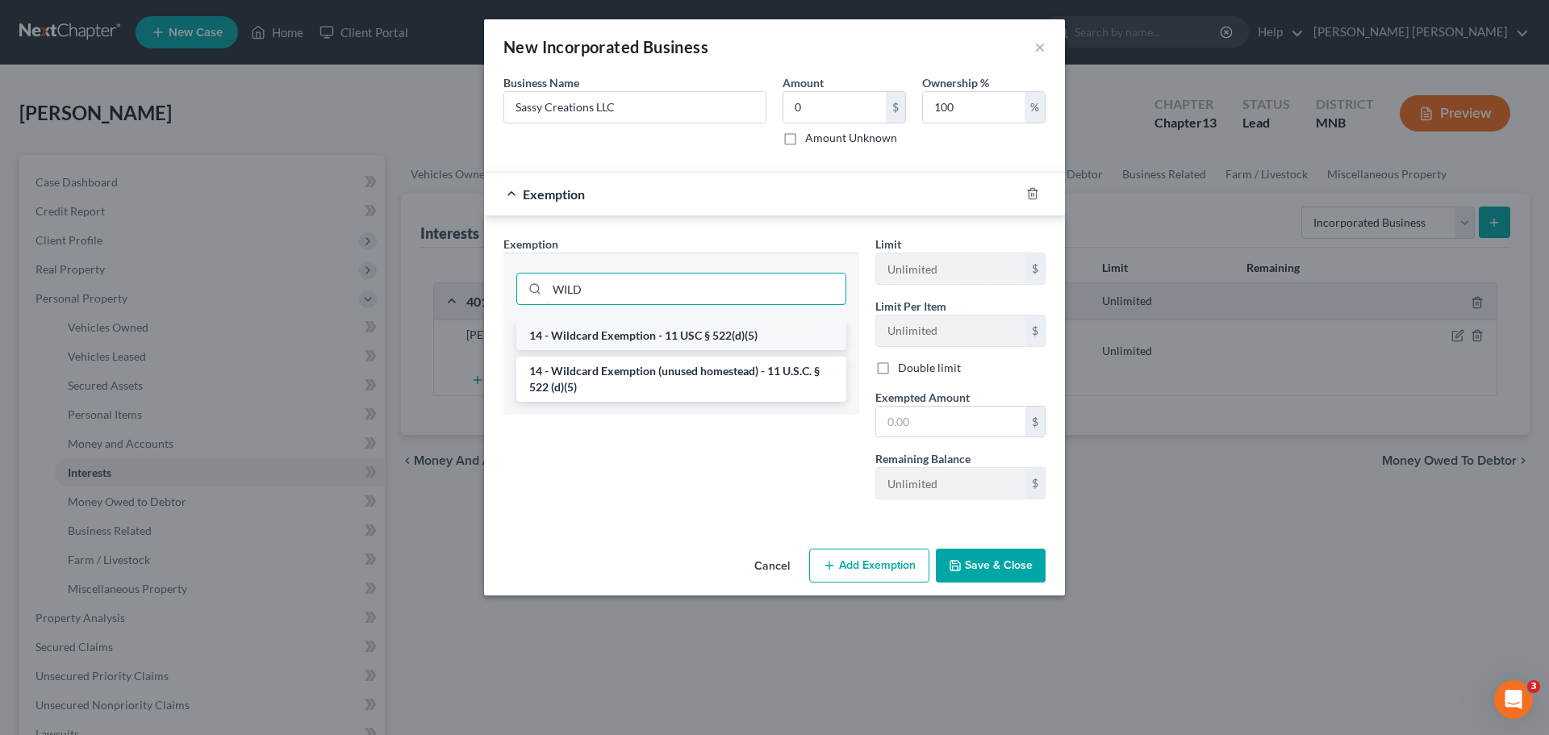
type input "WILD"
click at [701, 332] on li "14 - Wildcard Exemption - 11 USC § 522(d)(5)" at bounding box center [681, 335] width 330 height 29
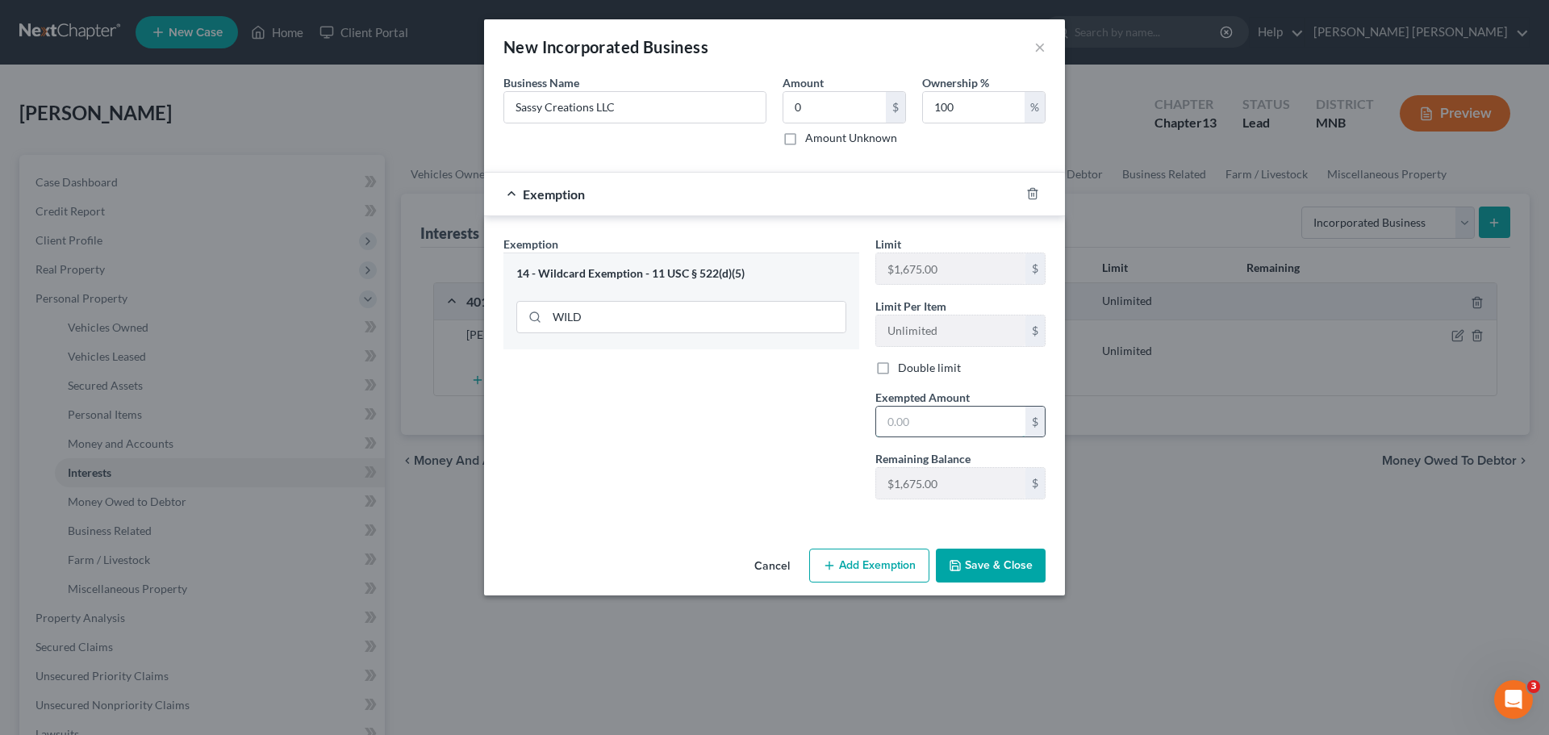
click at [918, 429] on input "text" at bounding box center [950, 422] width 149 height 31
type input "0"
click at [684, 107] on input "Sassy Creations LLC" at bounding box center [634, 107] width 261 height 31
type input "Sassy Creations LLC (no income or assets)"
click at [1016, 571] on button "Save & Close" at bounding box center [991, 566] width 110 height 34
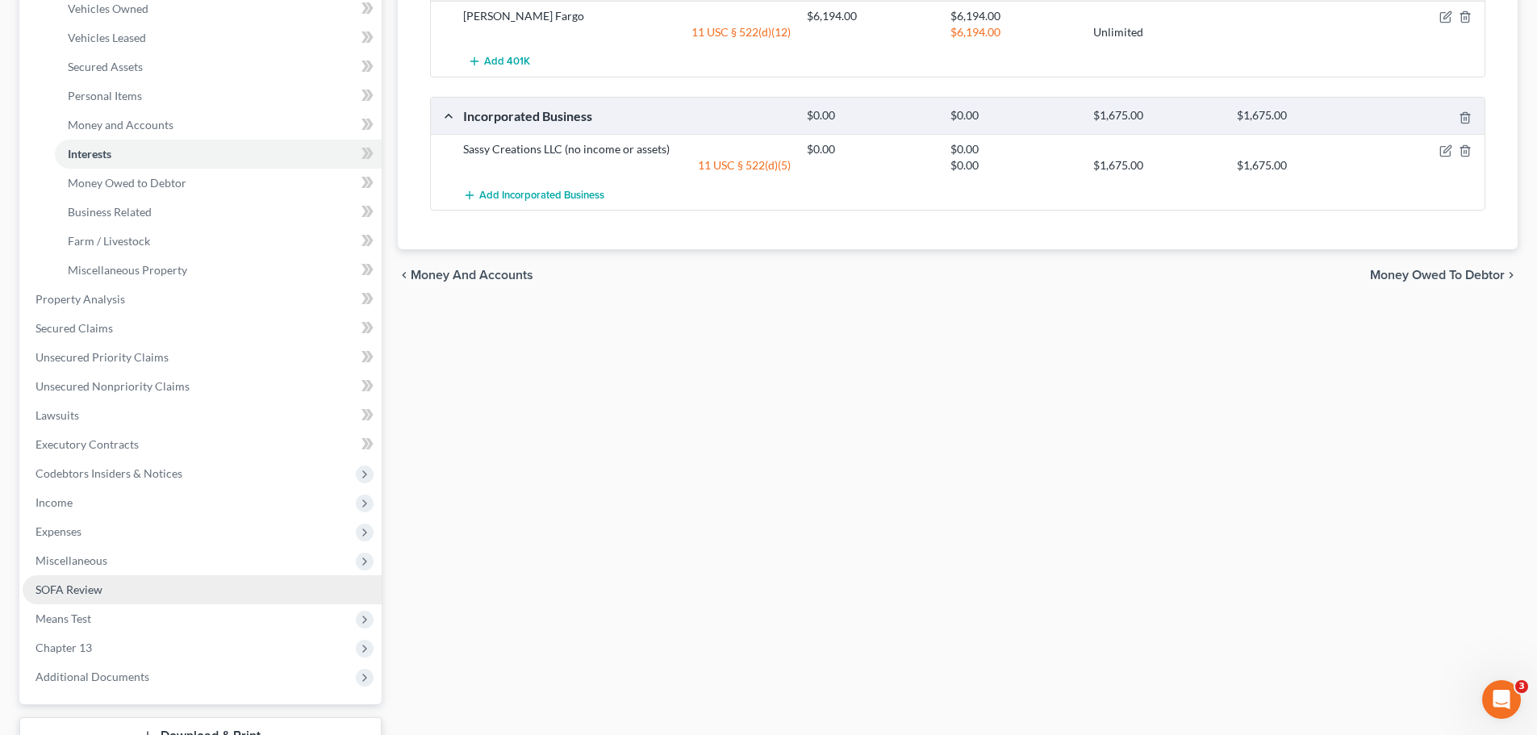
scroll to position [323, 0]
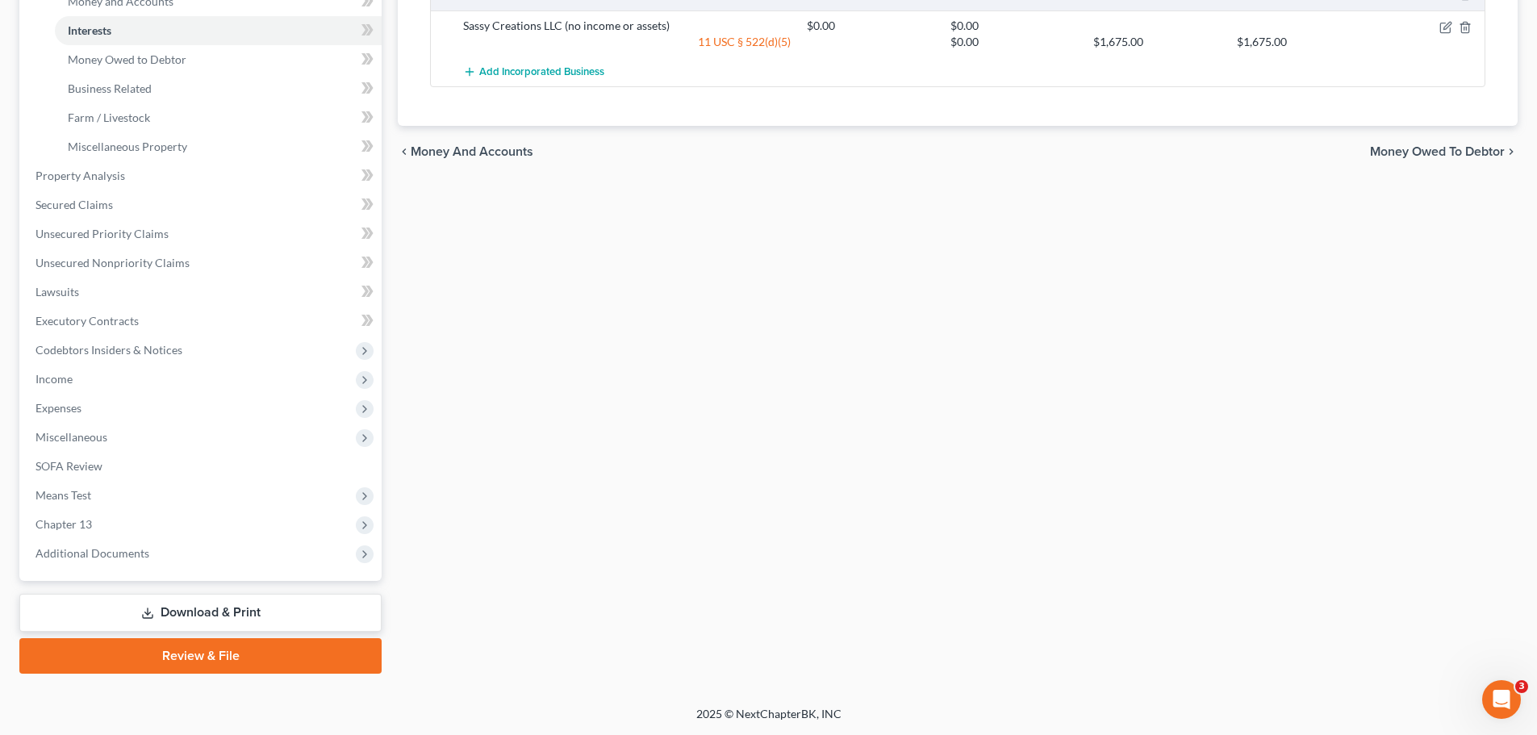
click at [205, 609] on link "Download & Print" at bounding box center [200, 613] width 362 height 38
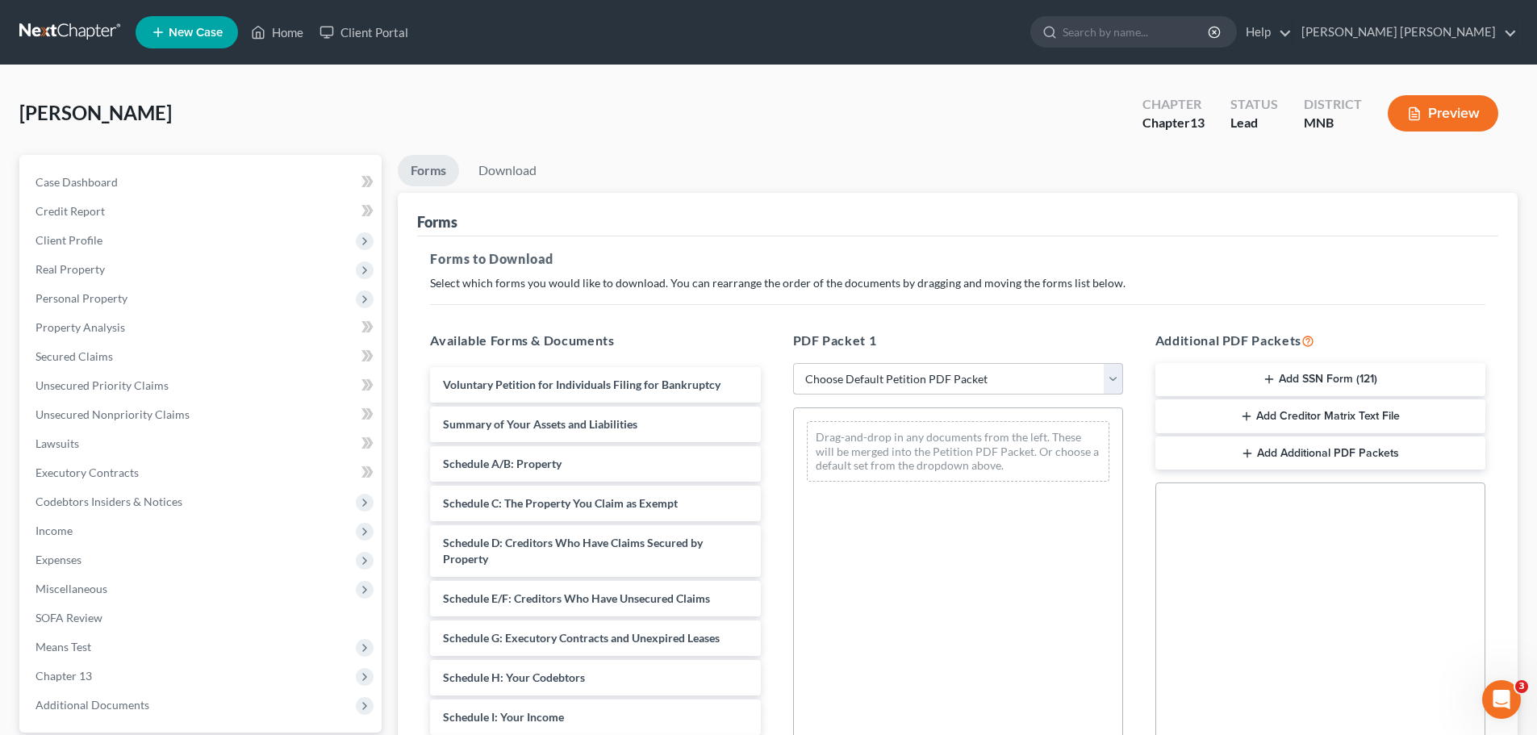
click at [1104, 374] on select "Choose Default Petition PDF Packet Complete Bankruptcy Petition (all forms and …" at bounding box center [958, 379] width 330 height 32
select select "0"
click at [793, 363] on select "Choose Default Petition PDF Packet Complete Bankruptcy Petition (all forms and …" at bounding box center [958, 379] width 330 height 32
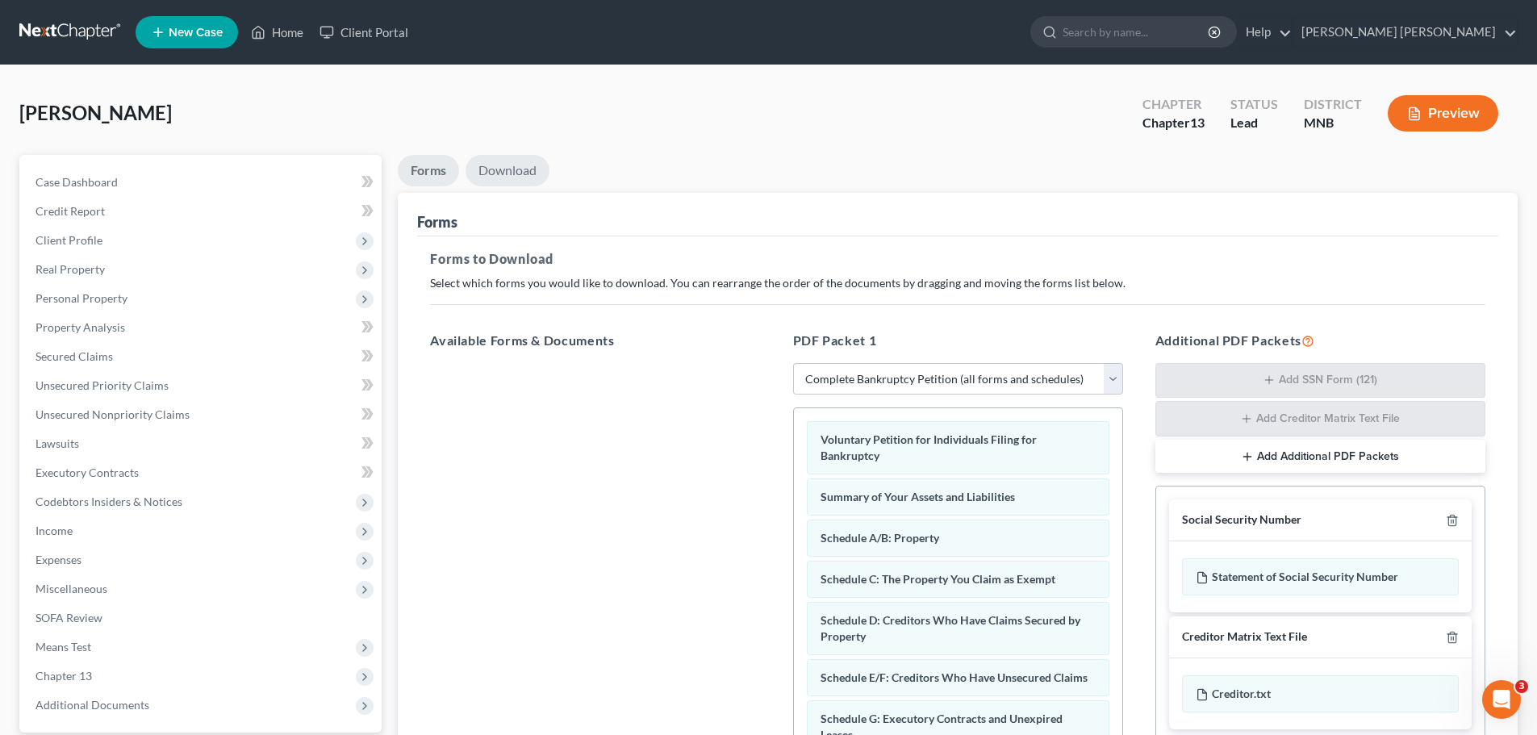
click at [519, 176] on link "Download" at bounding box center [508, 170] width 84 height 31
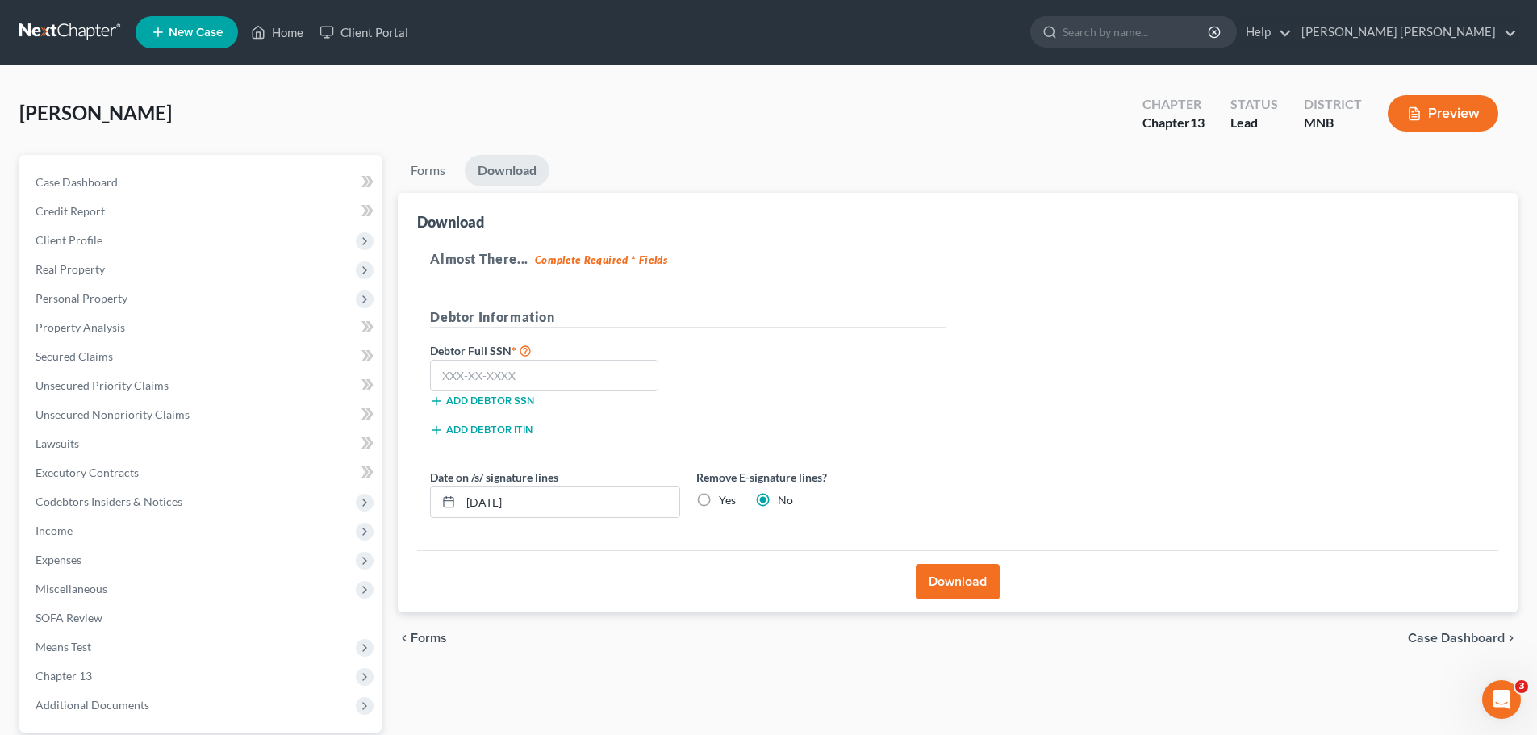
click at [971, 584] on button "Download" at bounding box center [958, 582] width 84 height 36
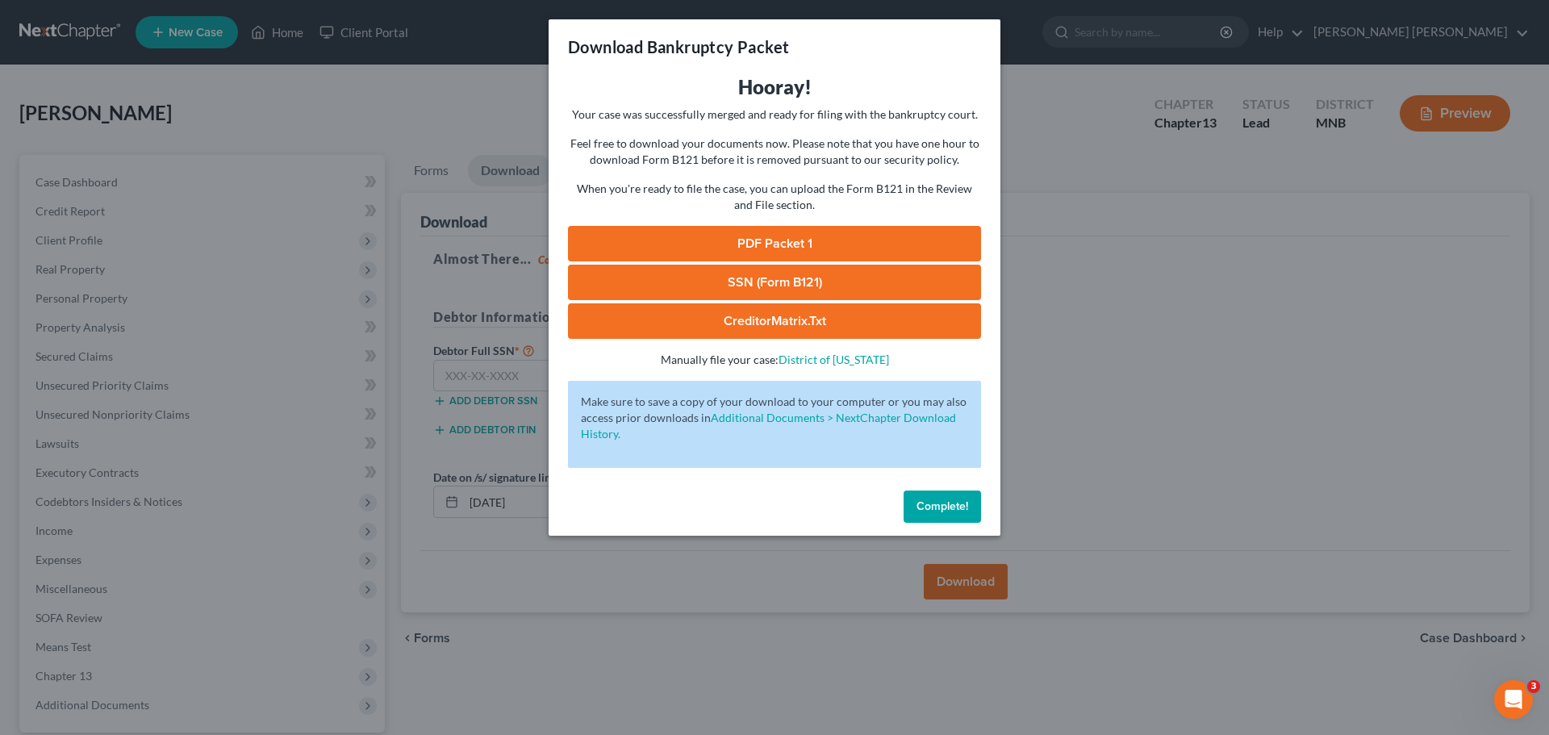
click at [803, 252] on link "PDF Packet 1" at bounding box center [774, 244] width 413 height 36
